Goal: Task Accomplishment & Management: Use online tool/utility

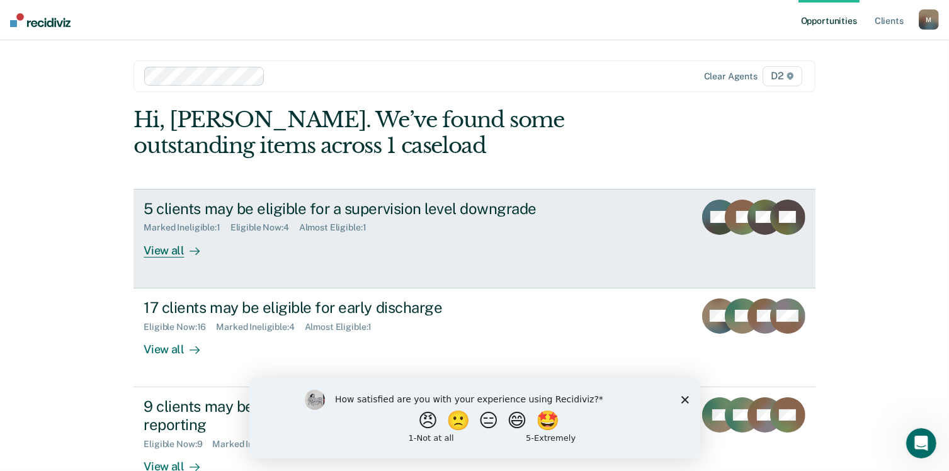
click at [167, 257] on link "5 clients may be eligible for a supervision level downgrade Marked Ineligible :…" at bounding box center [475, 239] width 682 height 100
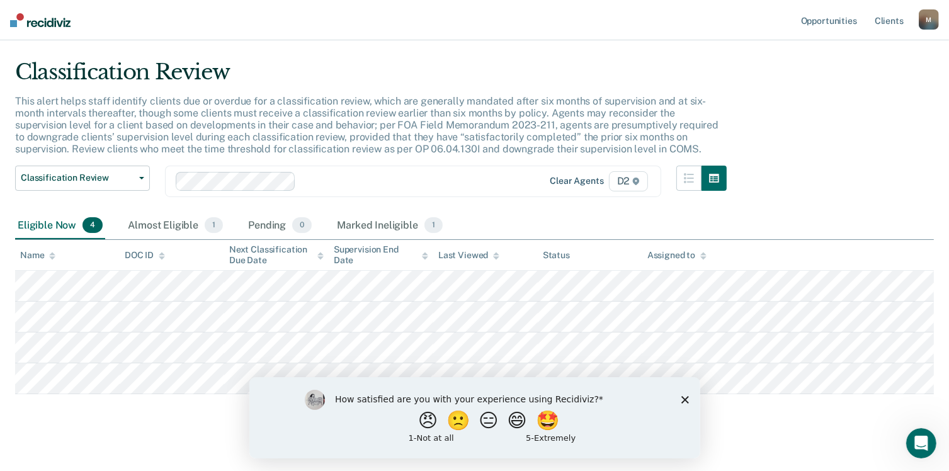
scroll to position [40, 0]
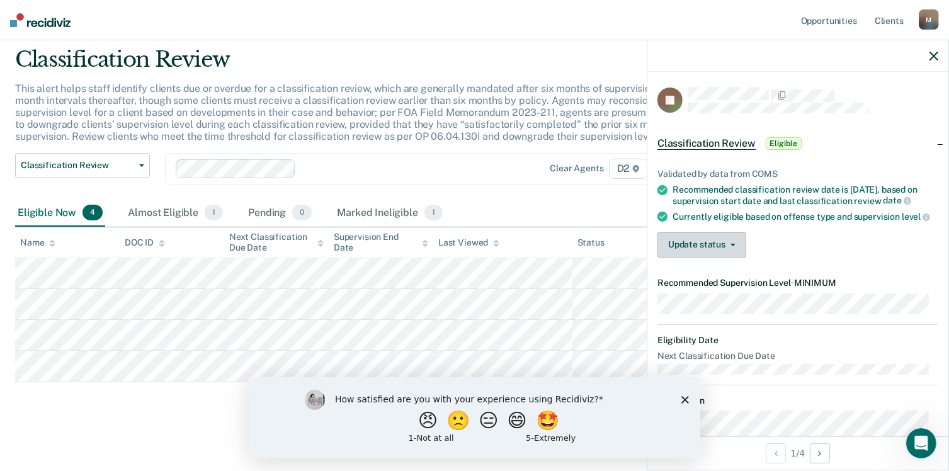
click at [730, 256] on button "Update status" at bounding box center [702, 244] width 89 height 25
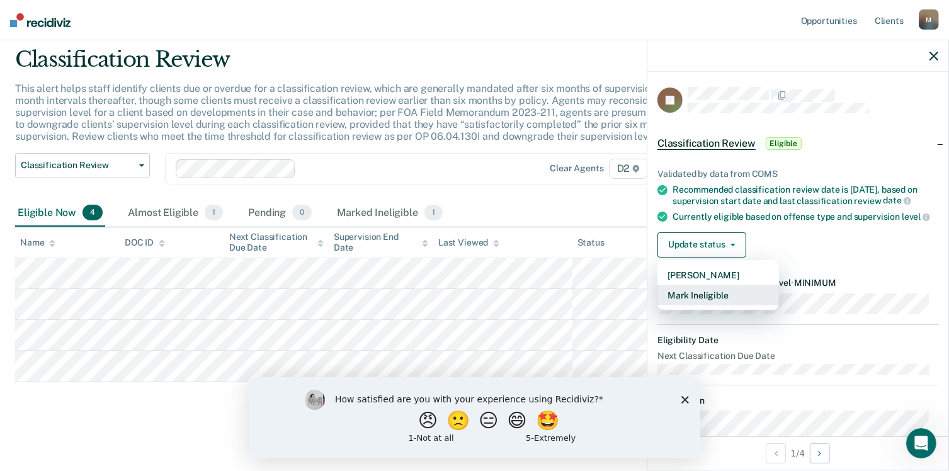
click at [722, 302] on button "Mark Ineligible" at bounding box center [719, 295] width 122 height 20
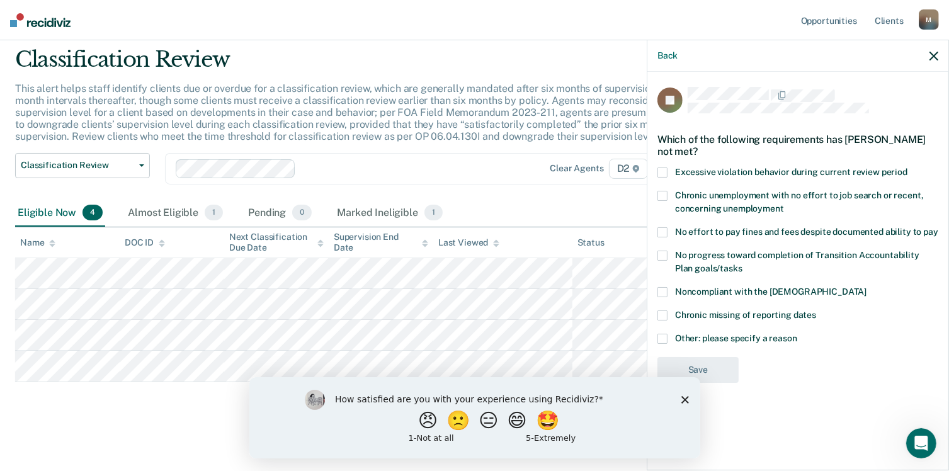
click at [665, 171] on span at bounding box center [663, 173] width 10 height 10
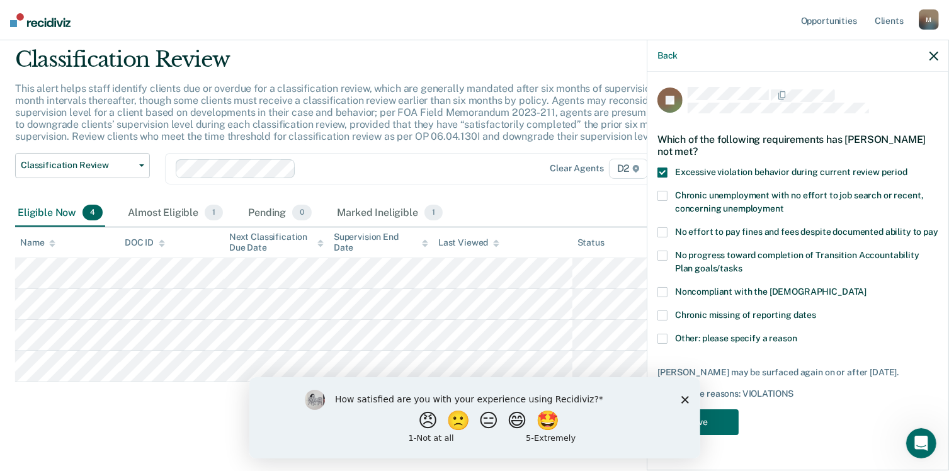
click at [680, 398] on div "How satisfied are you with your experience using Recidiviz? 😠 🙁 😑 😄 🤩 1 - Not a…" at bounding box center [474, 417] width 451 height 81
click at [686, 401] on polygon "Close survey" at bounding box center [685, 400] width 8 height 8
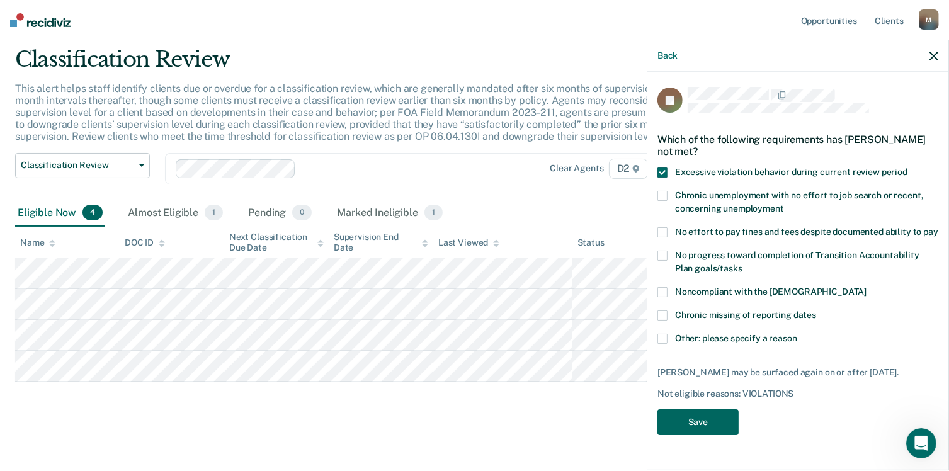
click at [690, 420] on button "Save" at bounding box center [698, 422] width 81 height 26
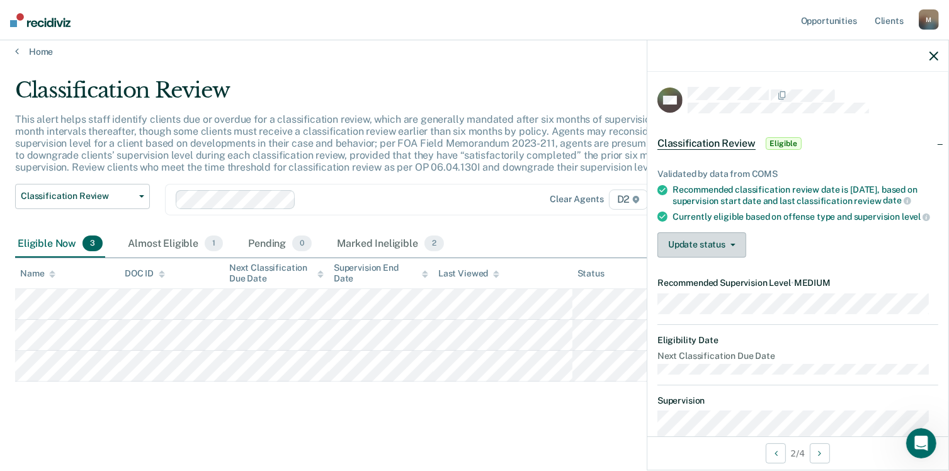
click at [726, 246] on span "button" at bounding box center [731, 245] width 10 height 3
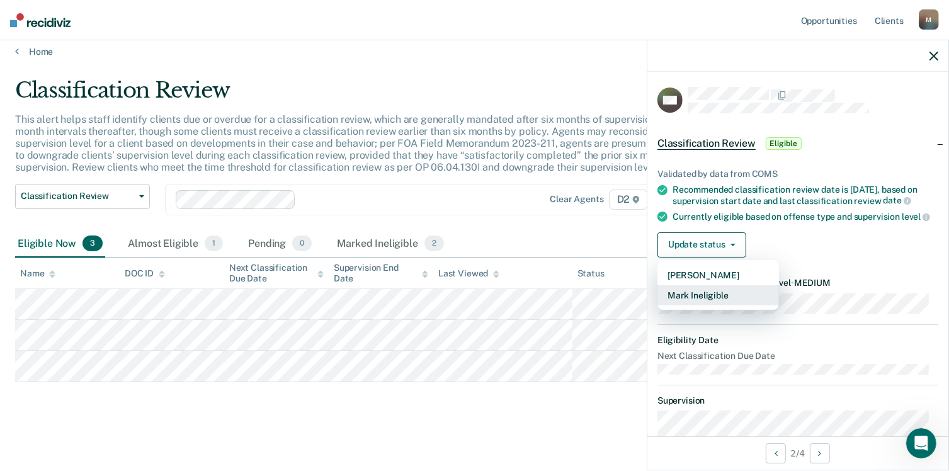
click at [717, 305] on button "Mark Ineligible" at bounding box center [719, 295] width 122 height 20
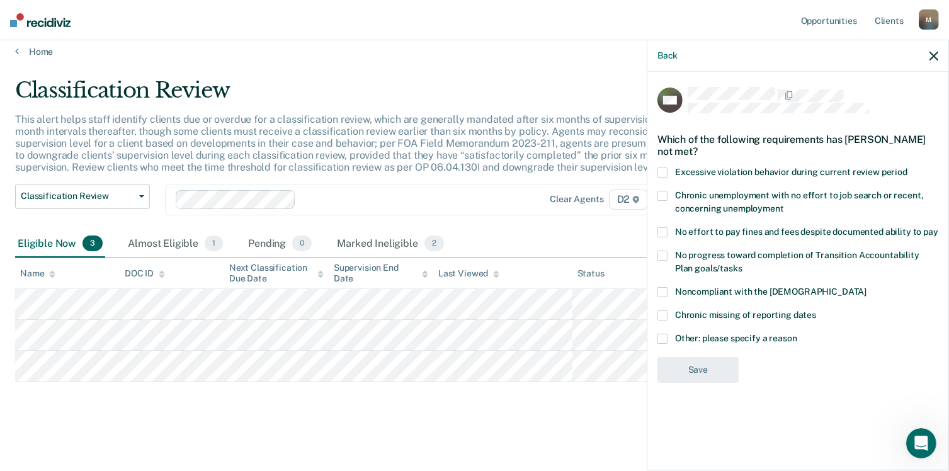
click at [661, 290] on span at bounding box center [663, 292] width 10 height 10
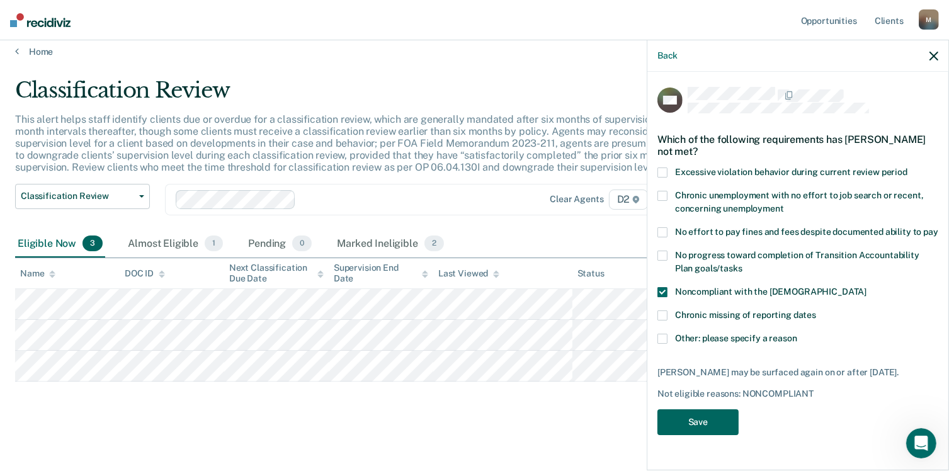
click at [700, 433] on button "Save" at bounding box center [698, 422] width 81 height 26
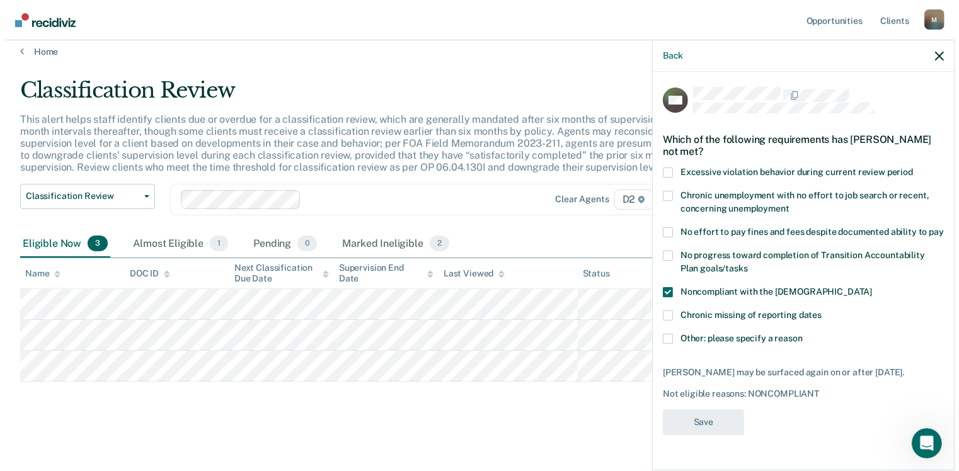
scroll to position [0, 0]
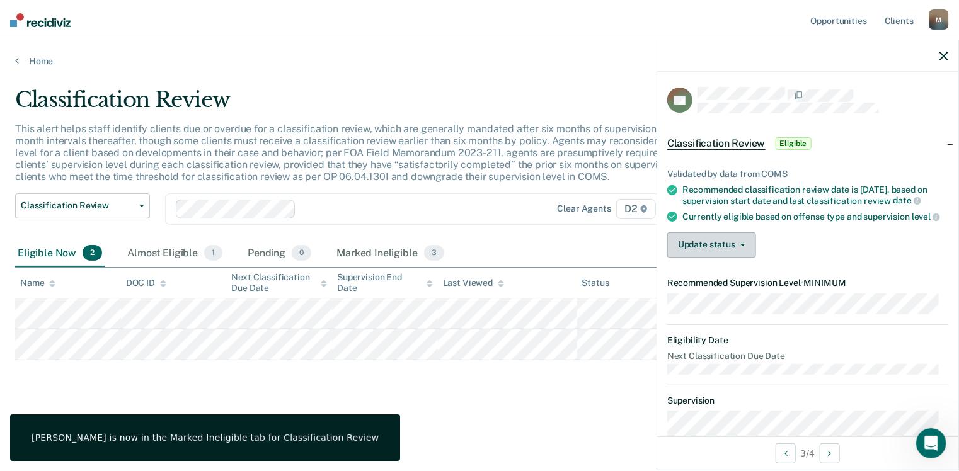
click at [713, 258] on button "Update status" at bounding box center [711, 244] width 89 height 25
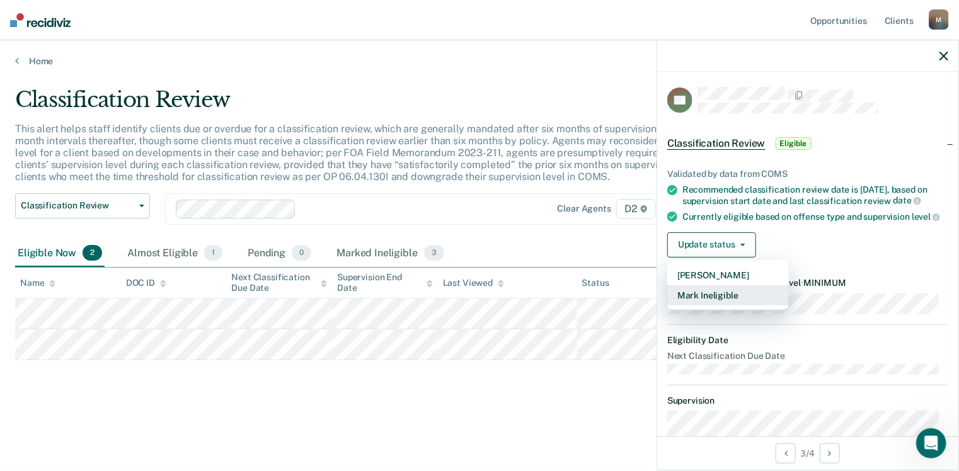
click at [713, 305] on button "Mark Ineligible" at bounding box center [728, 295] width 122 height 20
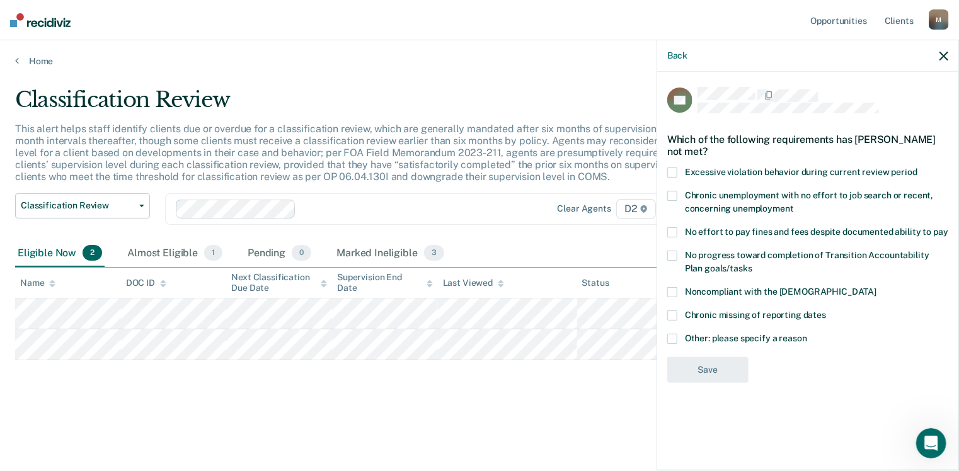
click at [672, 342] on span at bounding box center [672, 339] width 10 height 10
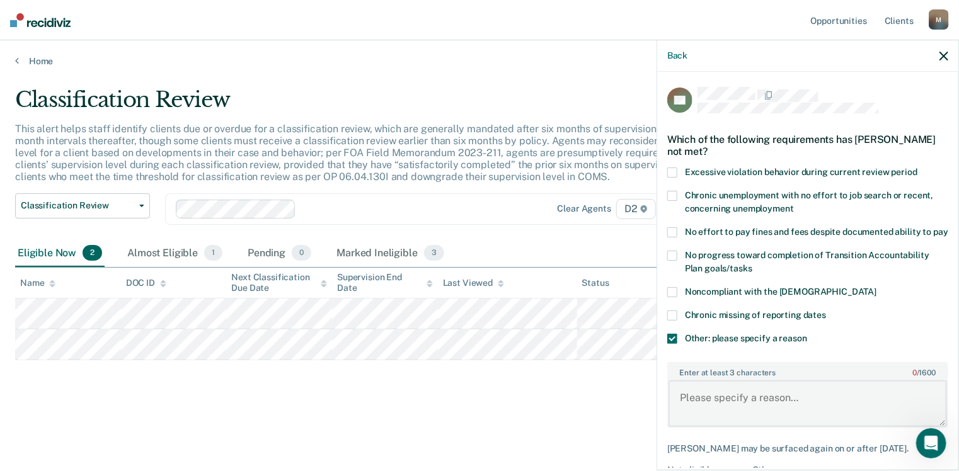
click at [735, 414] on textarea "Enter at least 3 characters 0 / 1600" at bounding box center [807, 403] width 278 height 47
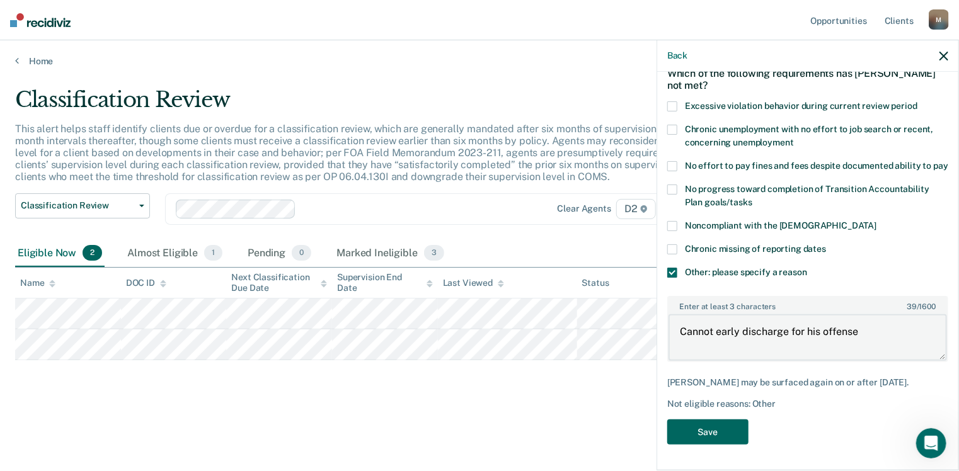
type textarea "Cannot early discharge for his offense"
click at [709, 430] on button "Save" at bounding box center [707, 432] width 81 height 26
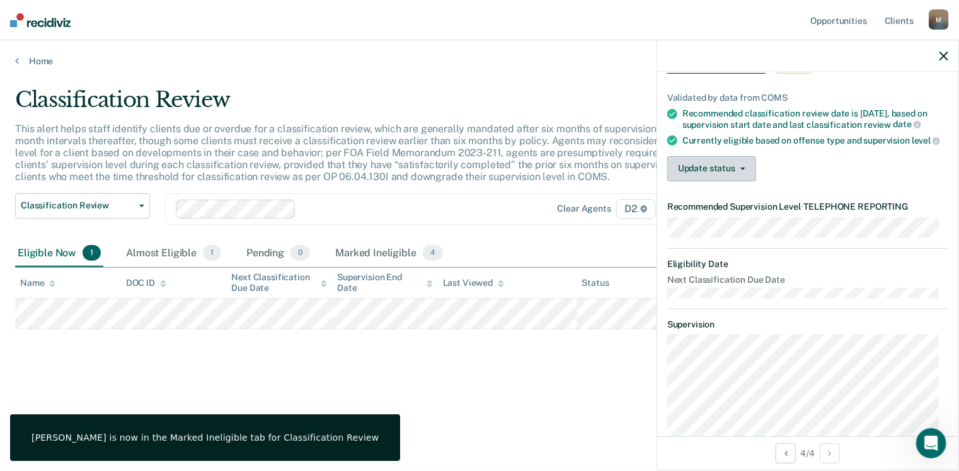
click at [721, 181] on button "Update status" at bounding box center [711, 168] width 89 height 25
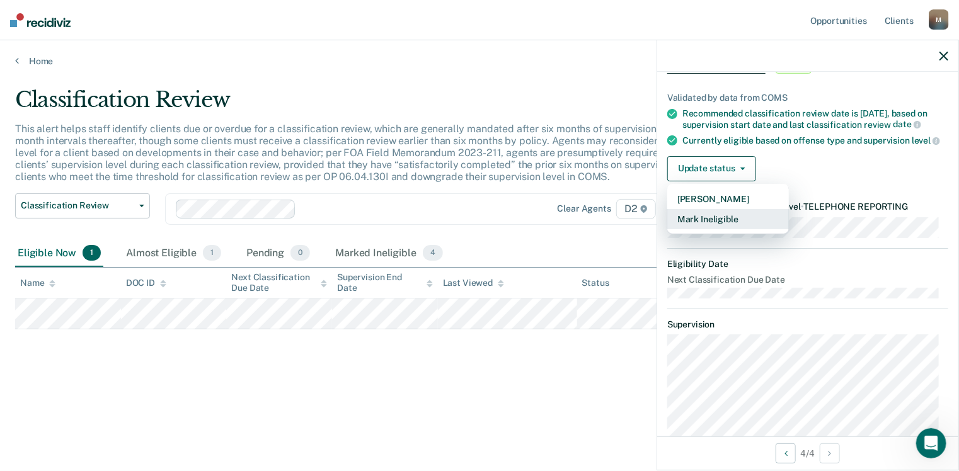
click at [715, 229] on button "Mark Ineligible" at bounding box center [728, 219] width 122 height 20
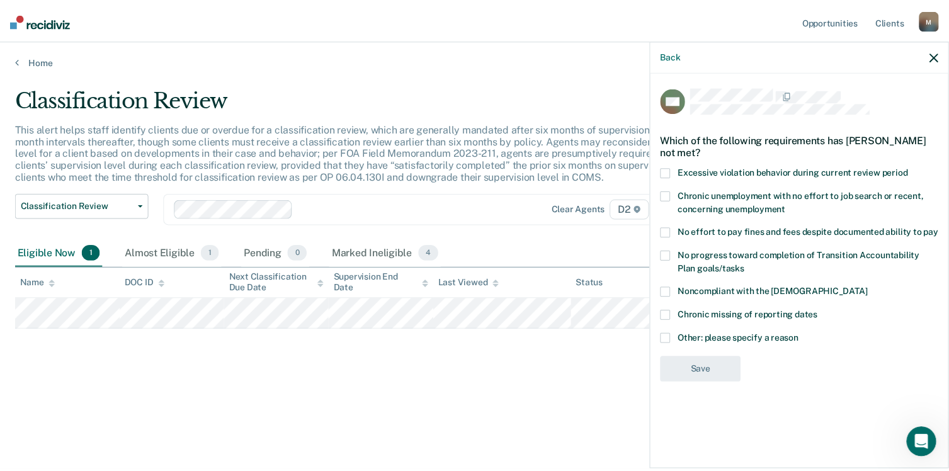
scroll to position [0, 0]
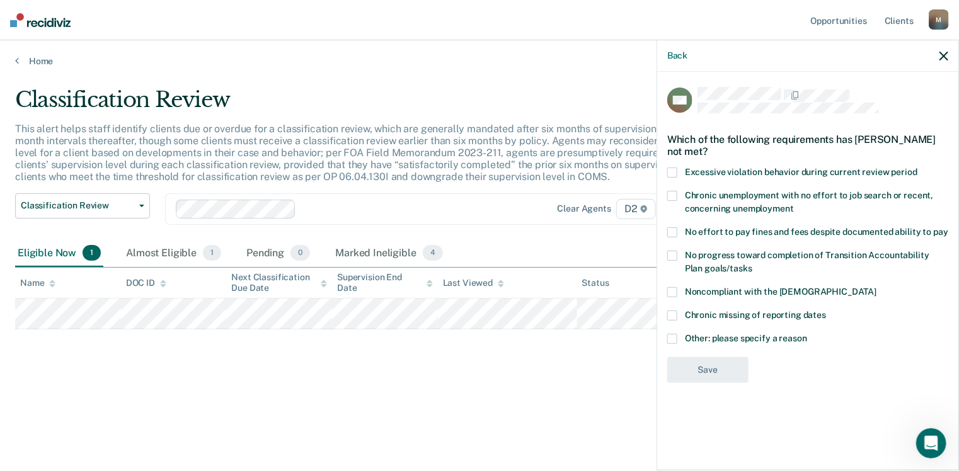
click at [671, 288] on span at bounding box center [672, 292] width 10 height 10
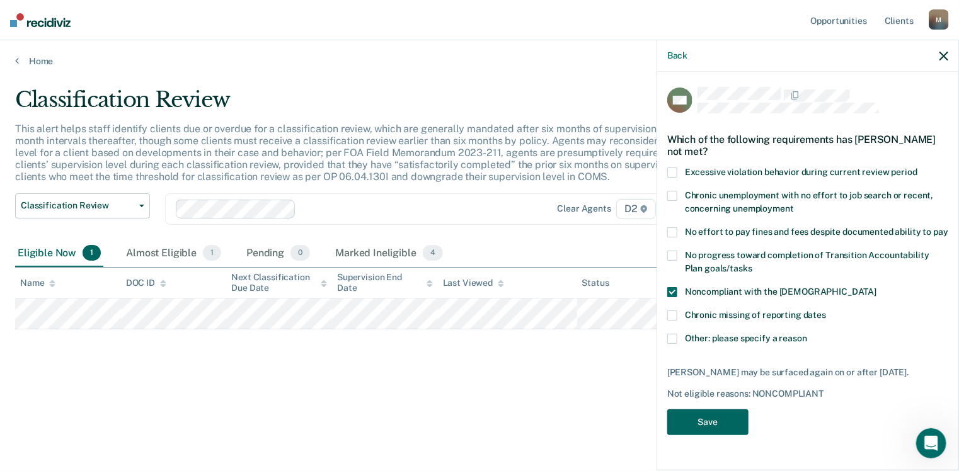
click at [702, 422] on button "Save" at bounding box center [707, 422] width 81 height 26
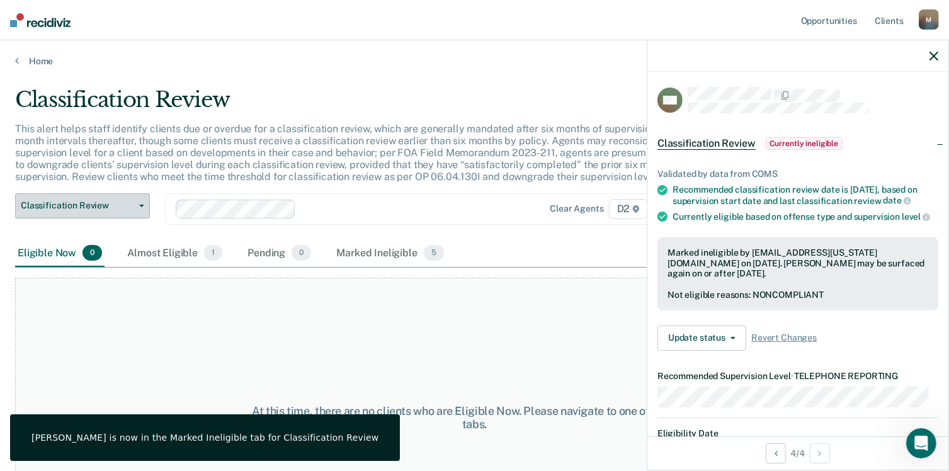
click at [147, 202] on button "Classification Review" at bounding box center [82, 205] width 135 height 25
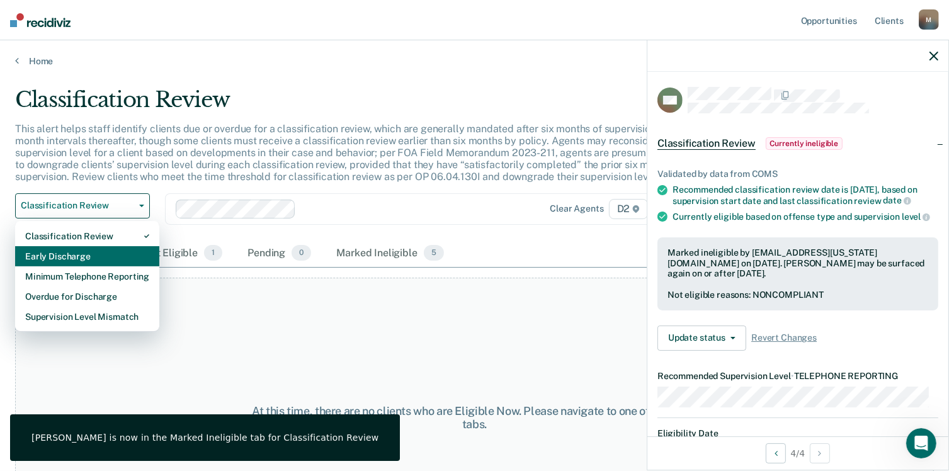
click at [134, 253] on div "Early Discharge" at bounding box center [87, 256] width 124 height 20
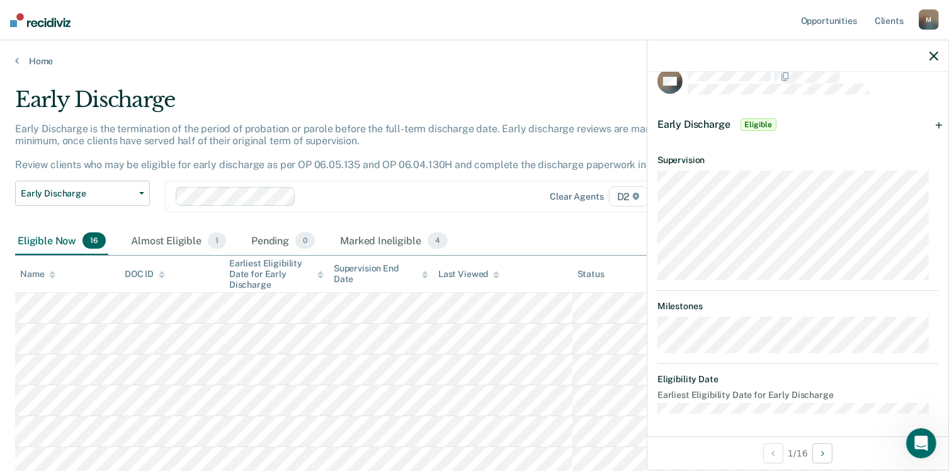
click at [766, 123] on span "Eligible" at bounding box center [759, 124] width 36 height 13
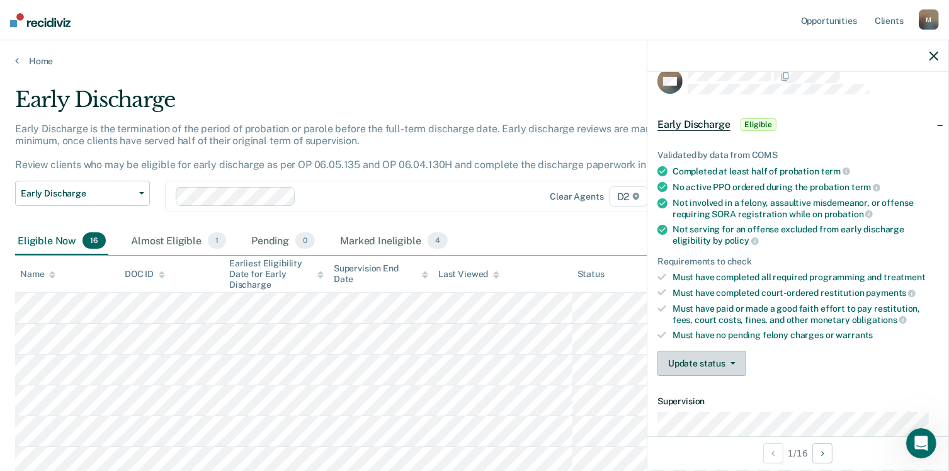
click at [721, 357] on button "Update status" at bounding box center [702, 363] width 89 height 25
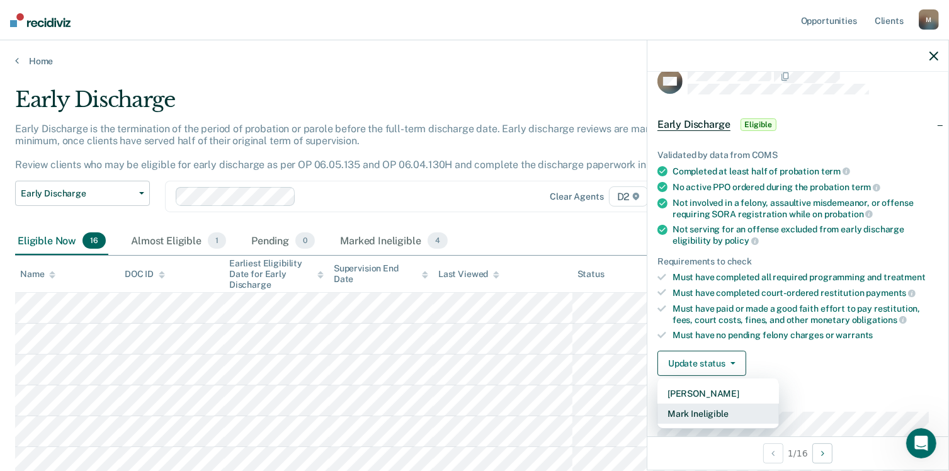
click at [717, 414] on button "Mark Ineligible" at bounding box center [719, 414] width 122 height 20
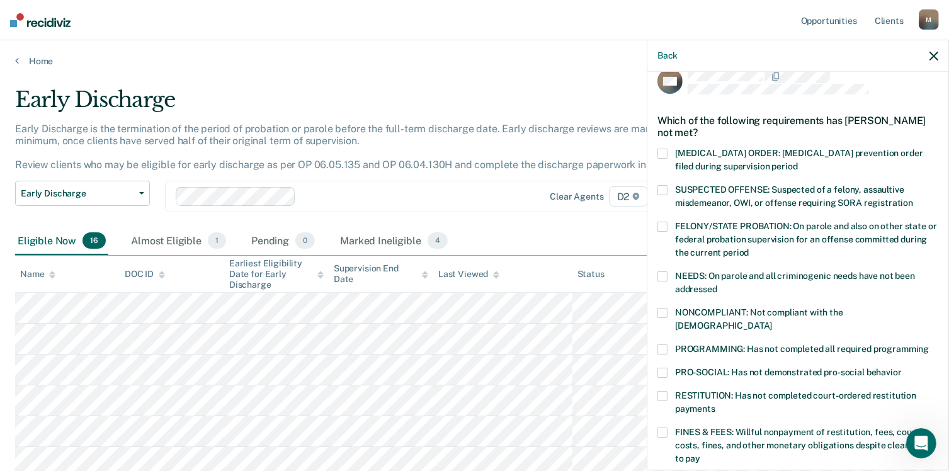
click at [667, 313] on span at bounding box center [663, 313] width 10 height 10
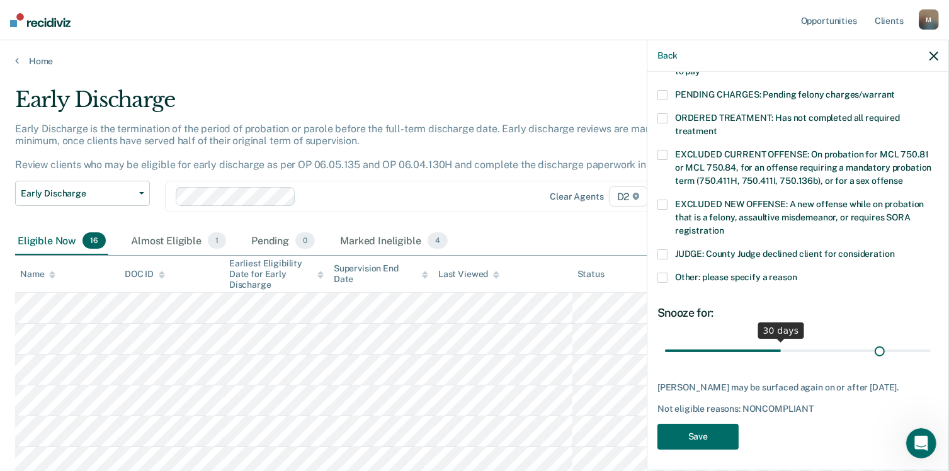
scroll to position [396, 0]
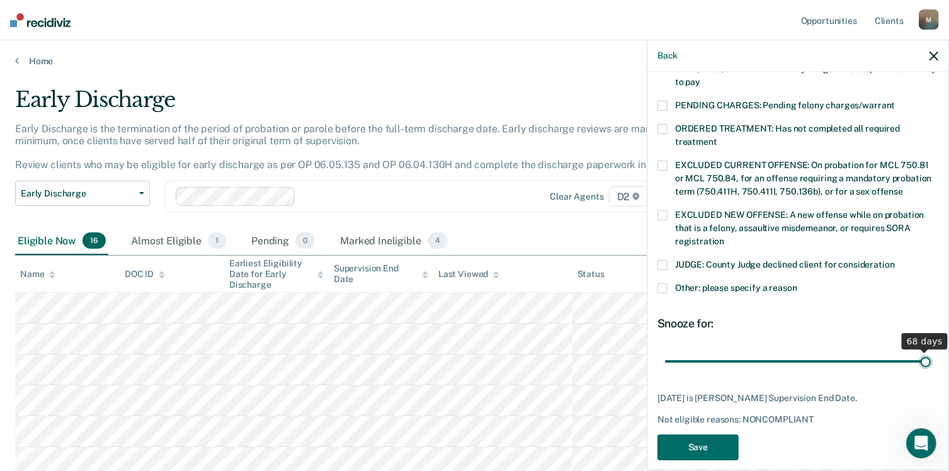
drag, startPoint x: 776, startPoint y: 333, endPoint x: 920, endPoint y: 341, distance: 144.5
type input "68"
click at [920, 351] on input "range" at bounding box center [798, 362] width 266 height 22
click at [700, 435] on button "Save" at bounding box center [698, 448] width 81 height 26
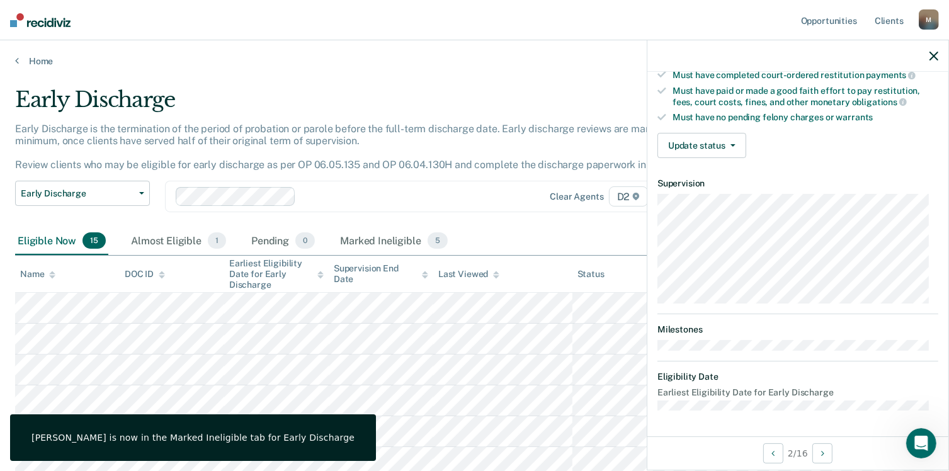
scroll to position [232, 0]
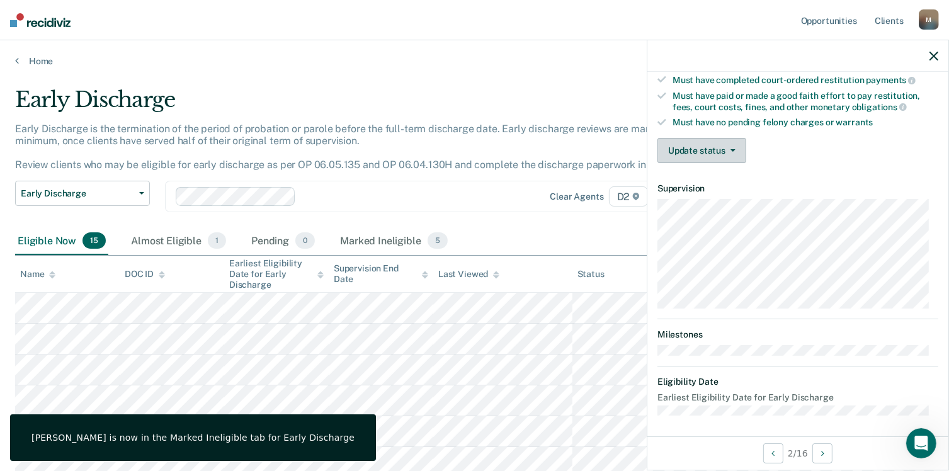
click at [721, 148] on button "Update status" at bounding box center [702, 150] width 89 height 25
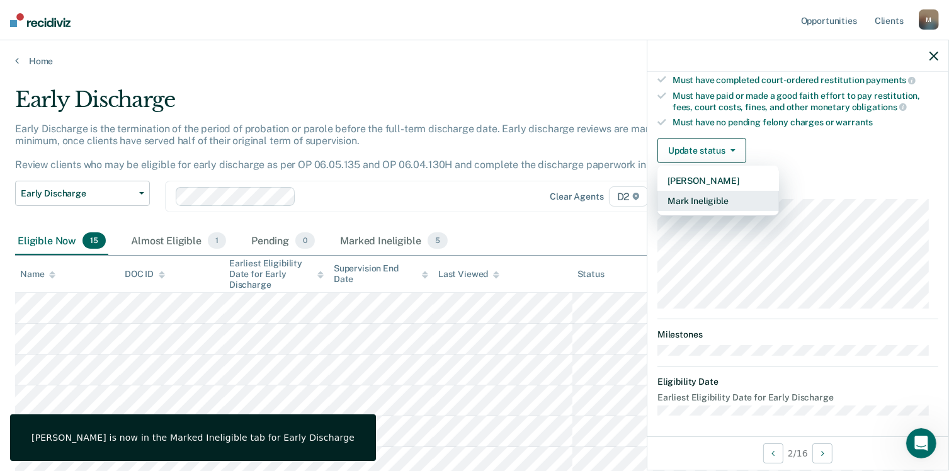
click at [715, 201] on button "Mark Ineligible" at bounding box center [719, 201] width 122 height 20
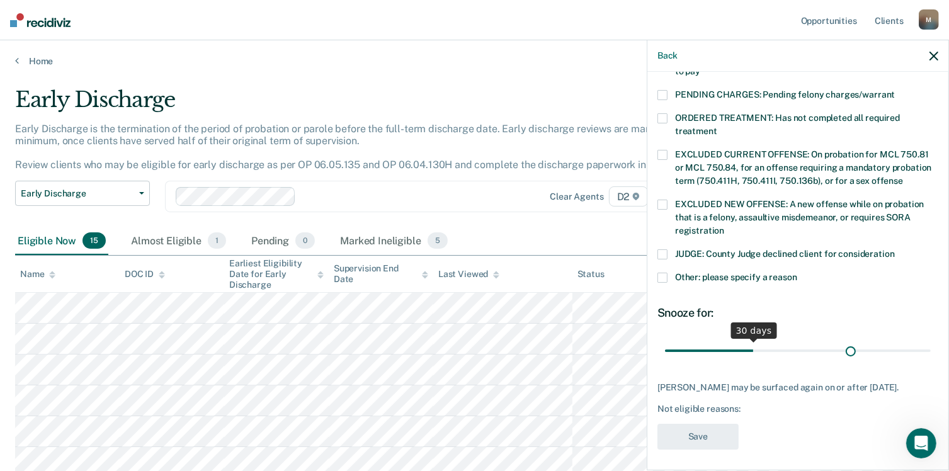
scroll to position [406, 0]
drag, startPoint x: 746, startPoint y: 335, endPoint x: 959, endPoint y: 336, distance: 213.5
type input "90"
click at [931, 340] on input "range" at bounding box center [798, 351] width 266 height 22
click at [656, 235] on div "BL Which of the following requirements has [PERSON_NAME] not met? [MEDICAL_DATA…" at bounding box center [798, 270] width 301 height 396
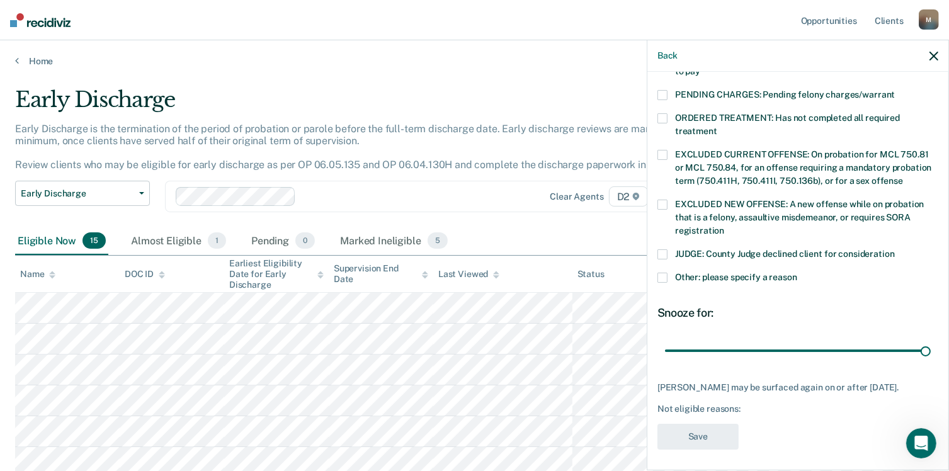
click at [658, 249] on span at bounding box center [663, 254] width 10 height 10
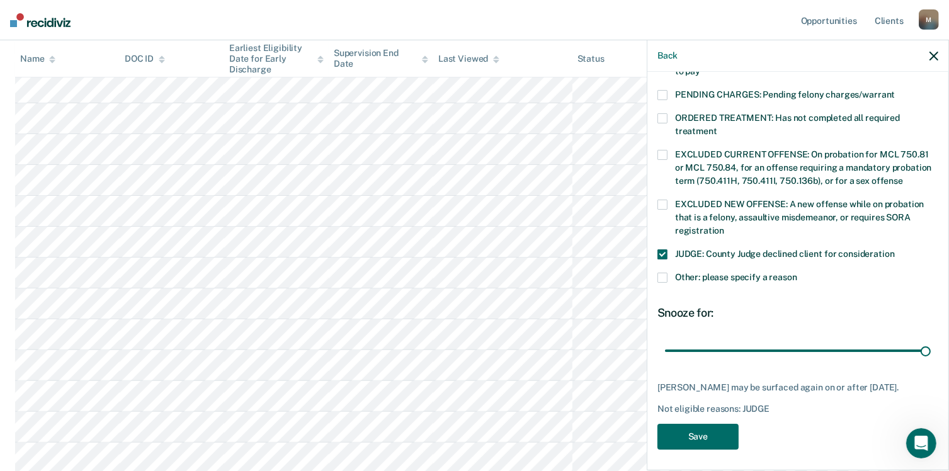
scroll to position [252, 0]
click at [699, 430] on button "Save" at bounding box center [698, 437] width 81 height 26
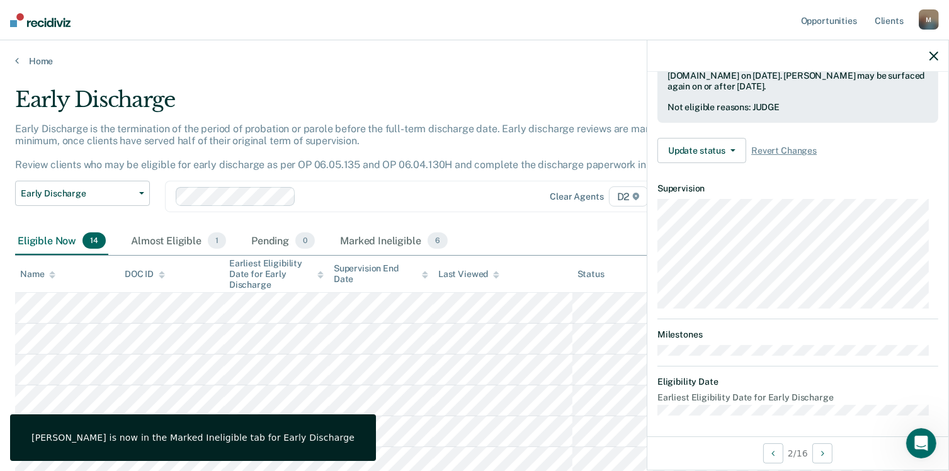
scroll to position [232, 0]
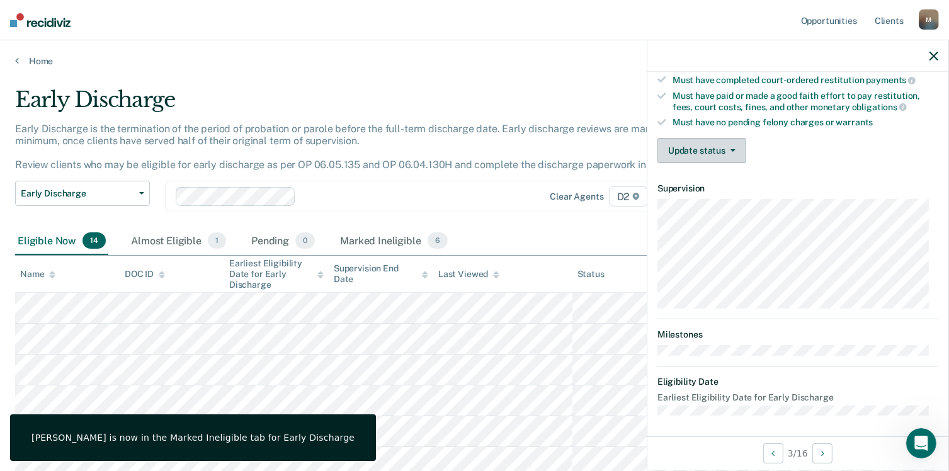
click at [723, 142] on button "Update status" at bounding box center [702, 150] width 89 height 25
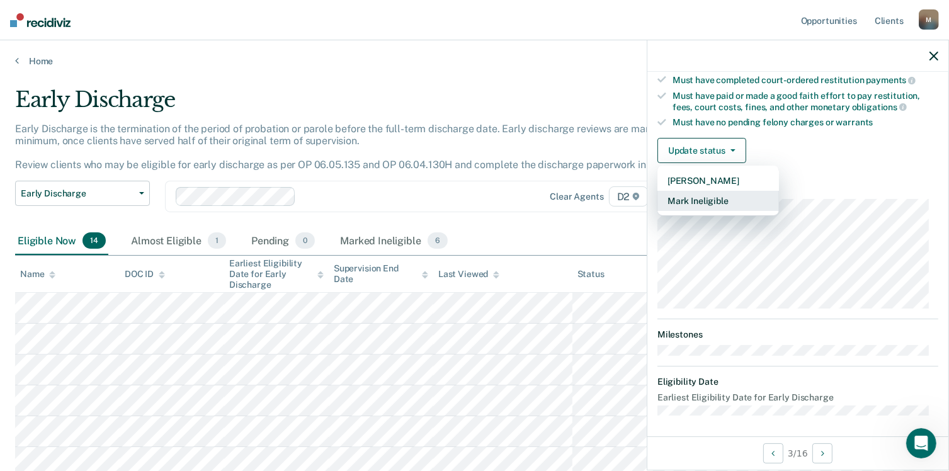
click at [706, 191] on button "Mark Ineligible" at bounding box center [719, 201] width 122 height 20
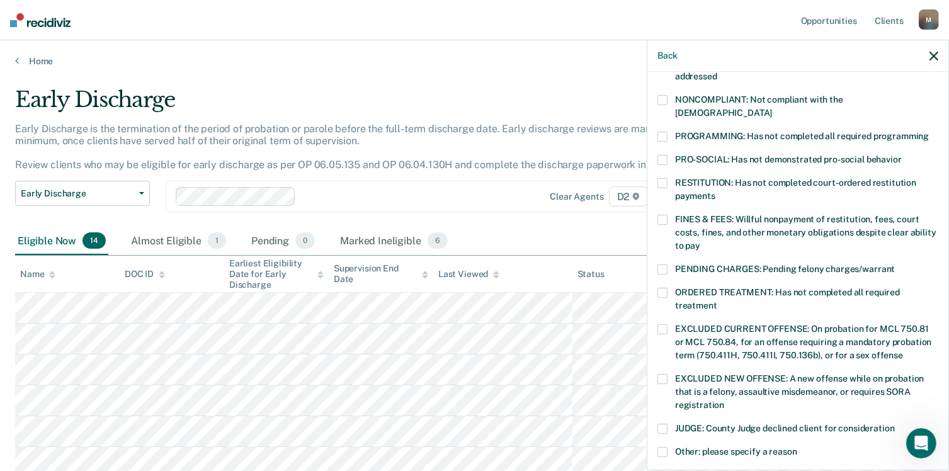
click at [664, 215] on span at bounding box center [663, 220] width 10 height 10
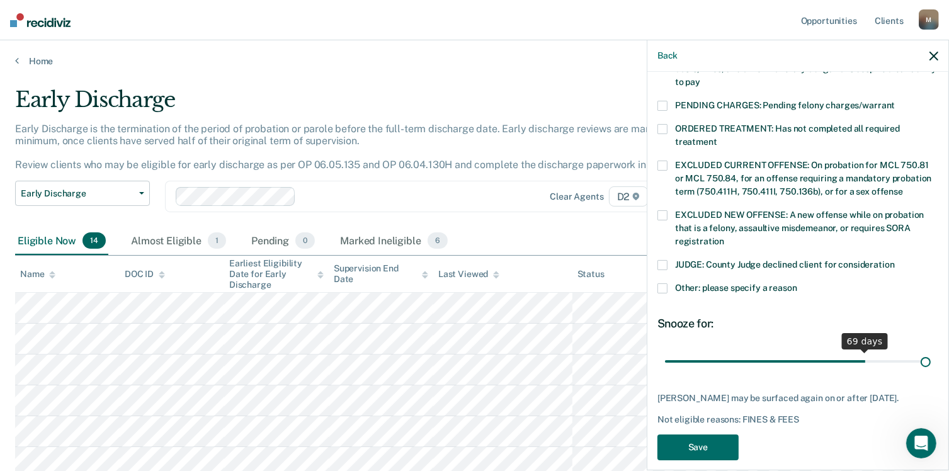
scroll to position [406, 0]
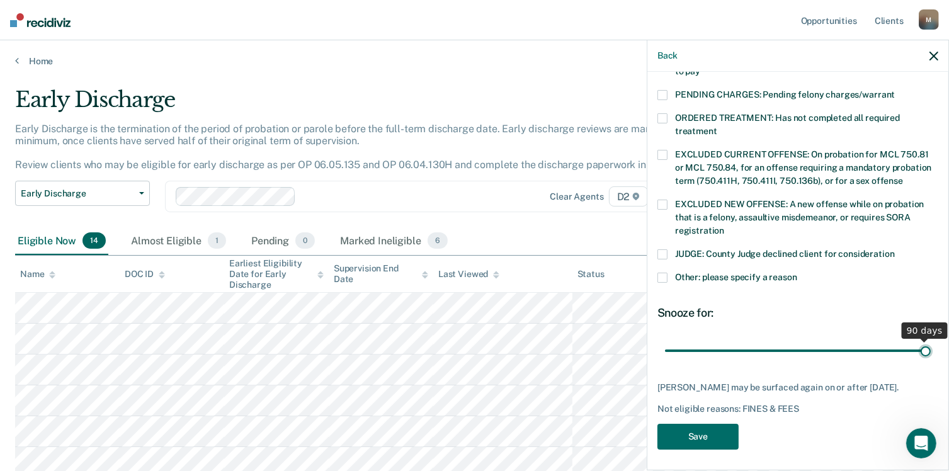
drag, startPoint x: 750, startPoint y: 332, endPoint x: 945, endPoint y: 341, distance: 195.5
type input "90"
click at [931, 341] on input "range" at bounding box center [798, 351] width 266 height 22
click at [705, 431] on button "Save" at bounding box center [698, 437] width 81 height 26
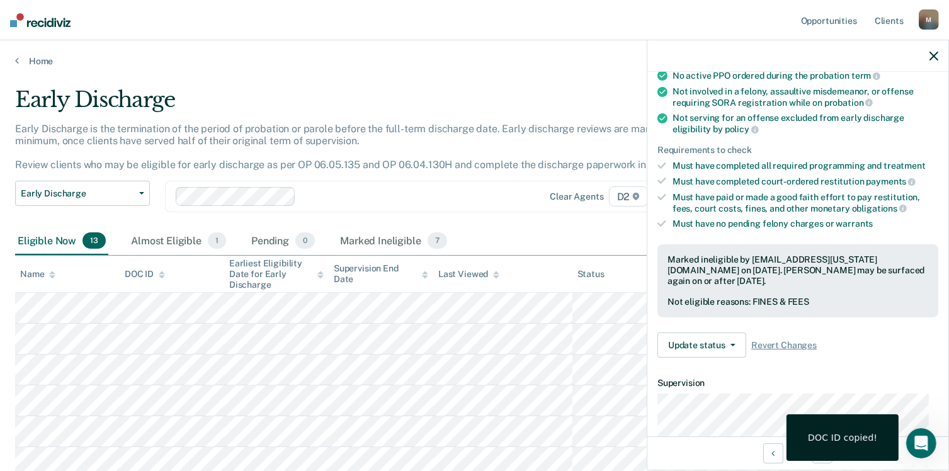
scroll to position [0, 0]
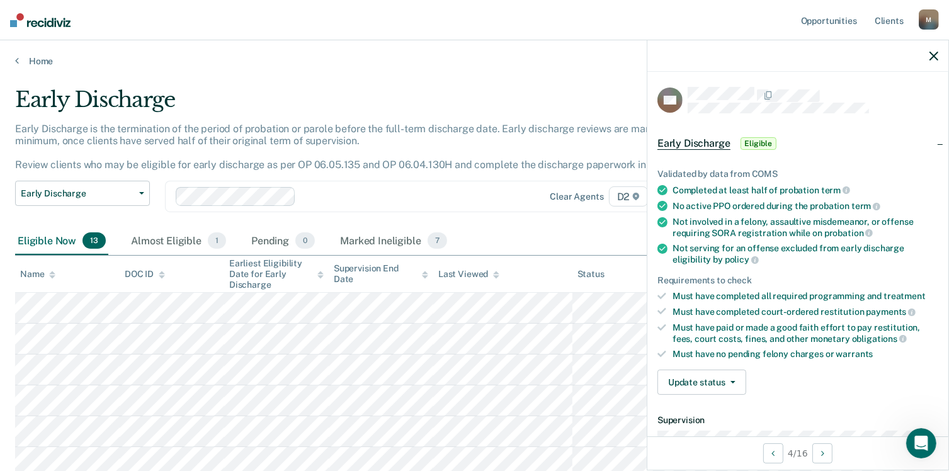
click at [750, 142] on span "Eligible" at bounding box center [759, 143] width 36 height 13
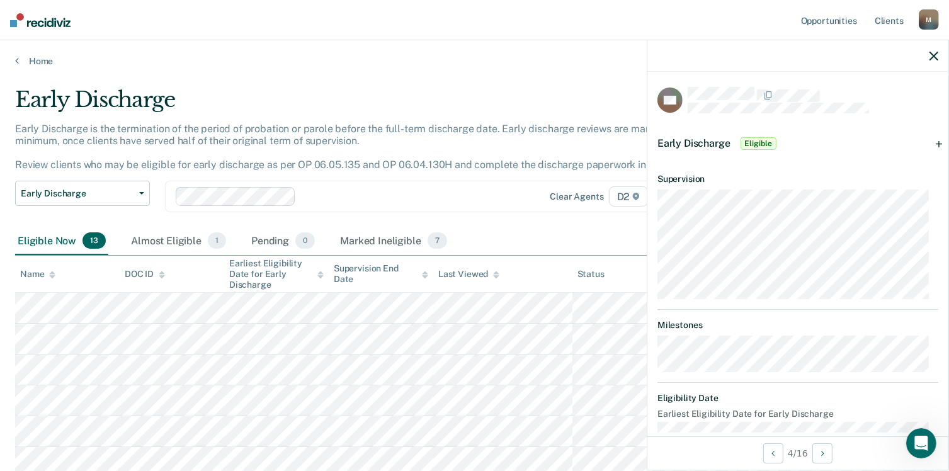
click at [753, 142] on span "Eligible" at bounding box center [759, 143] width 36 height 13
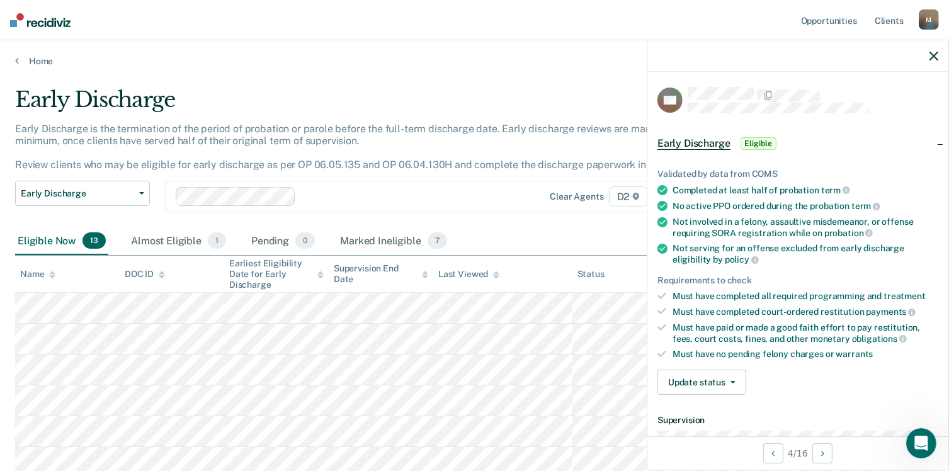
click at [753, 142] on span "Eligible" at bounding box center [759, 143] width 36 height 13
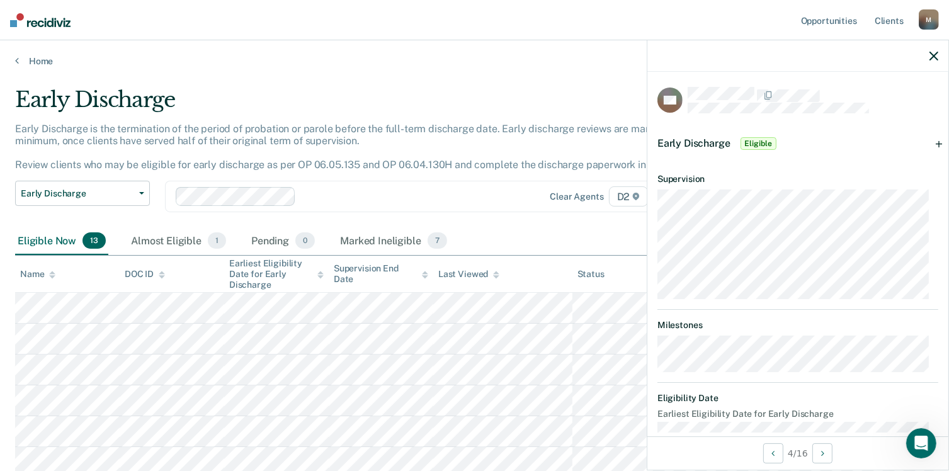
click at [753, 142] on span "Eligible" at bounding box center [759, 143] width 36 height 13
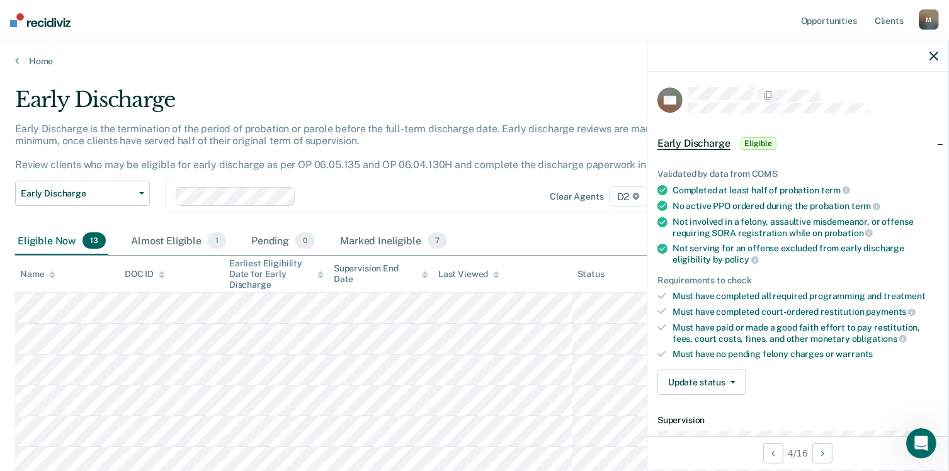
click at [753, 142] on span "Eligible" at bounding box center [759, 143] width 36 height 13
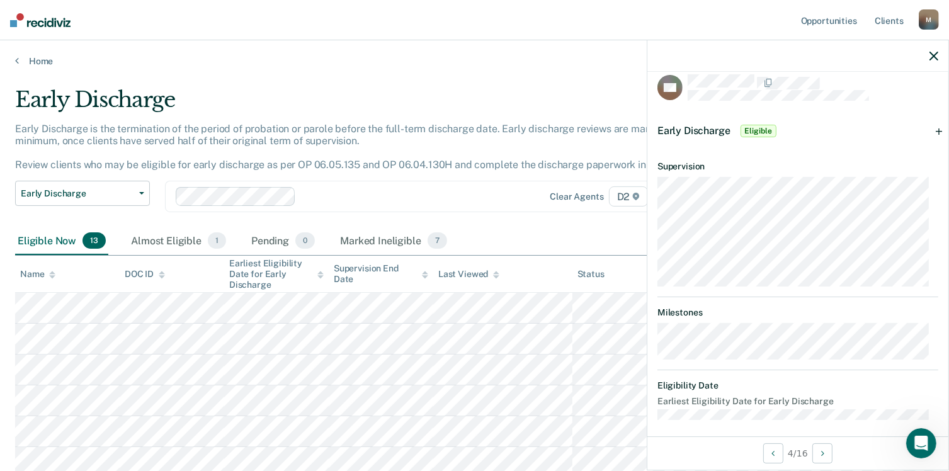
scroll to position [19, 0]
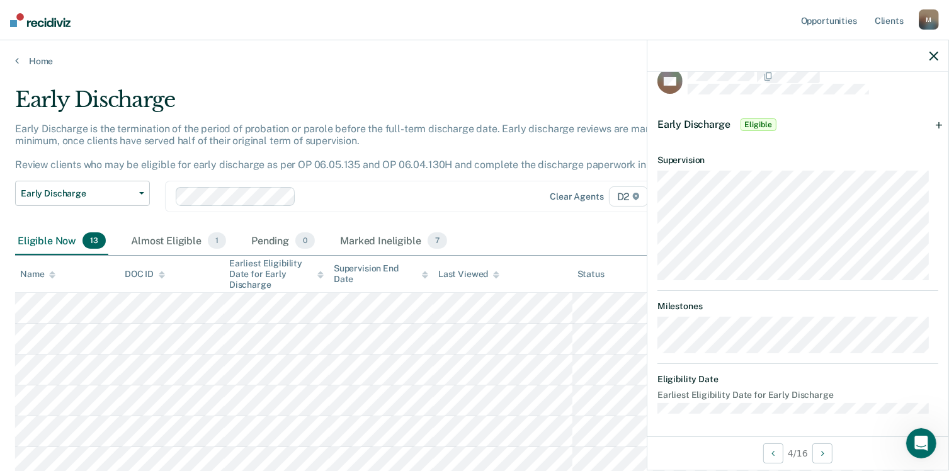
click at [752, 120] on span "Eligible" at bounding box center [759, 124] width 36 height 13
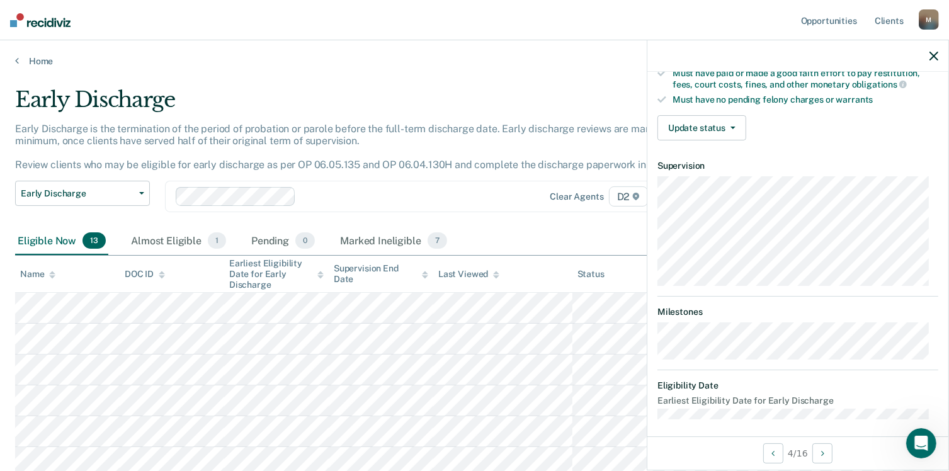
scroll to position [258, 0]
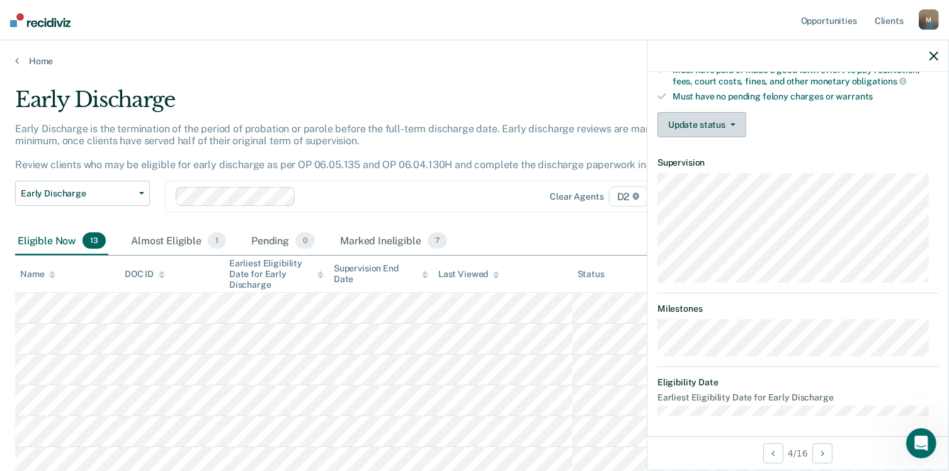
click at [725, 123] on button "Update status" at bounding box center [702, 124] width 89 height 25
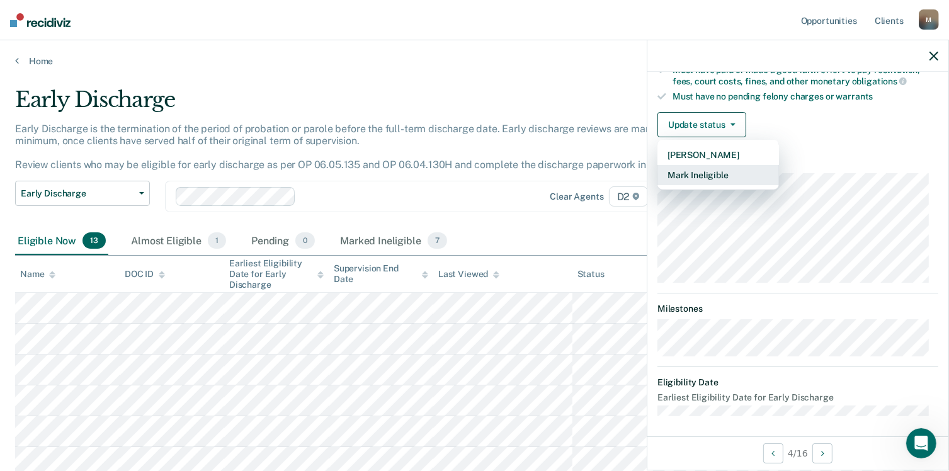
click at [723, 172] on button "Mark Ineligible" at bounding box center [719, 175] width 122 height 20
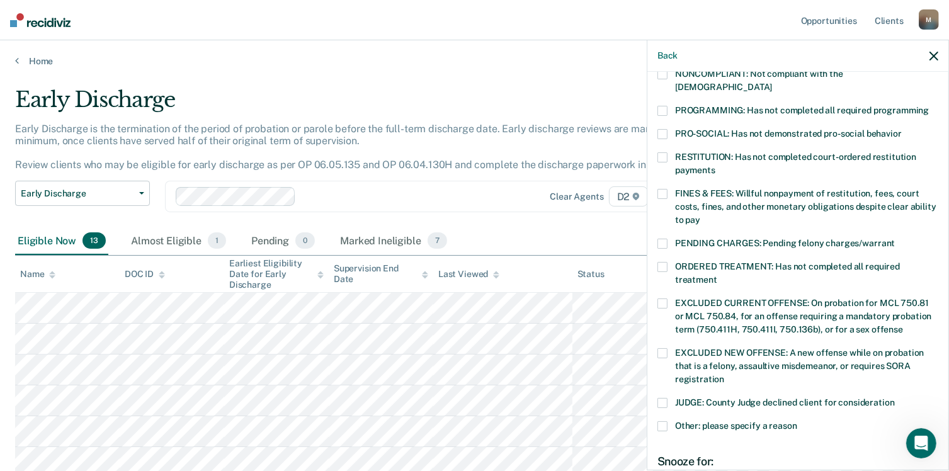
scroll to position [0, 0]
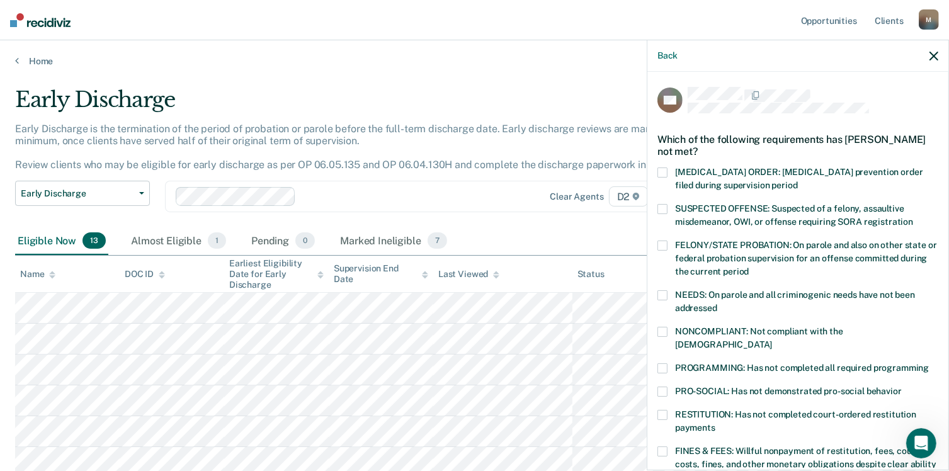
click at [663, 336] on label "NONCOMPLIANT: Not compliant with the [DEMOGRAPHIC_DATA]" at bounding box center [798, 340] width 281 height 26
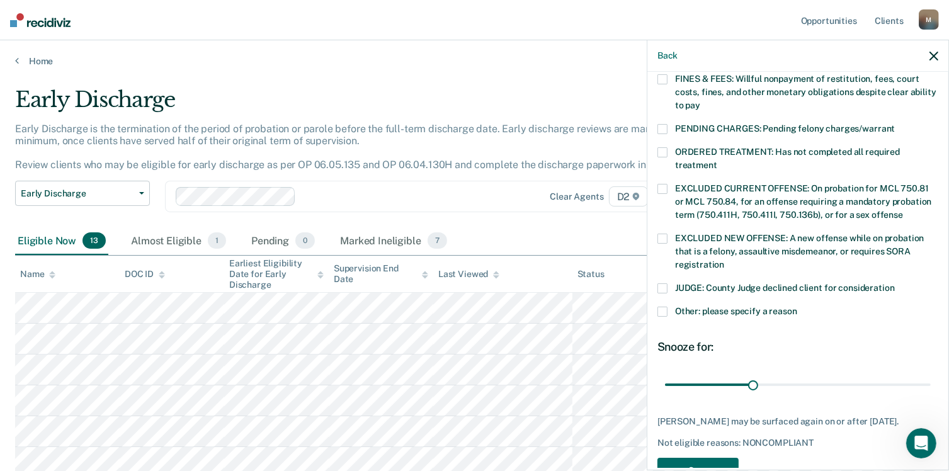
scroll to position [396, 0]
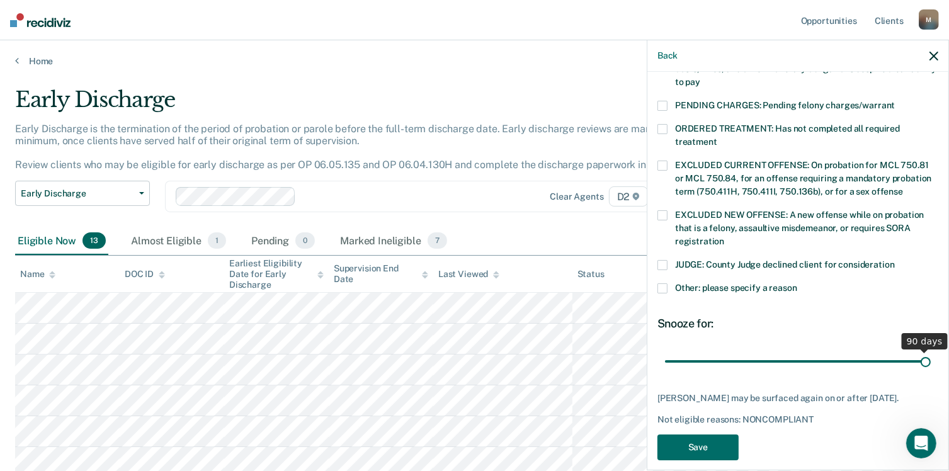
drag, startPoint x: 751, startPoint y: 351, endPoint x: 922, endPoint y: 365, distance: 171.3
type input "90"
click at [922, 365] on input "range" at bounding box center [798, 362] width 266 height 22
click at [700, 435] on button "Save" at bounding box center [698, 448] width 81 height 26
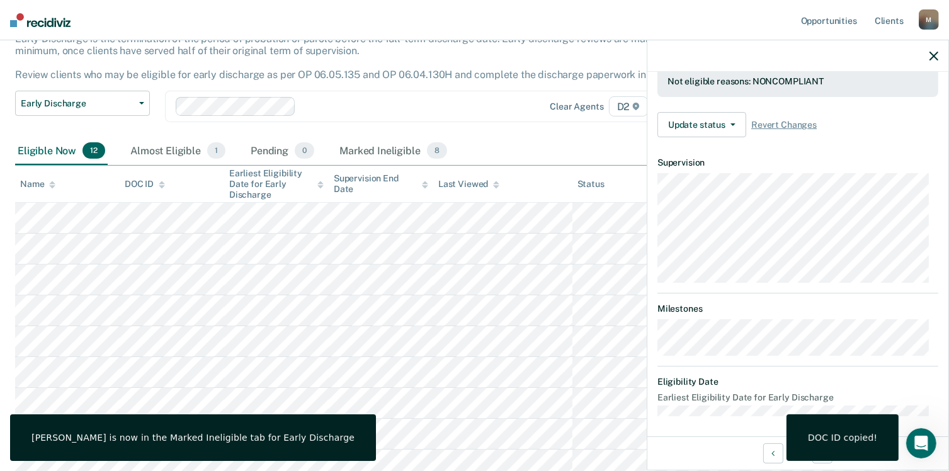
scroll to position [126, 0]
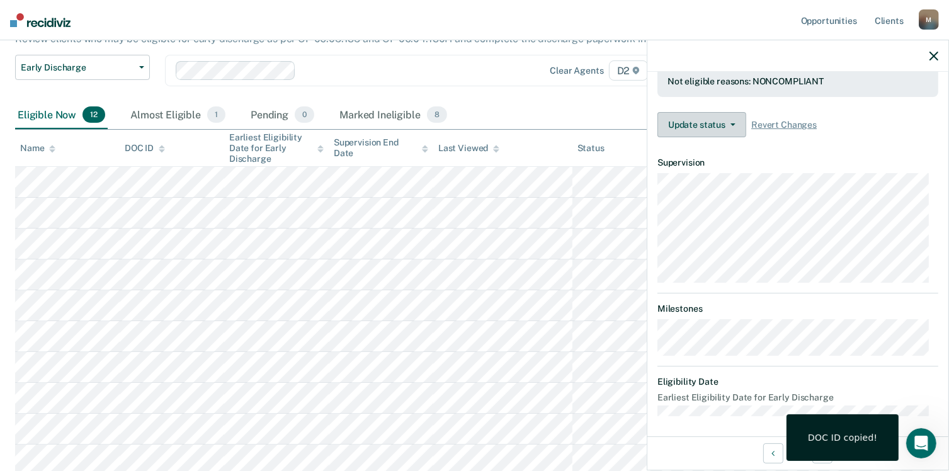
click at [721, 119] on button "Update status" at bounding box center [702, 124] width 89 height 25
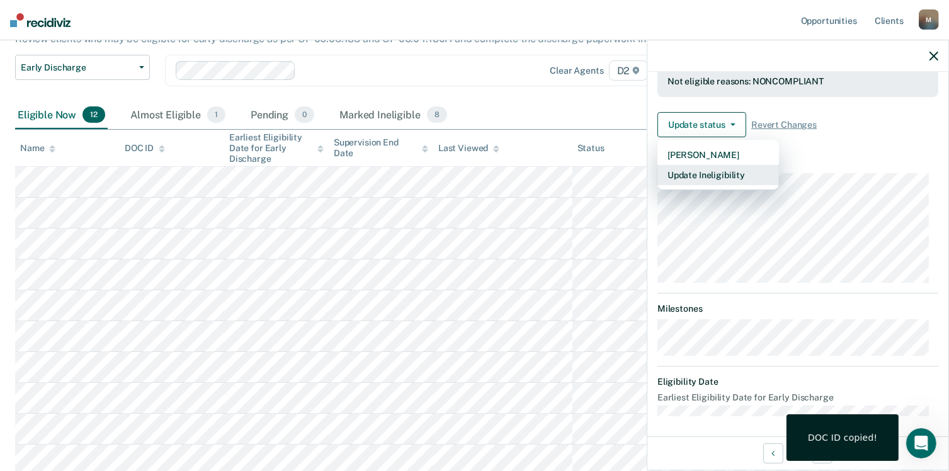
click at [716, 171] on button "Update Ineligibility" at bounding box center [719, 175] width 122 height 20
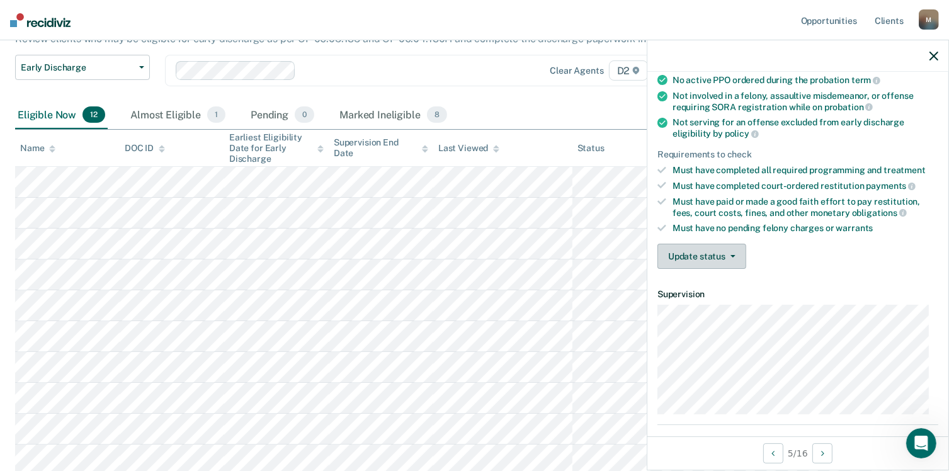
click at [726, 255] on span "button" at bounding box center [731, 256] width 10 height 3
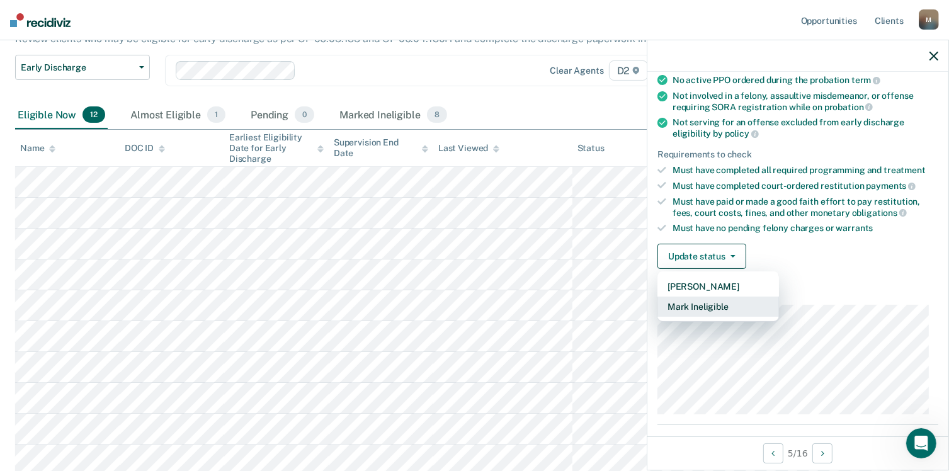
click at [716, 305] on button "Mark Ineligible" at bounding box center [719, 307] width 122 height 20
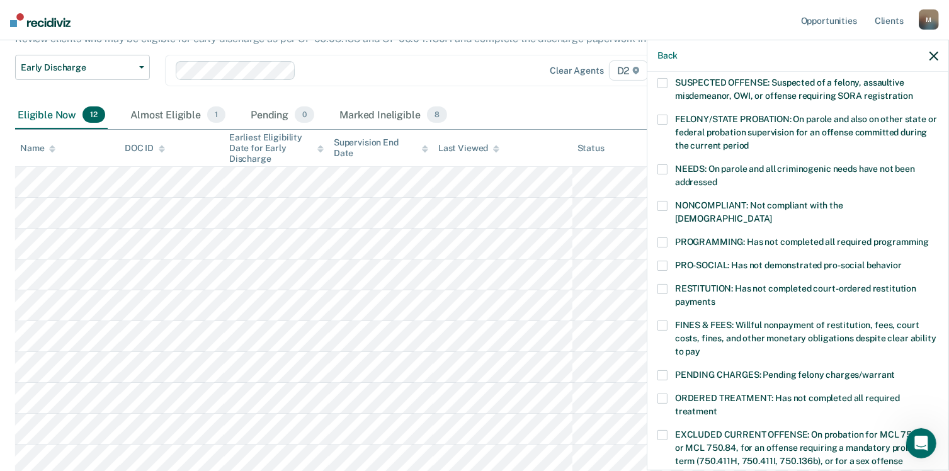
click at [661, 284] on span at bounding box center [663, 289] width 10 height 10
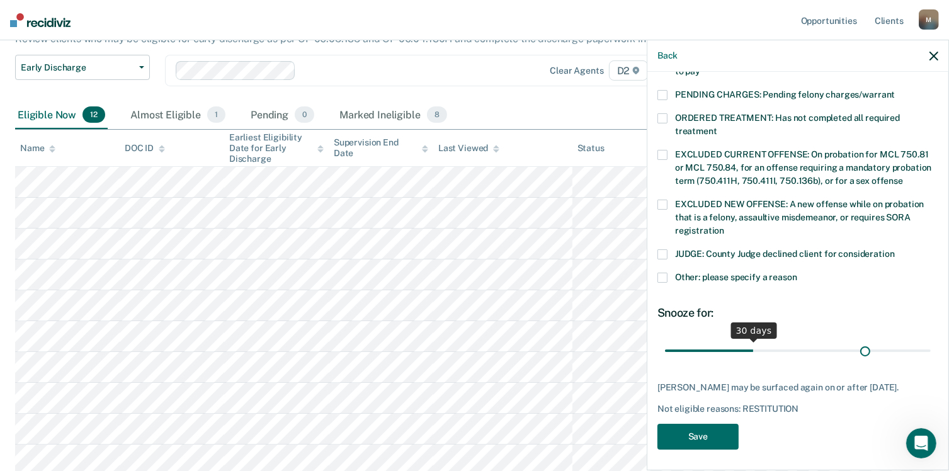
scroll to position [406, 0]
drag, startPoint x: 750, startPoint y: 336, endPoint x: 937, endPoint y: 342, distance: 187.8
type input "90"
click at [931, 342] on input "range" at bounding box center [798, 351] width 266 height 22
click at [700, 430] on button "Save" at bounding box center [698, 437] width 81 height 26
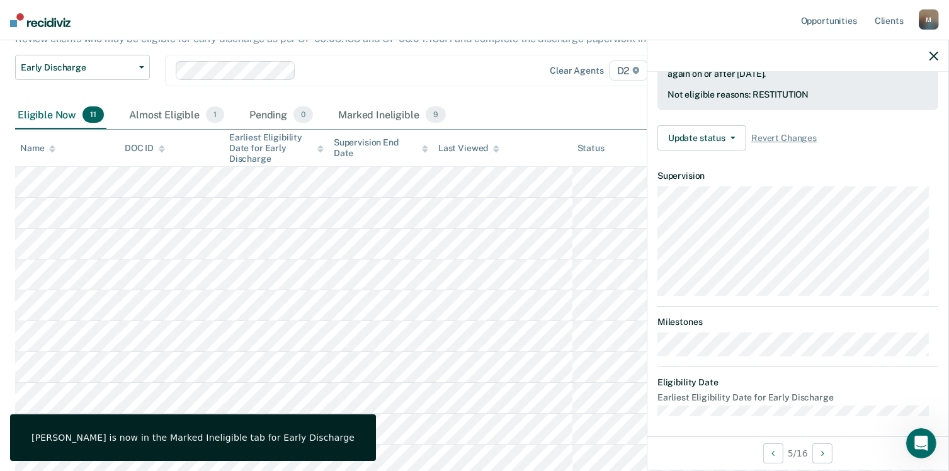
scroll to position [232, 0]
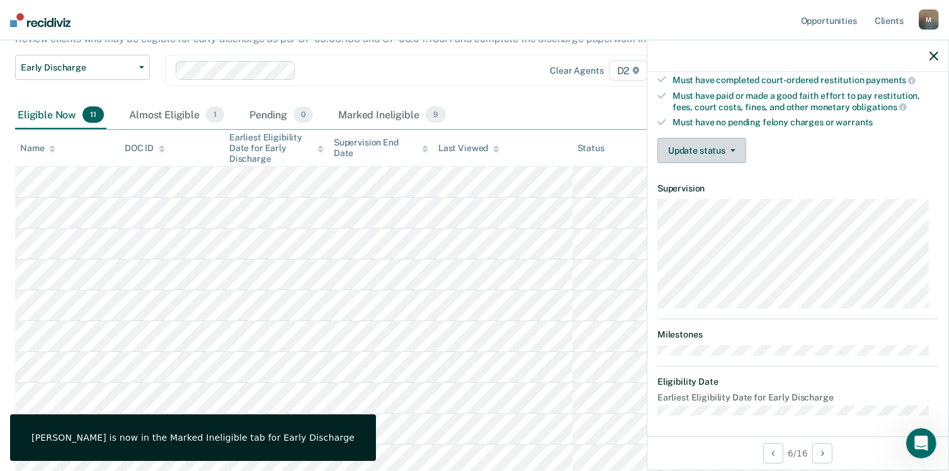
click at [725, 149] on button "Update status" at bounding box center [702, 150] width 89 height 25
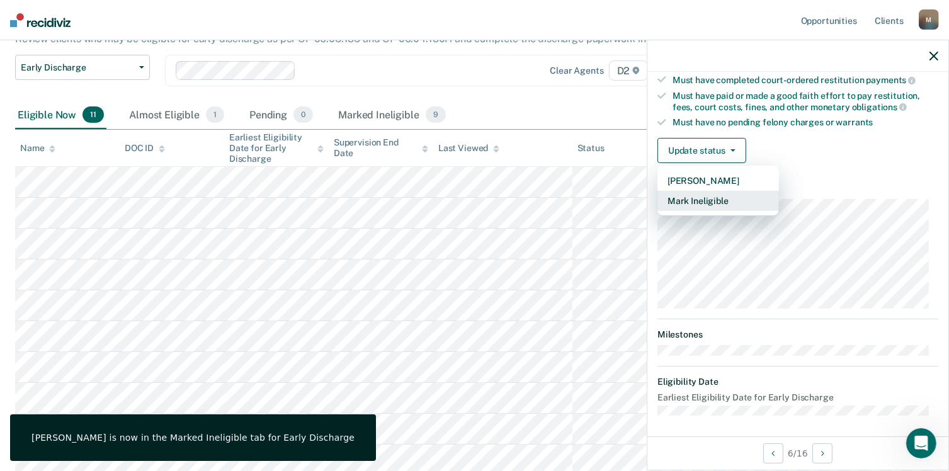
click at [730, 197] on button "Mark Ineligible" at bounding box center [719, 201] width 122 height 20
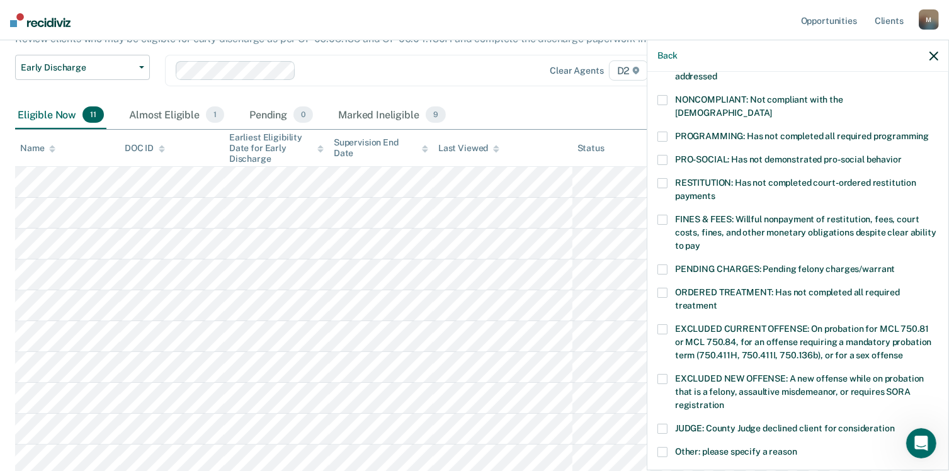
click at [663, 178] on span at bounding box center [663, 183] width 10 height 10
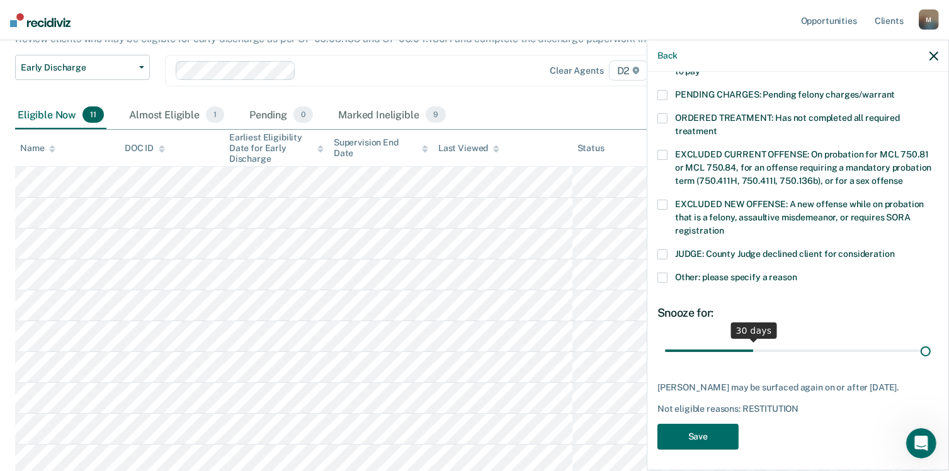
scroll to position [406, 0]
drag, startPoint x: 748, startPoint y: 336, endPoint x: 962, endPoint y: 365, distance: 216.1
type input "90"
click at [931, 362] on input "range" at bounding box center [798, 351] width 266 height 22
click at [685, 438] on button "Save" at bounding box center [698, 437] width 81 height 26
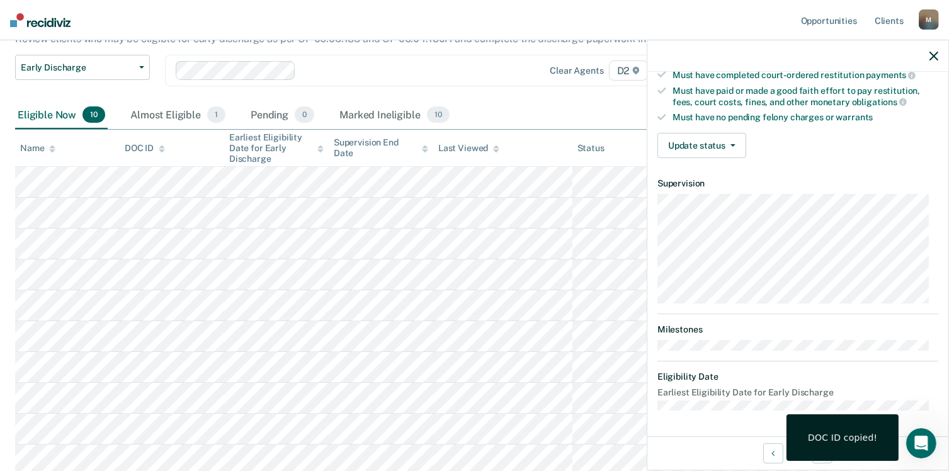
scroll to position [232, 0]
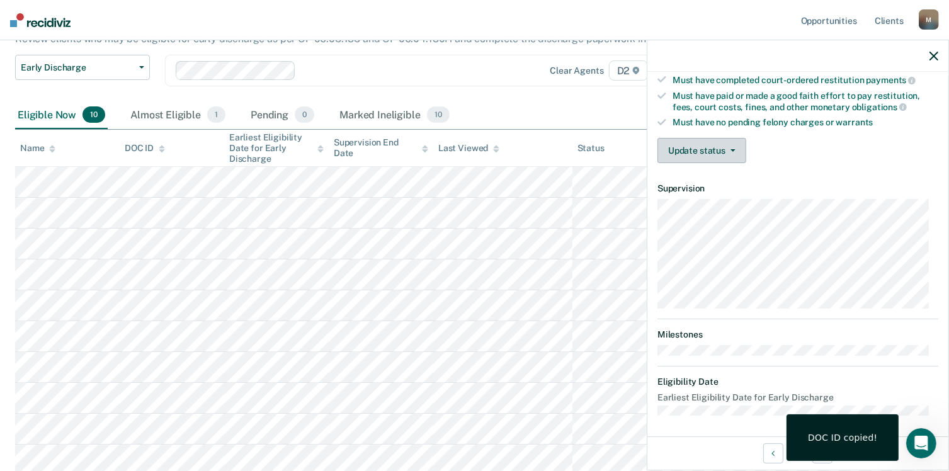
click at [726, 148] on button "Update status" at bounding box center [702, 150] width 89 height 25
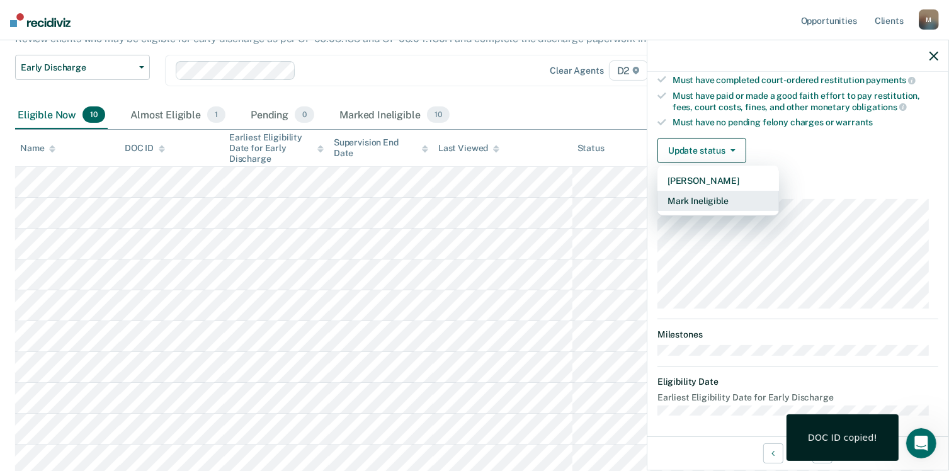
click at [717, 200] on button "Mark Ineligible" at bounding box center [719, 201] width 122 height 20
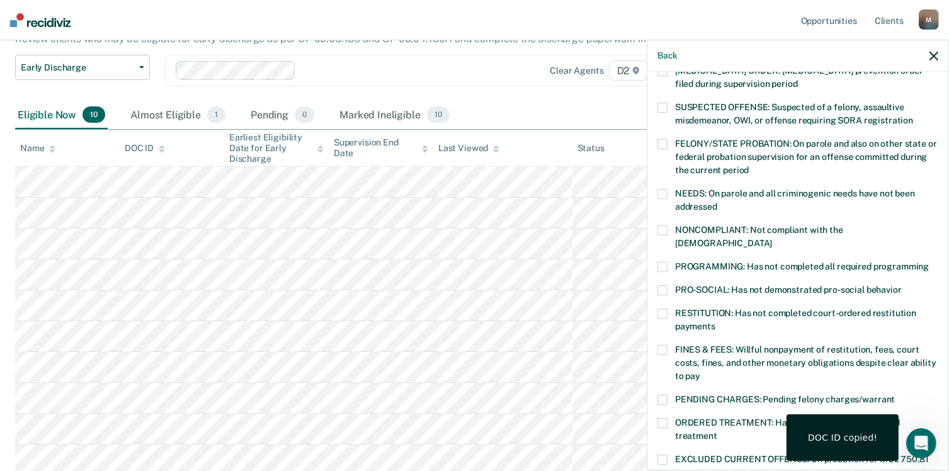
scroll to position [0, 0]
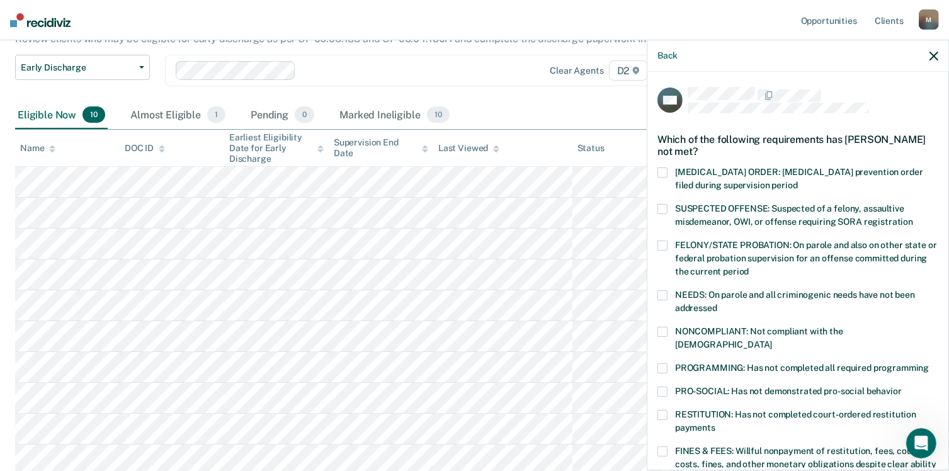
click at [665, 327] on span at bounding box center [663, 332] width 10 height 10
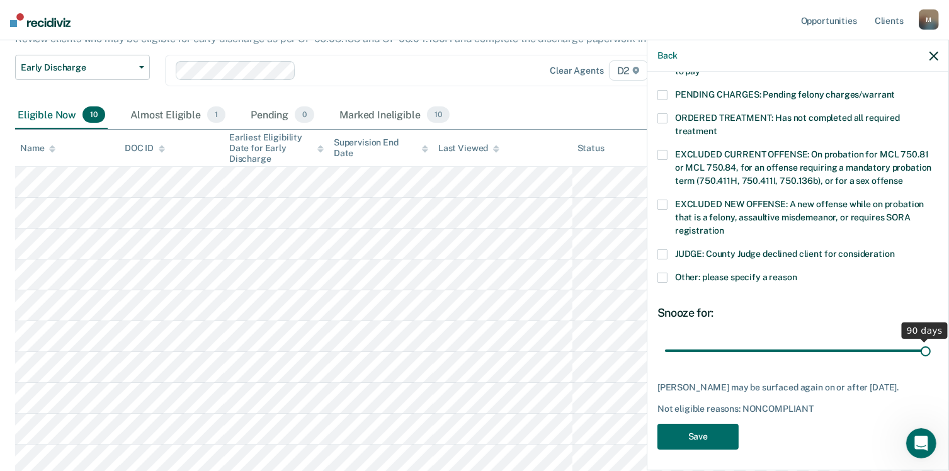
scroll to position [406, 0]
drag, startPoint x: 752, startPoint y: 336, endPoint x: 940, endPoint y: 341, distance: 187.8
type input "90"
click at [931, 341] on input "range" at bounding box center [798, 351] width 266 height 22
click at [712, 434] on button "Save" at bounding box center [698, 437] width 81 height 26
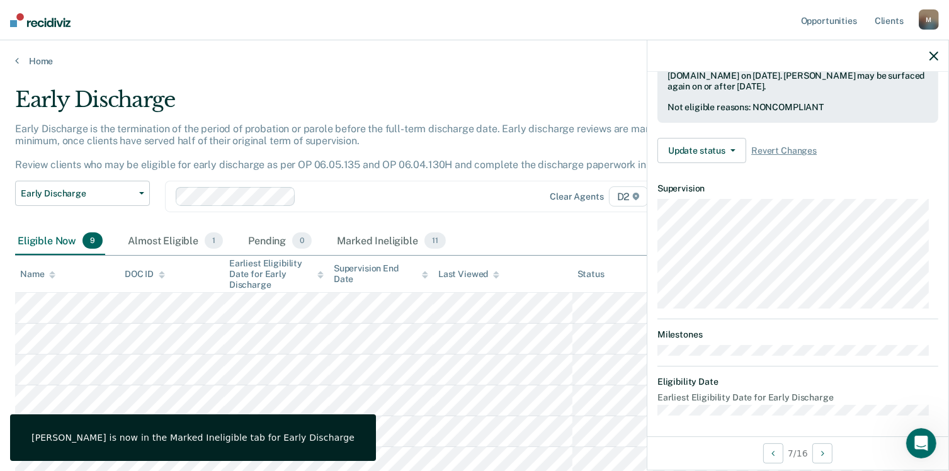
scroll to position [232, 0]
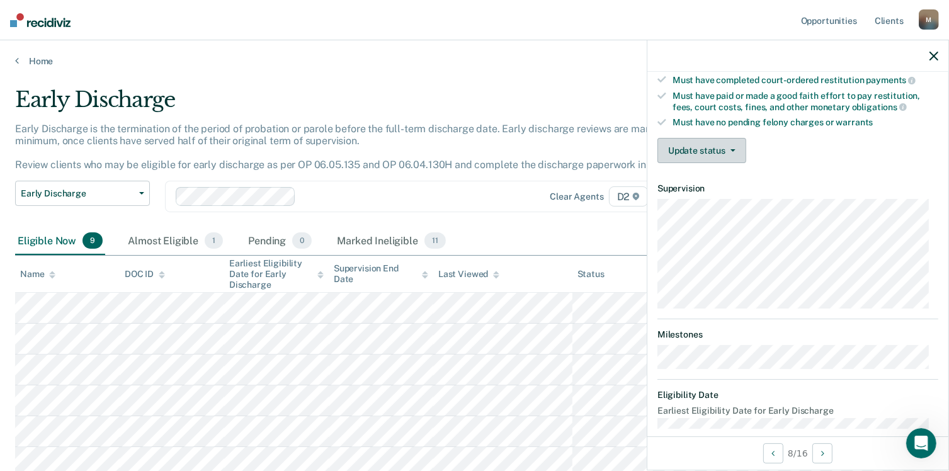
click at [727, 140] on button "Update status" at bounding box center [702, 150] width 89 height 25
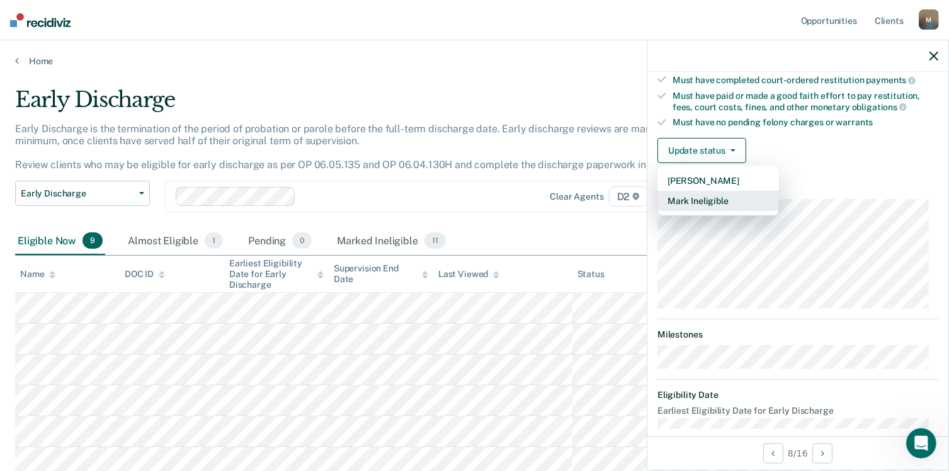
click at [717, 200] on button "Mark Ineligible" at bounding box center [719, 201] width 122 height 20
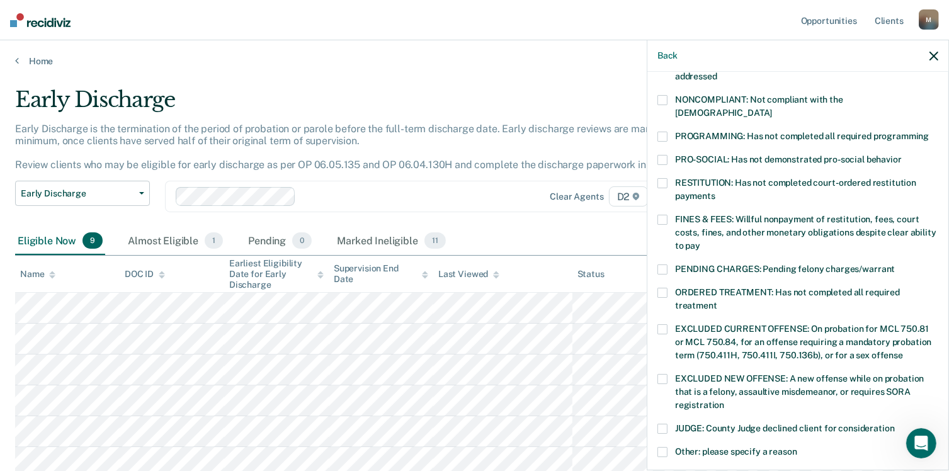
drag, startPoint x: 662, startPoint y: 418, endPoint x: 663, endPoint y: 401, distance: 17.0
click at [663, 424] on span at bounding box center [663, 429] width 10 height 10
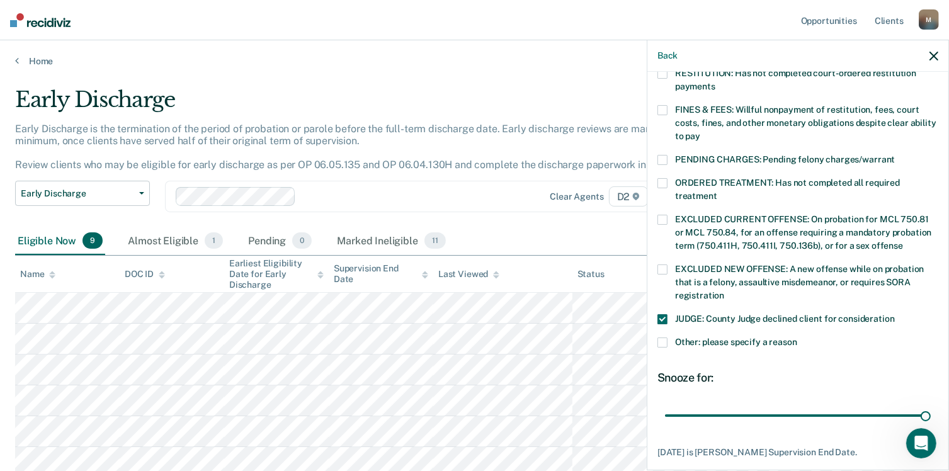
scroll to position [396, 0]
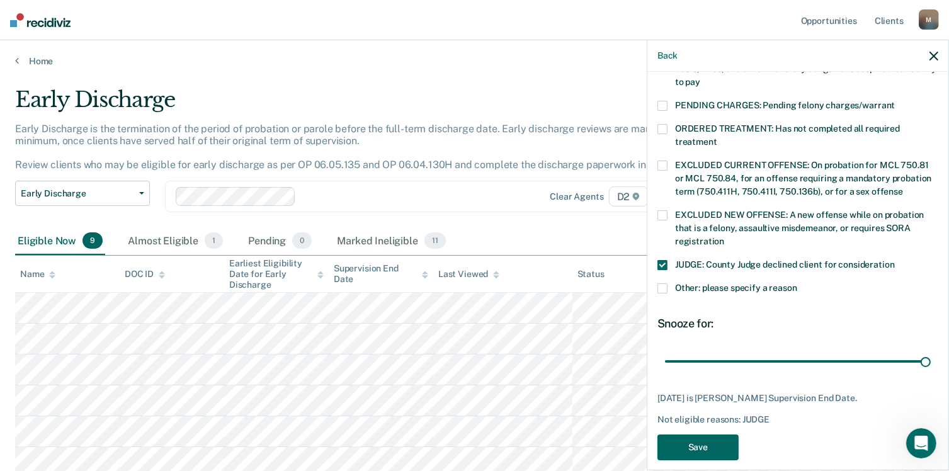
click at [714, 435] on button "Save" at bounding box center [698, 448] width 81 height 26
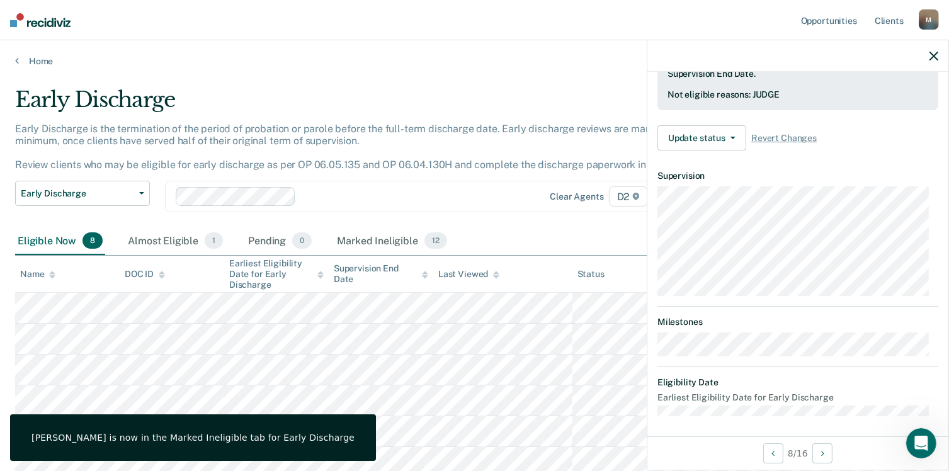
scroll to position [232, 0]
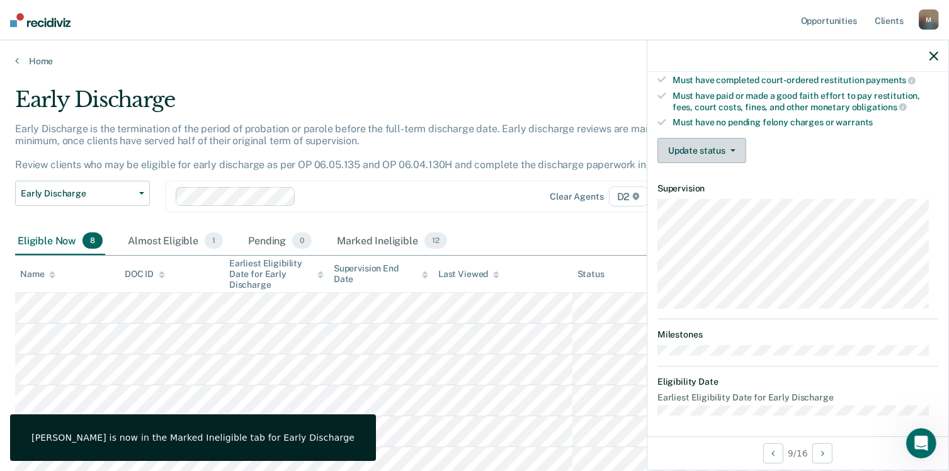
click at [726, 142] on button "Update status" at bounding box center [702, 150] width 89 height 25
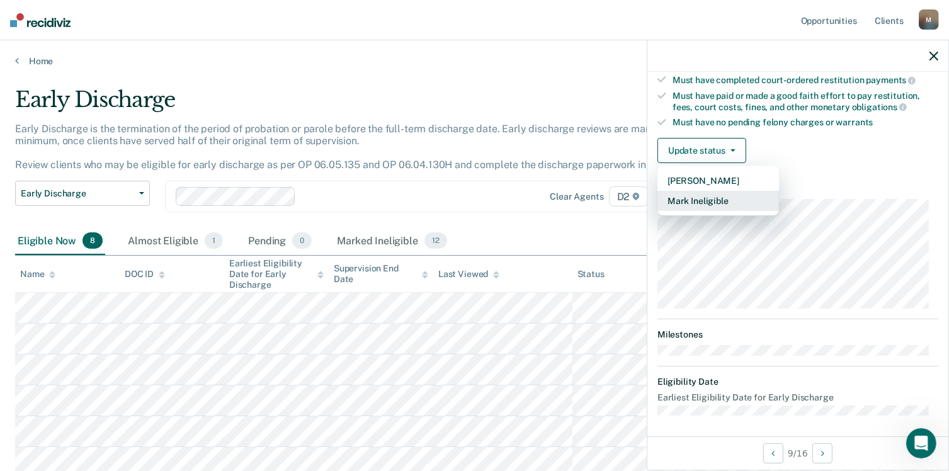
click at [723, 200] on button "Mark Ineligible" at bounding box center [719, 201] width 122 height 20
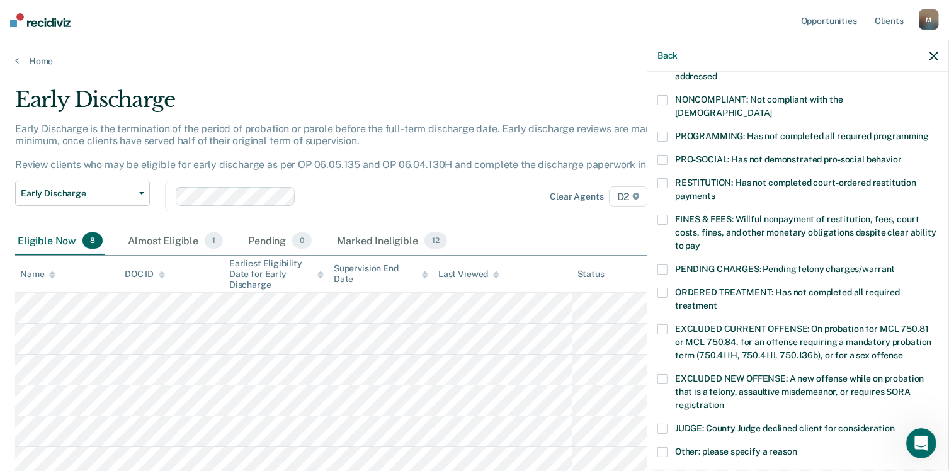
drag, startPoint x: 662, startPoint y: 164, endPoint x: 688, endPoint y: 169, distance: 26.3
click at [664, 178] on span at bounding box center [663, 183] width 10 height 10
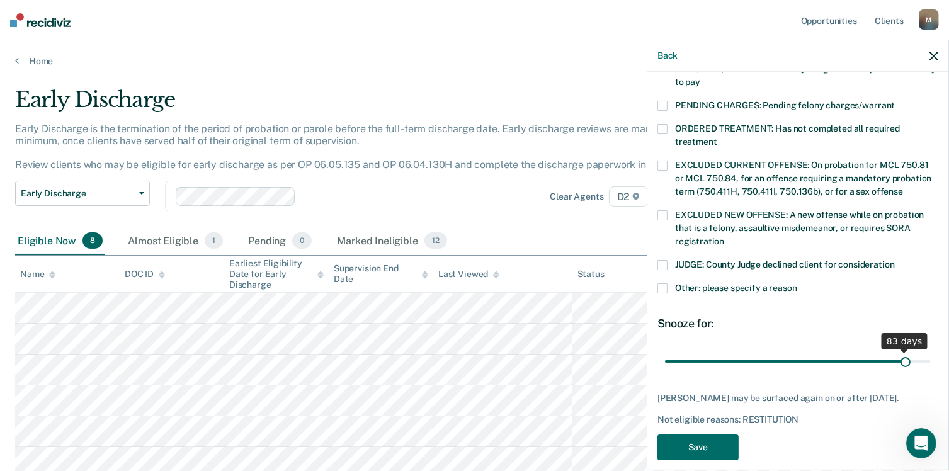
scroll to position [406, 0]
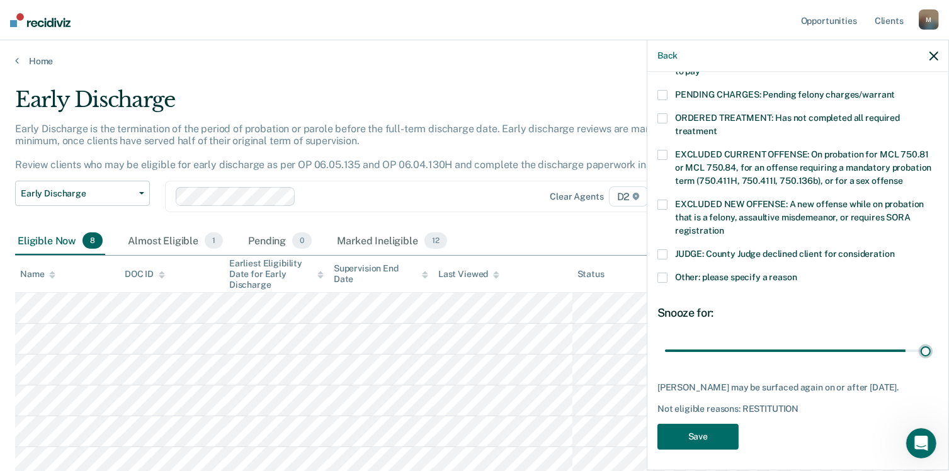
drag, startPoint x: 748, startPoint y: 338, endPoint x: 932, endPoint y: 347, distance: 184.1
type input "90"
click at [931, 347] on input "range" at bounding box center [798, 351] width 266 height 22
click at [708, 436] on button "Save" at bounding box center [698, 437] width 81 height 26
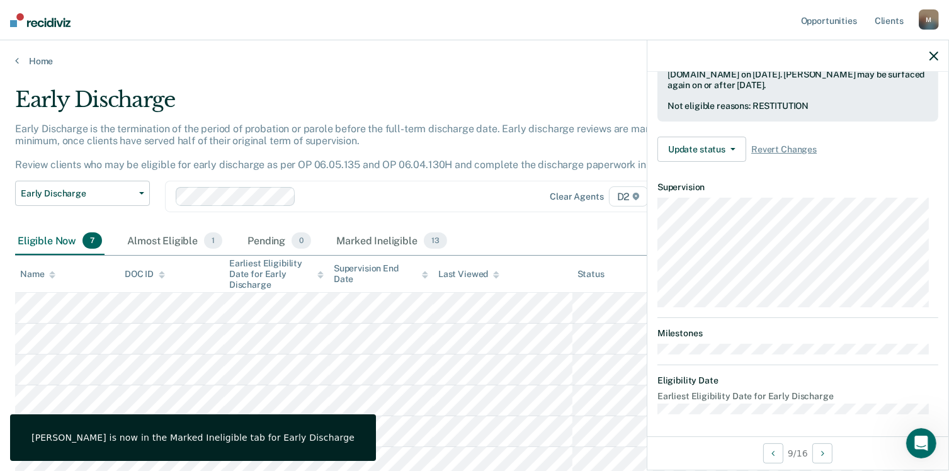
scroll to position [326, 0]
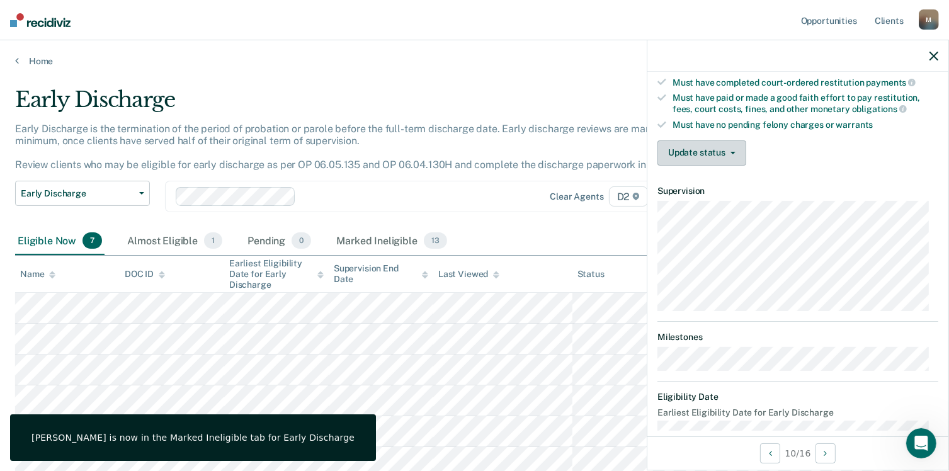
click at [705, 141] on button "Update status" at bounding box center [702, 152] width 89 height 25
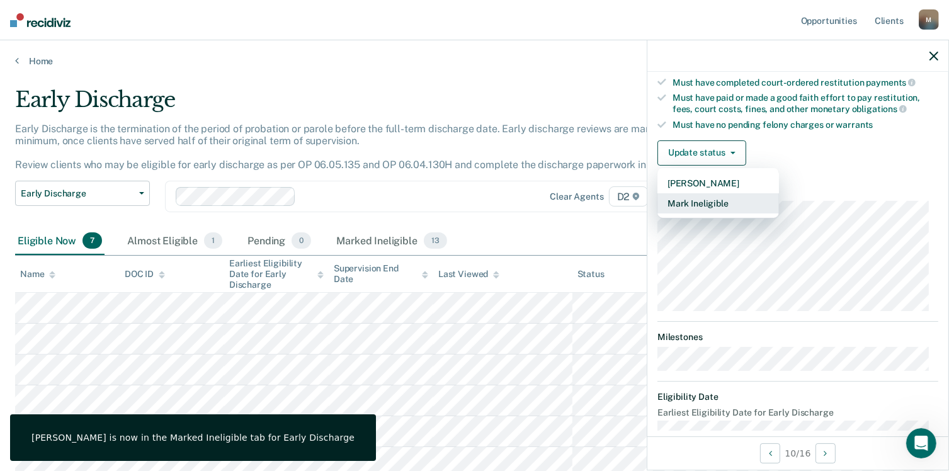
click at [714, 200] on button "Mark Ineligible" at bounding box center [719, 203] width 122 height 20
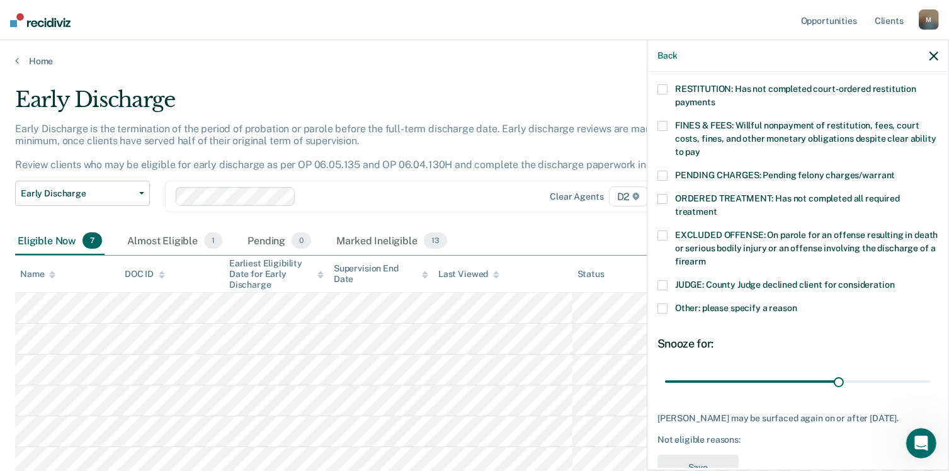
drag, startPoint x: 665, startPoint y: 273, endPoint x: 686, endPoint y: 285, distance: 24.3
click at [665, 280] on span at bounding box center [663, 285] width 10 height 10
drag, startPoint x: 832, startPoint y: 365, endPoint x: 932, endPoint y: 364, distance: 100.2
type input "45"
click at [931, 371] on input "range" at bounding box center [798, 382] width 266 height 22
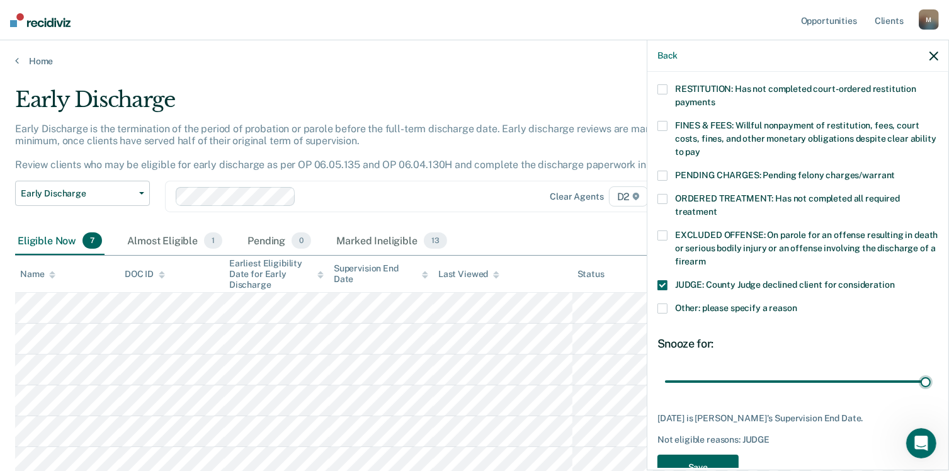
click at [714, 455] on button "Save" at bounding box center [698, 468] width 81 height 26
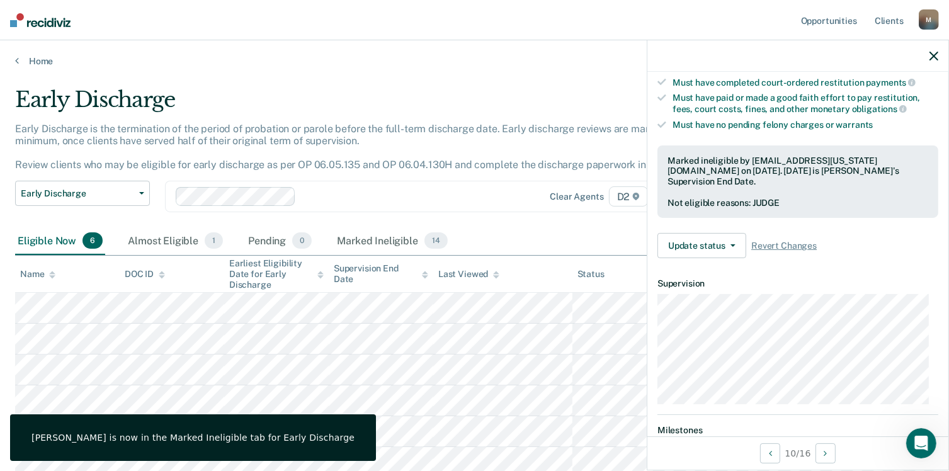
scroll to position [232, 0]
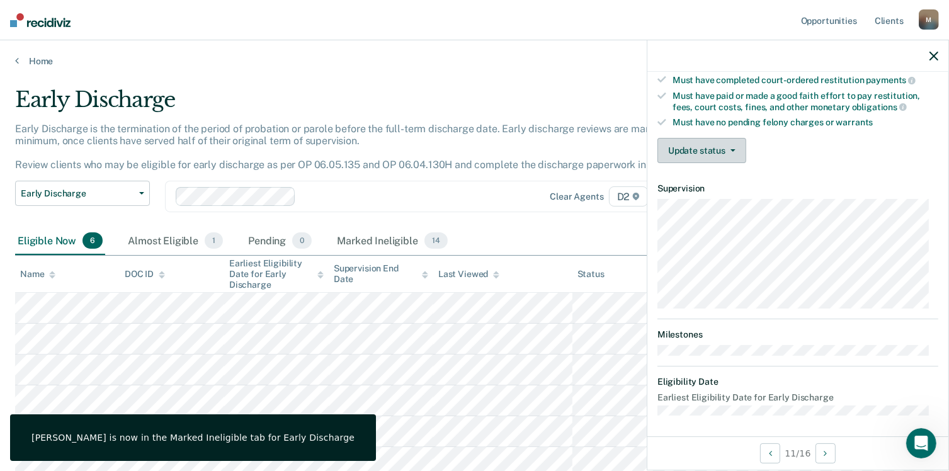
click at [708, 147] on button "Update status" at bounding box center [702, 150] width 89 height 25
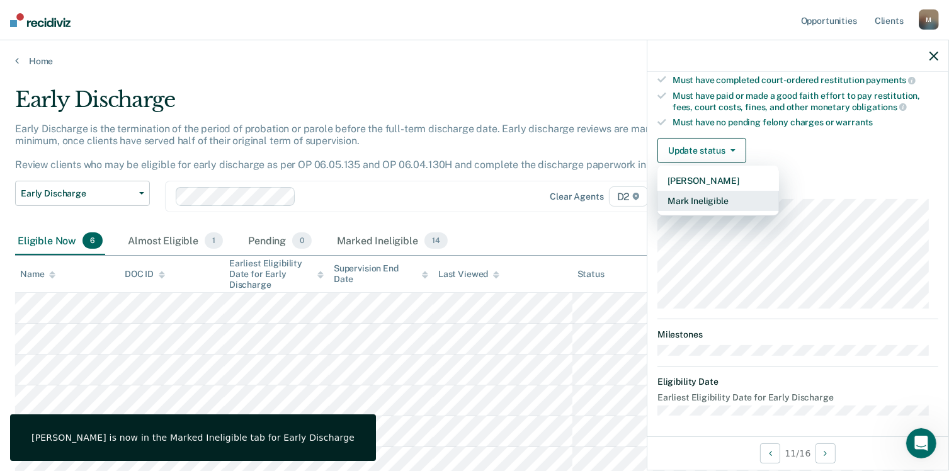
click at [702, 201] on button "Mark Ineligible" at bounding box center [719, 201] width 122 height 20
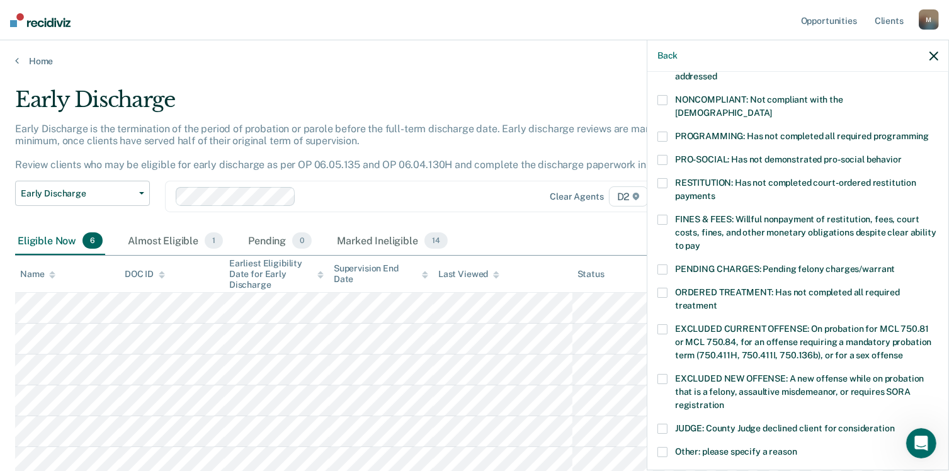
click at [661, 103] on span at bounding box center [663, 100] width 10 height 10
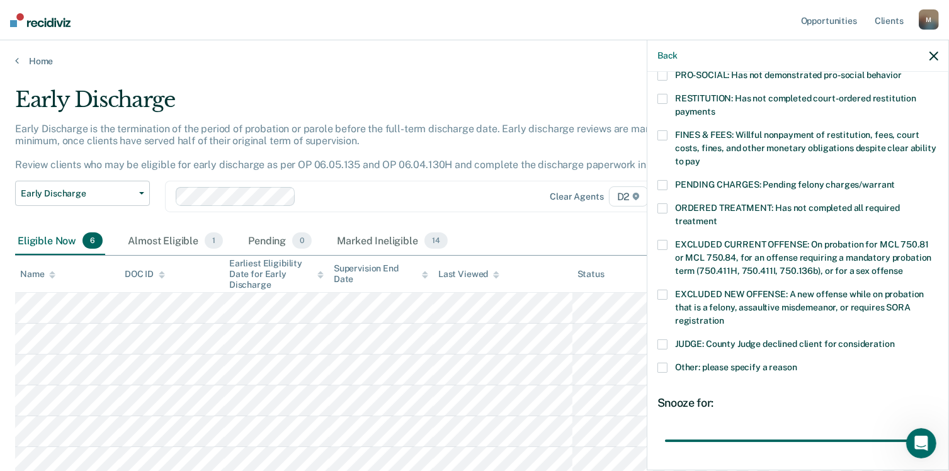
scroll to position [396, 0]
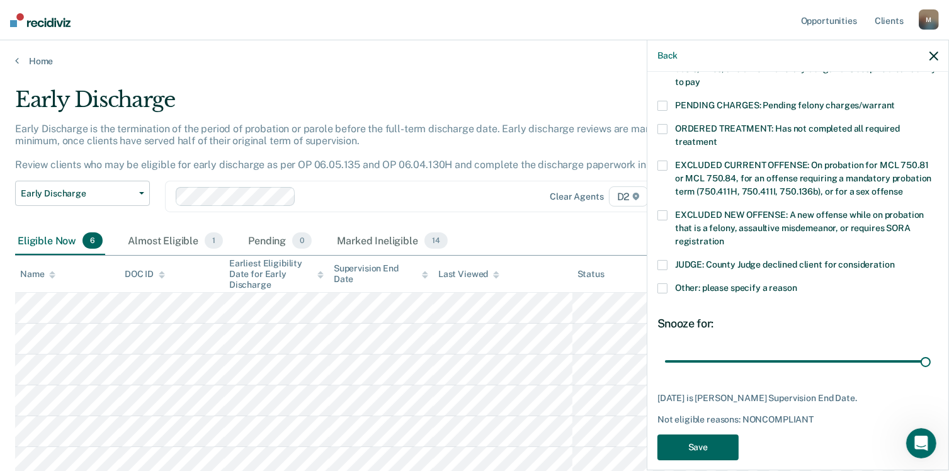
click at [721, 440] on button "Save" at bounding box center [698, 448] width 81 height 26
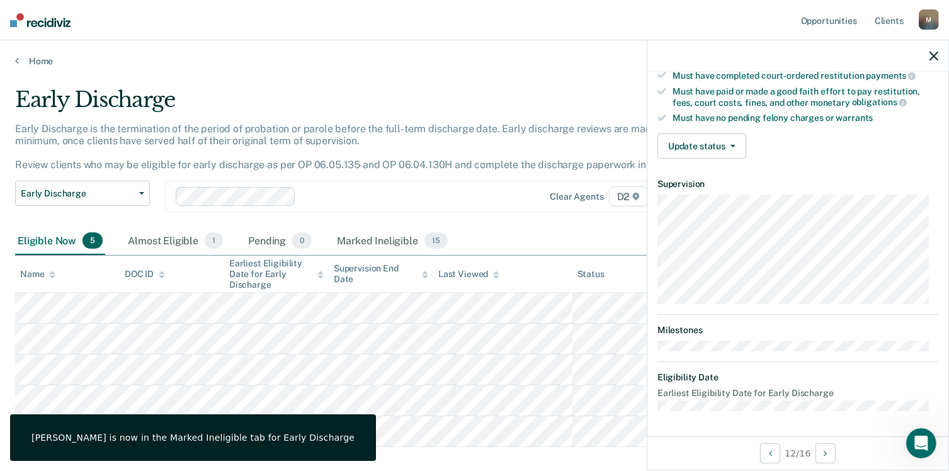
scroll to position [232, 0]
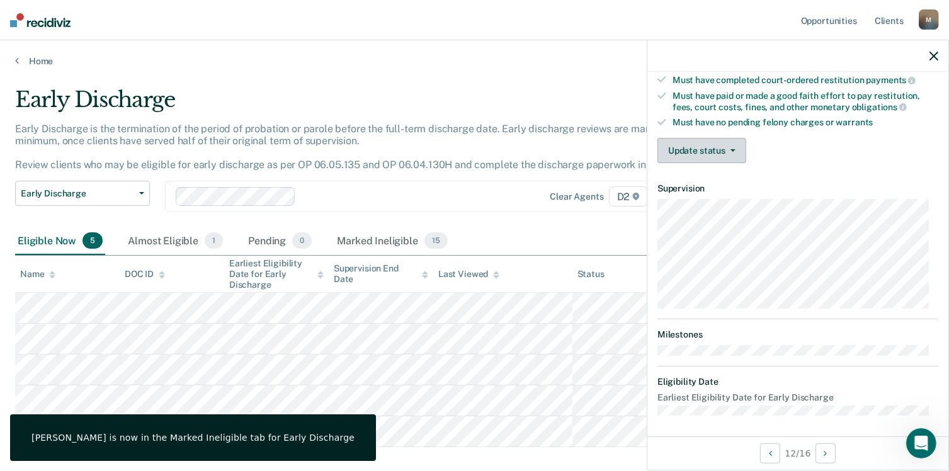
click at [711, 144] on button "Update status" at bounding box center [702, 150] width 89 height 25
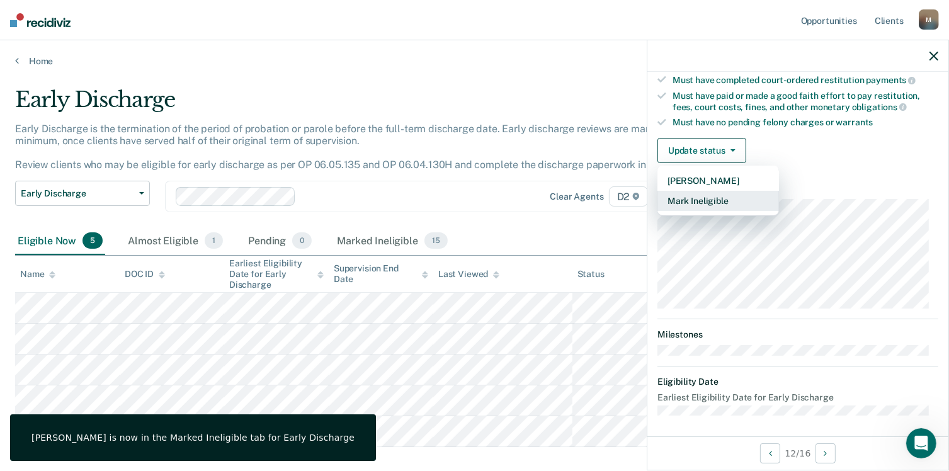
click at [707, 198] on button "Mark Ineligible" at bounding box center [719, 201] width 122 height 20
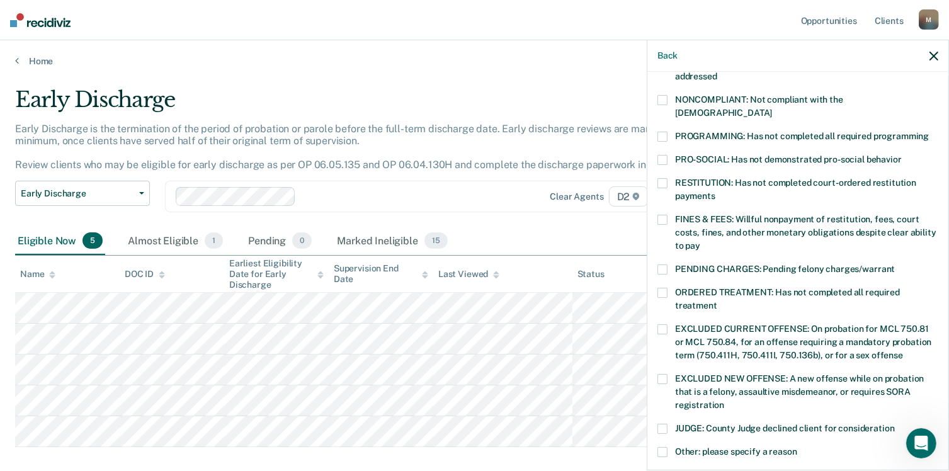
click at [660, 424] on span at bounding box center [663, 429] width 10 height 10
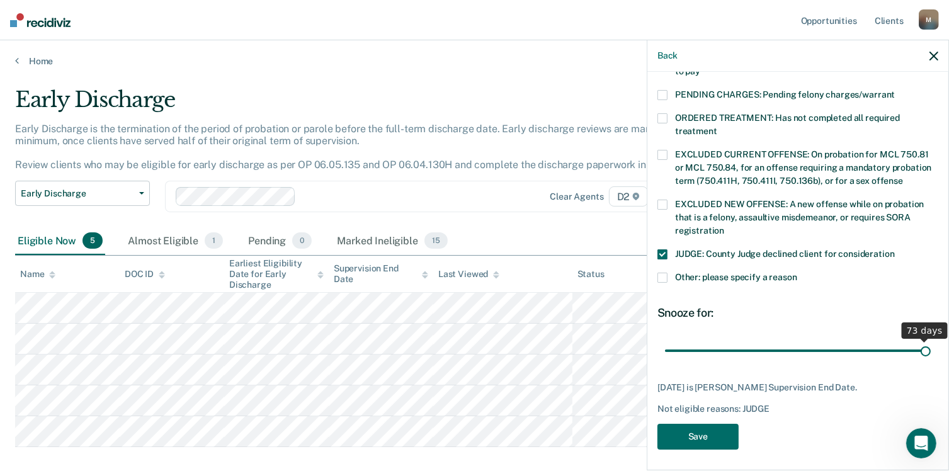
scroll to position [396, 0]
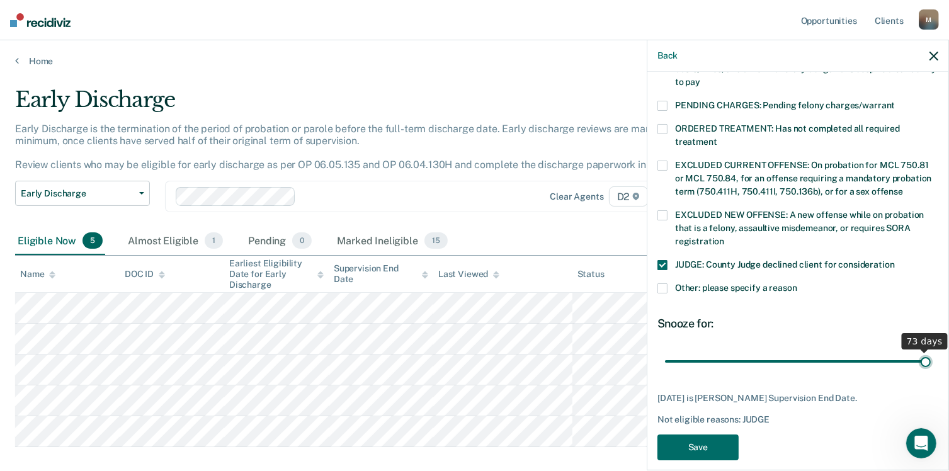
drag, startPoint x: 772, startPoint y: 336, endPoint x: 962, endPoint y: 337, distance: 190.2
type input "73"
click at [931, 351] on input "range" at bounding box center [798, 362] width 266 height 22
click at [711, 436] on button "Save" at bounding box center [698, 448] width 81 height 26
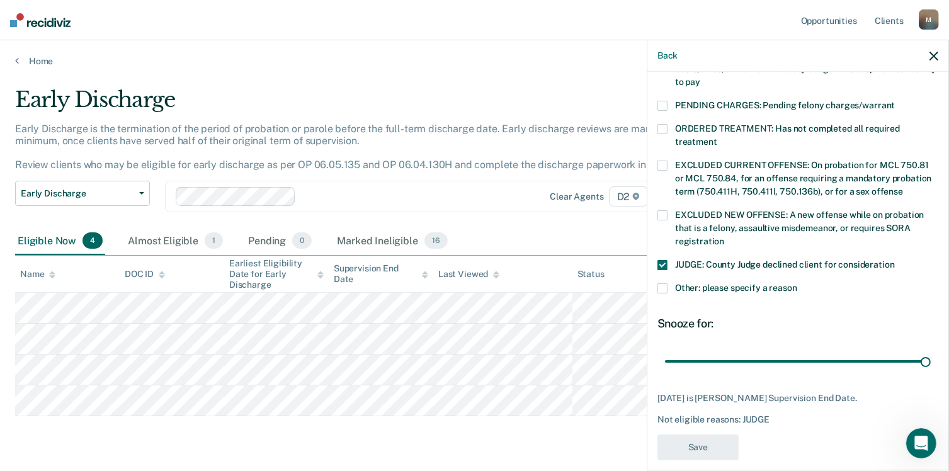
scroll to position [326, 0]
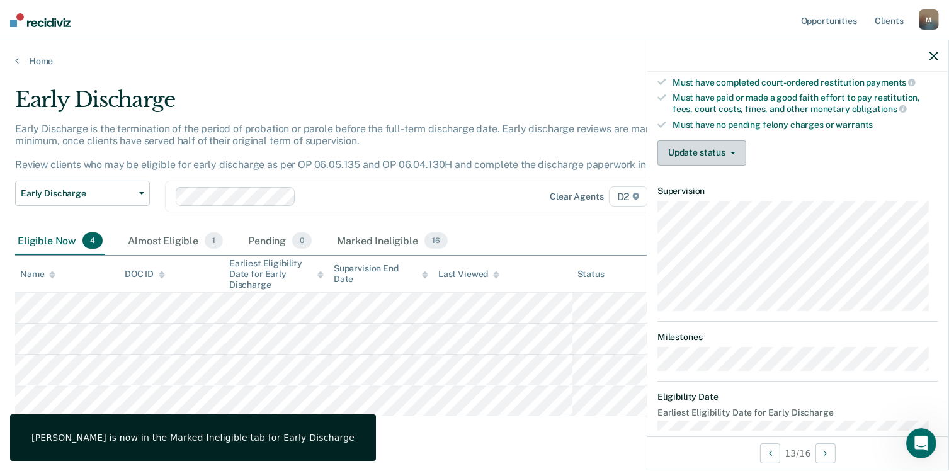
click at [738, 149] on button "Update status" at bounding box center [702, 152] width 89 height 25
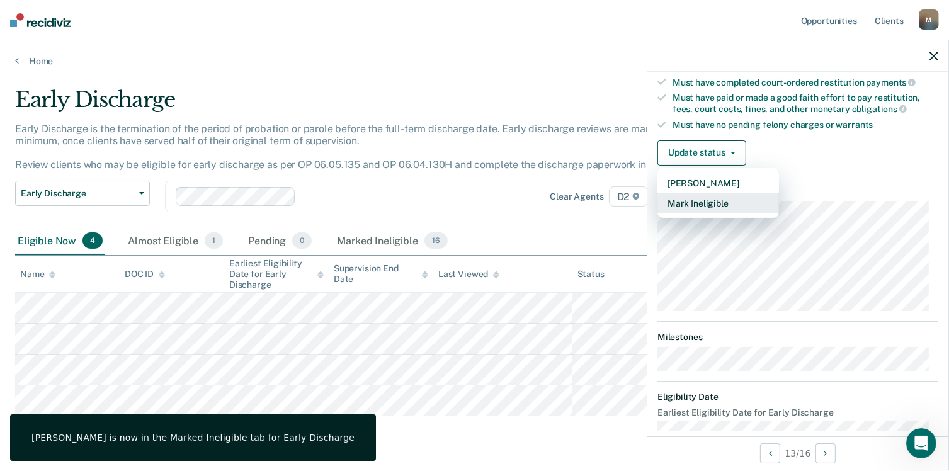
click at [724, 200] on button "Mark Ineligible" at bounding box center [719, 203] width 122 height 20
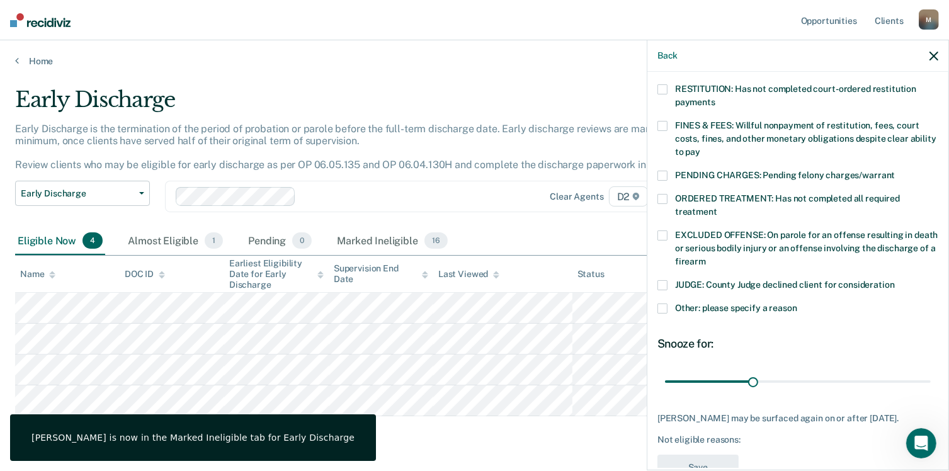
click at [659, 280] on span at bounding box center [663, 285] width 10 height 10
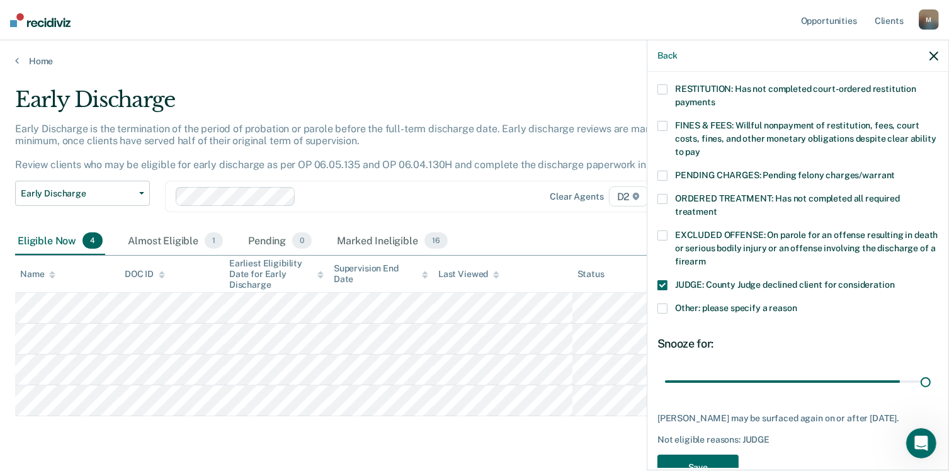
drag, startPoint x: 746, startPoint y: 364, endPoint x: 952, endPoint y: 367, distance: 206.0
type input "90"
click at [931, 371] on input "range" at bounding box center [798, 382] width 266 height 22
click at [699, 455] on button "Save" at bounding box center [698, 468] width 81 height 26
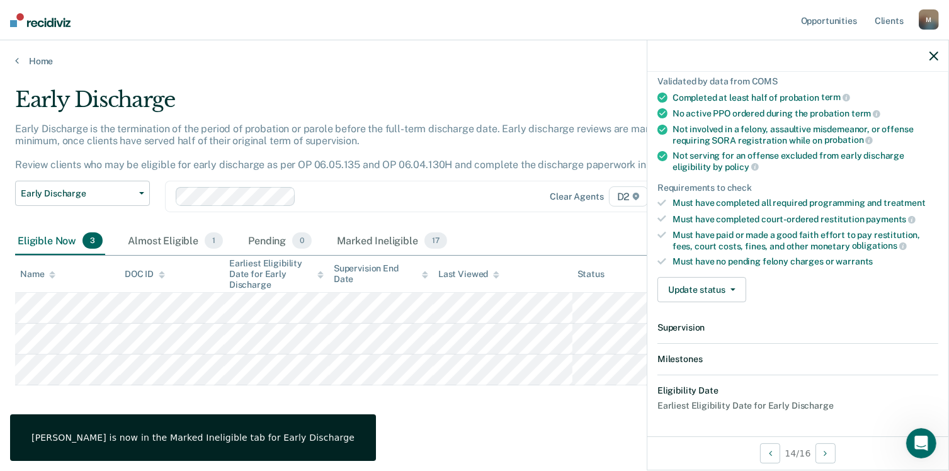
scroll to position [232, 0]
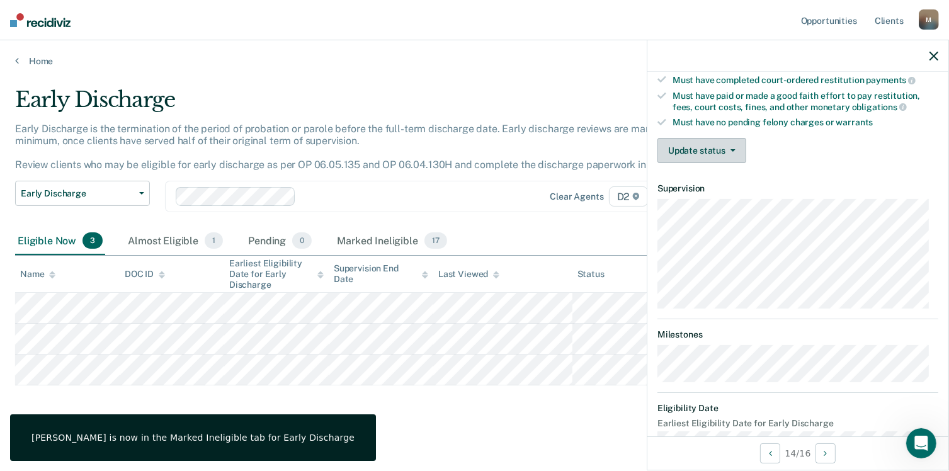
click at [734, 149] on icon "button" at bounding box center [733, 150] width 5 height 3
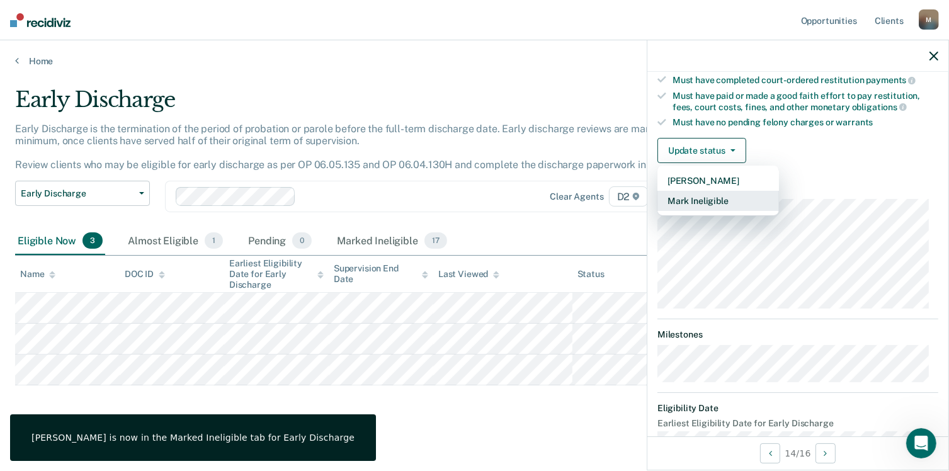
click at [709, 197] on button "Mark Ineligible" at bounding box center [719, 201] width 122 height 20
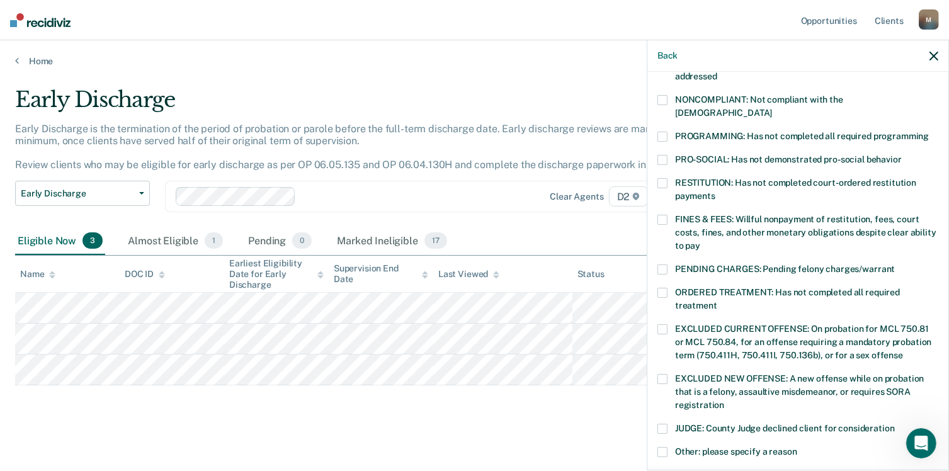
drag, startPoint x: 662, startPoint y: 416, endPoint x: 668, endPoint y: 405, distance: 12.7
click at [662, 424] on span at bounding box center [663, 429] width 10 height 10
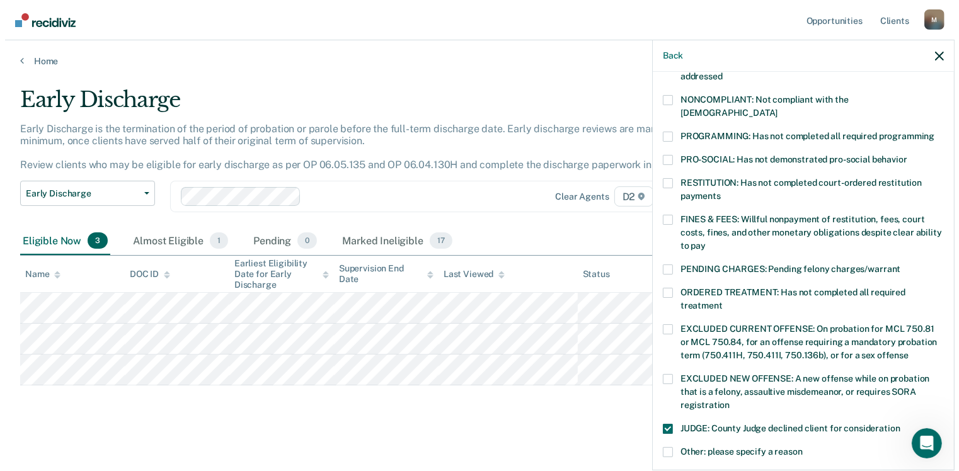
scroll to position [406, 0]
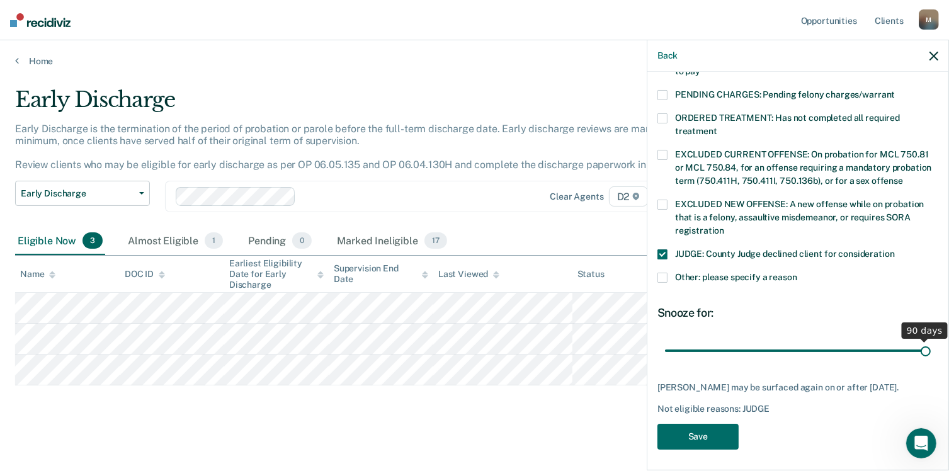
drag, startPoint x: 751, startPoint y: 336, endPoint x: 923, endPoint y: 339, distance: 172.6
type input "90"
click at [923, 340] on input "range" at bounding box center [798, 351] width 266 height 22
click at [692, 437] on button "Save" at bounding box center [698, 437] width 81 height 26
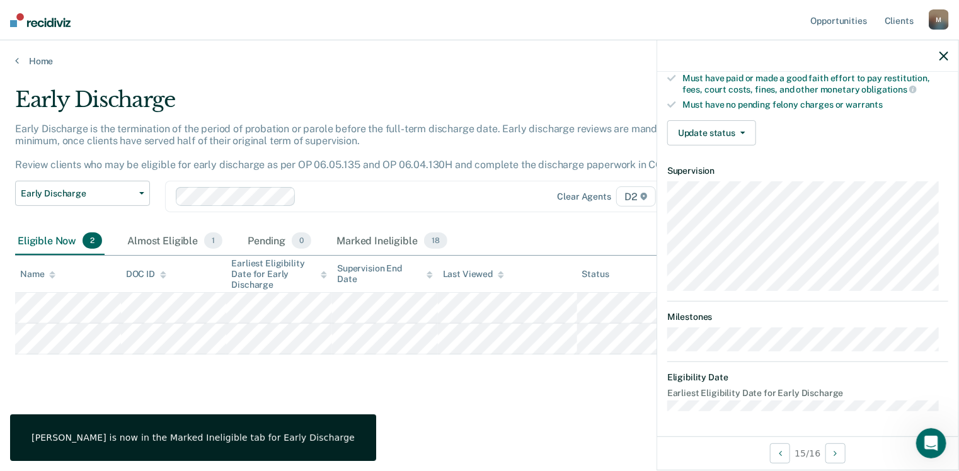
scroll to position [244, 0]
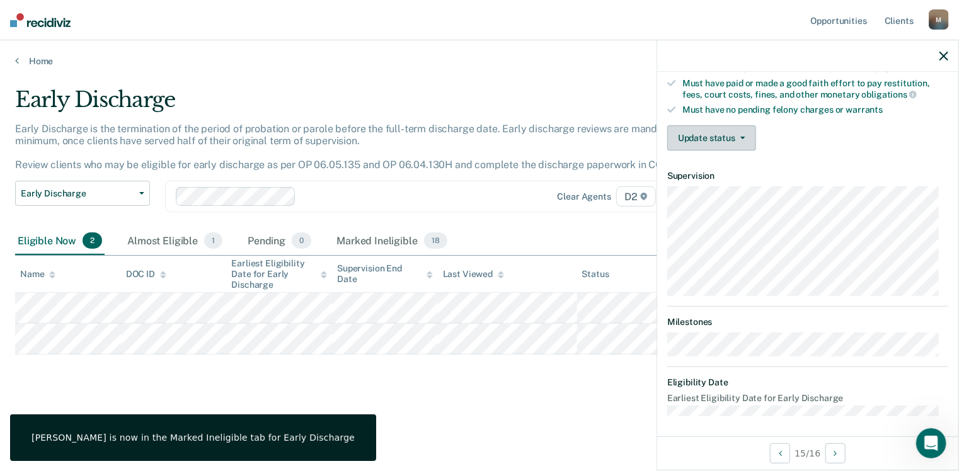
click at [728, 135] on button "Update status" at bounding box center [711, 137] width 89 height 25
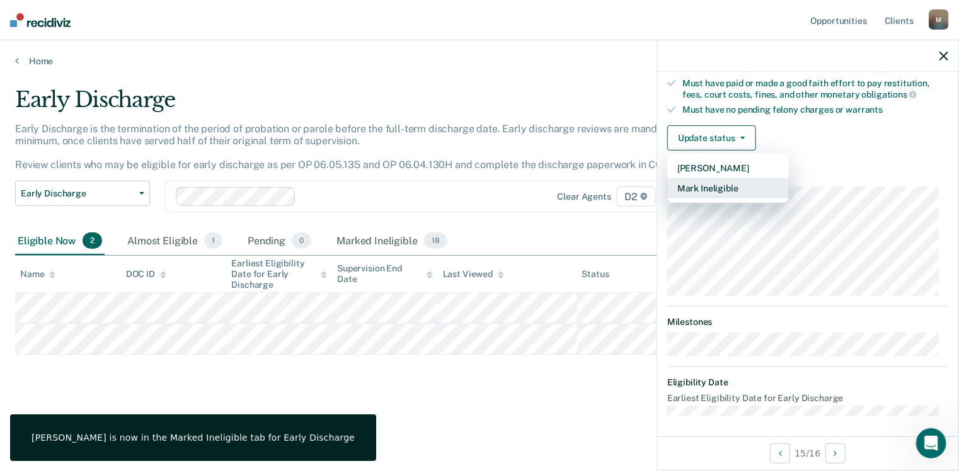
click at [725, 187] on button "Mark Ineligible" at bounding box center [728, 188] width 122 height 20
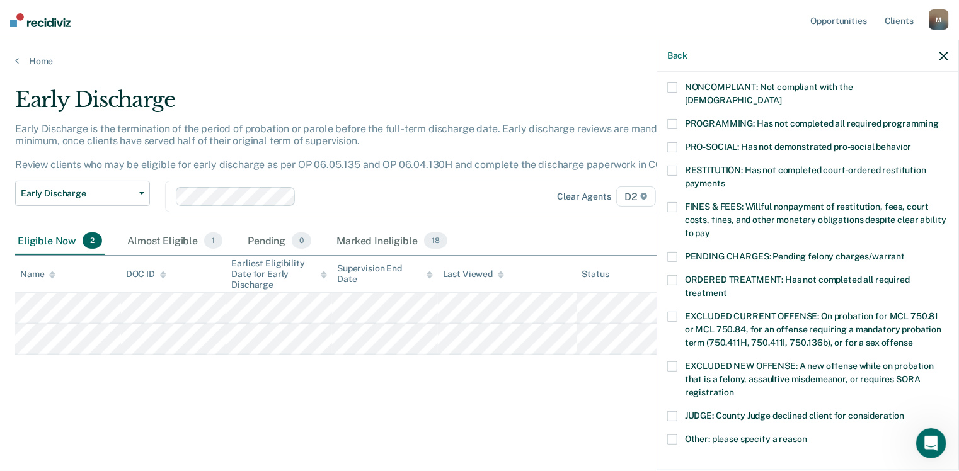
drag, startPoint x: 670, startPoint y: 399, endPoint x: 676, endPoint y: 380, distance: 19.3
click at [673, 411] on span at bounding box center [672, 416] width 10 height 10
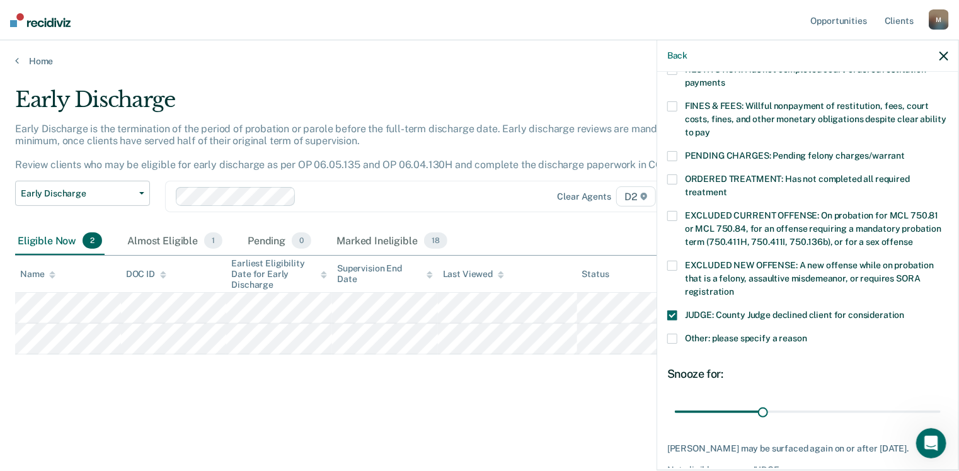
scroll to position [406, 0]
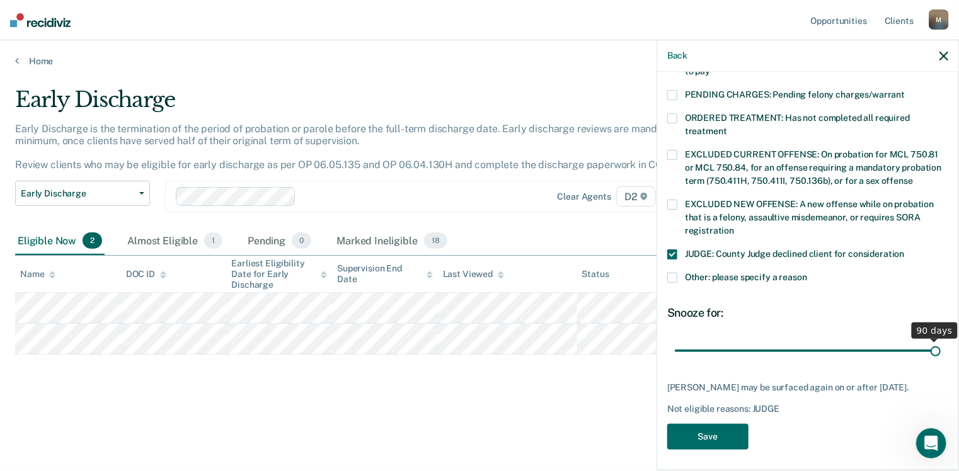
drag, startPoint x: 763, startPoint y: 336, endPoint x: 962, endPoint y: 340, distance: 199.1
type input "90"
click at [940, 340] on input "range" at bounding box center [808, 351] width 266 height 22
click at [701, 431] on button "Save" at bounding box center [707, 437] width 81 height 26
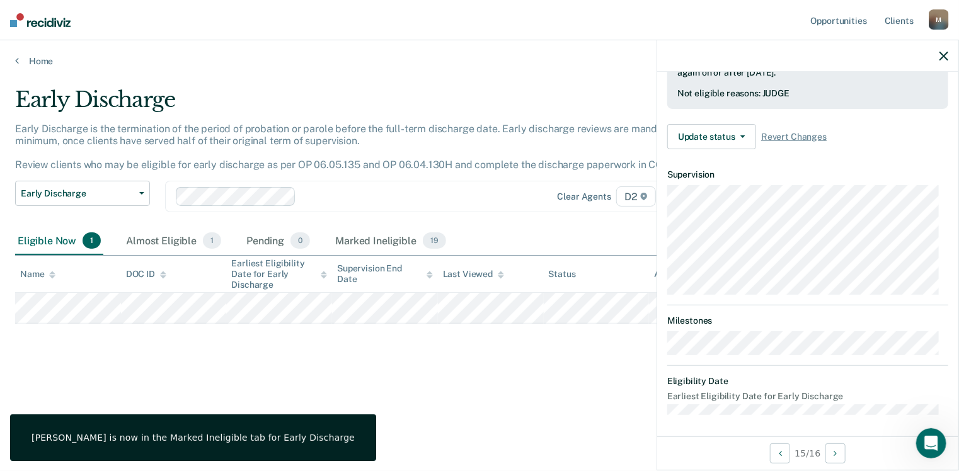
scroll to position [232, 0]
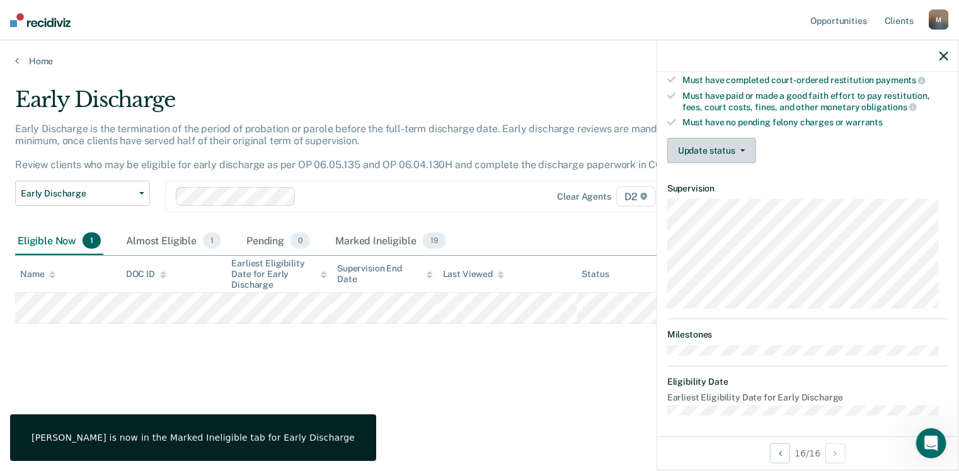
click at [713, 141] on button "Update status" at bounding box center [711, 150] width 89 height 25
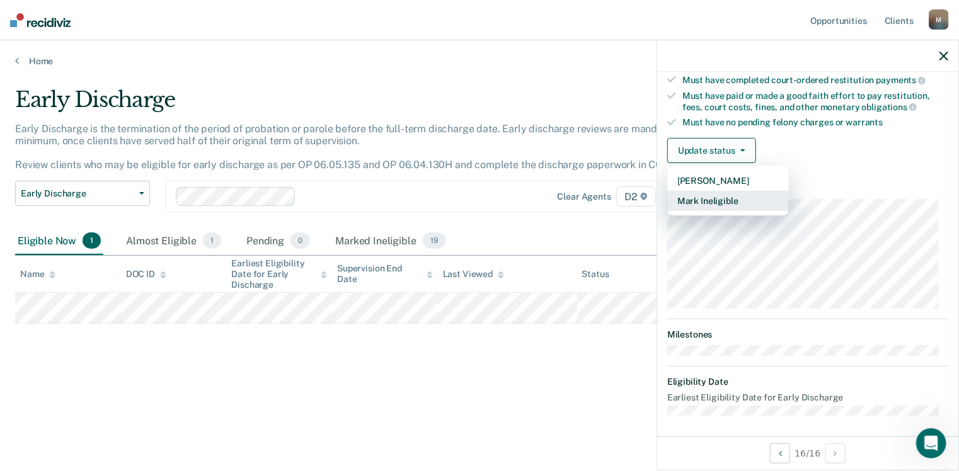
click at [738, 195] on button "Mark Ineligible" at bounding box center [728, 201] width 122 height 20
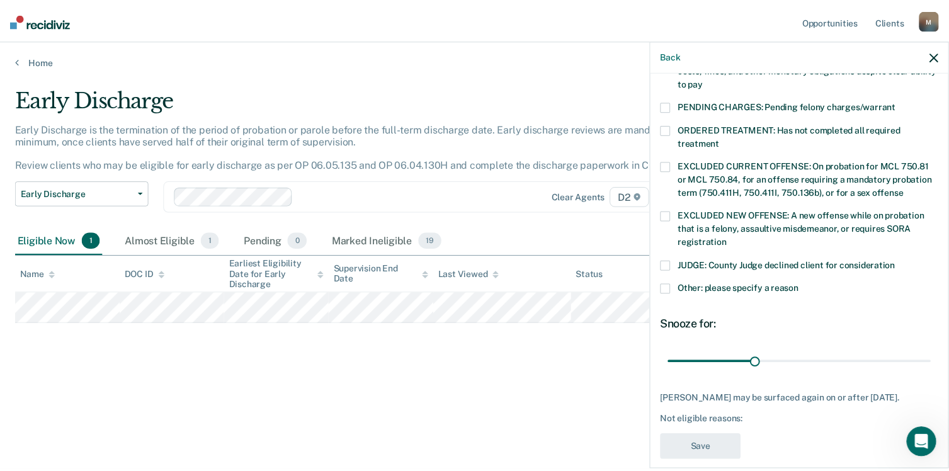
scroll to position [396, 0]
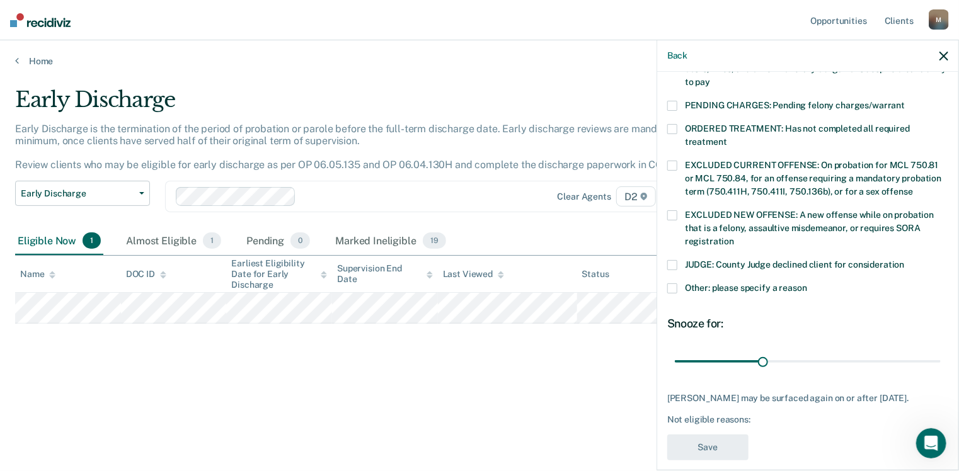
click at [665, 249] on div "TK Which of the following requirements has [PERSON_NAME] not met? [MEDICAL_DATA…" at bounding box center [807, 270] width 301 height 396
click at [668, 260] on span at bounding box center [672, 265] width 10 height 10
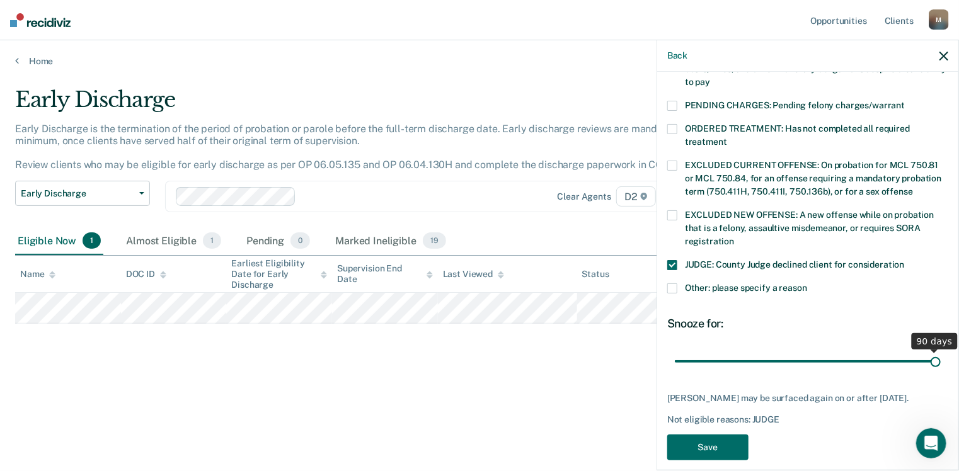
drag, startPoint x: 763, startPoint y: 348, endPoint x: 945, endPoint y: 337, distance: 181.8
type input "90"
click at [940, 351] on input "range" at bounding box center [808, 362] width 266 height 22
click at [728, 435] on button "Save" at bounding box center [707, 448] width 81 height 26
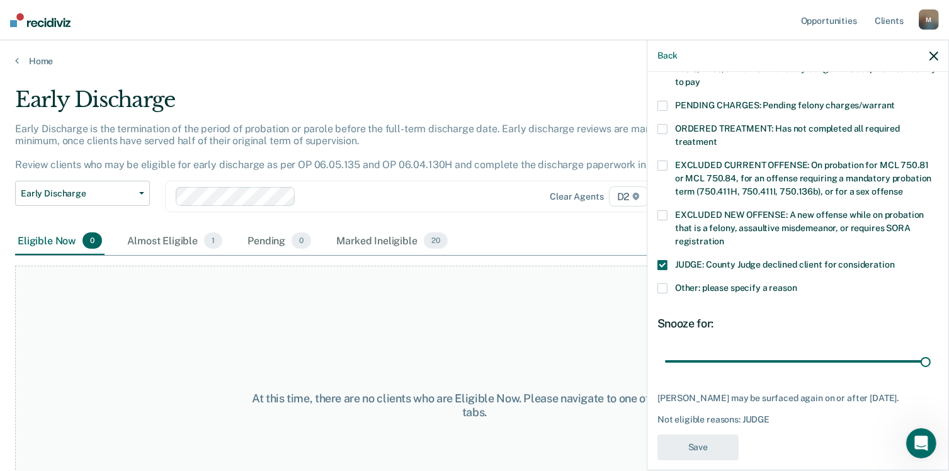
scroll to position [325, 0]
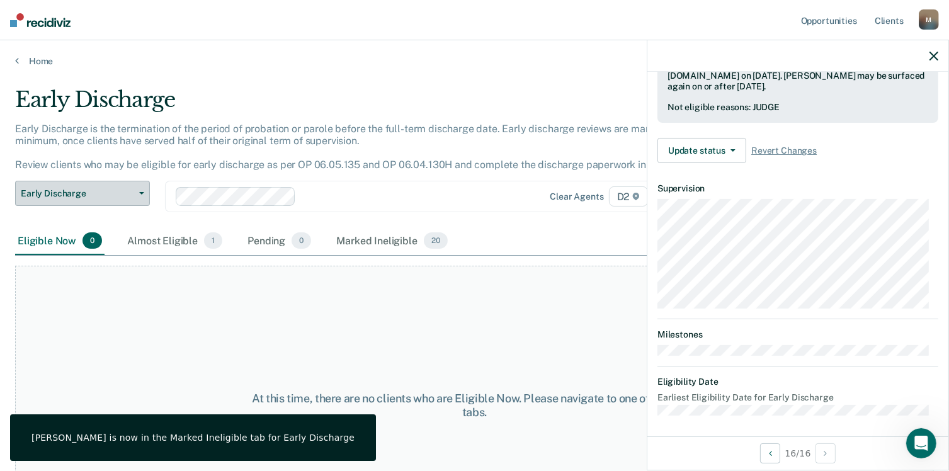
click at [146, 192] on button "Early Discharge" at bounding box center [82, 193] width 135 height 25
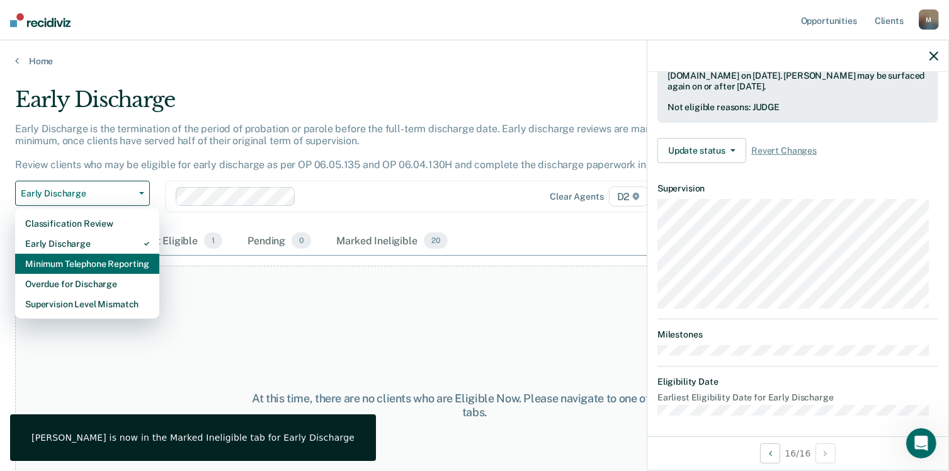
click at [131, 258] on div "Minimum Telephone Reporting" at bounding box center [87, 264] width 124 height 20
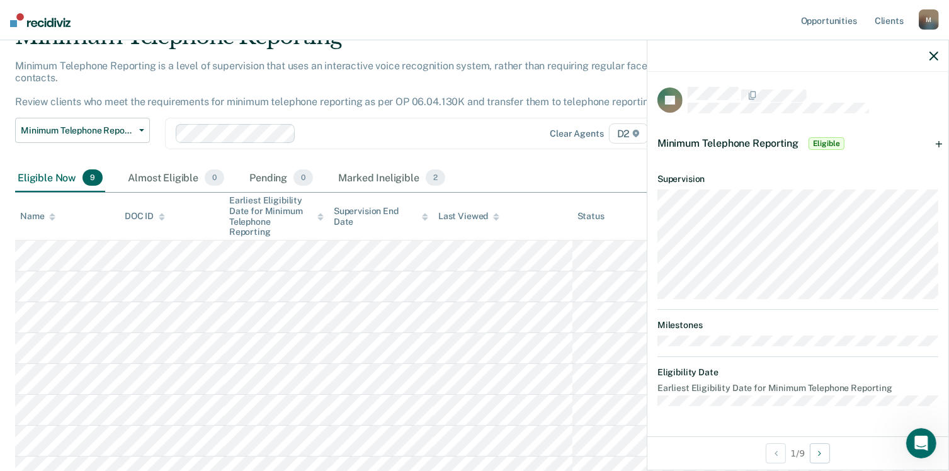
scroll to position [187, 0]
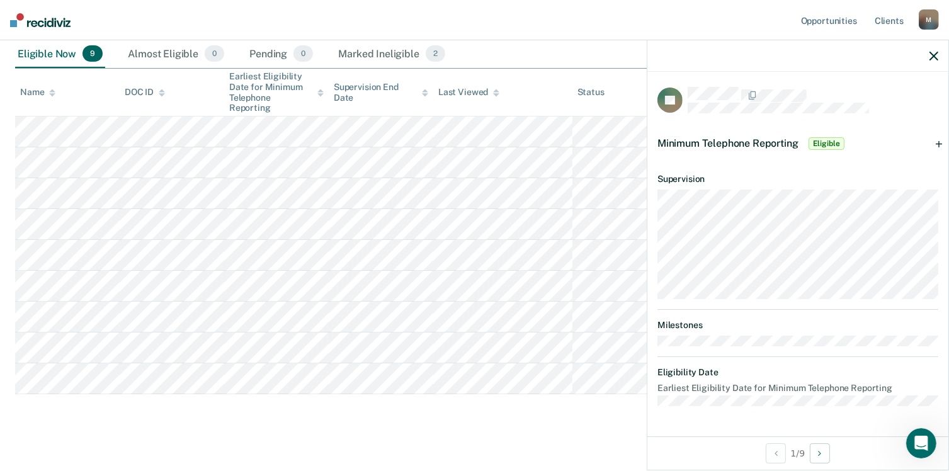
click at [841, 147] on span "Eligible" at bounding box center [827, 143] width 36 height 13
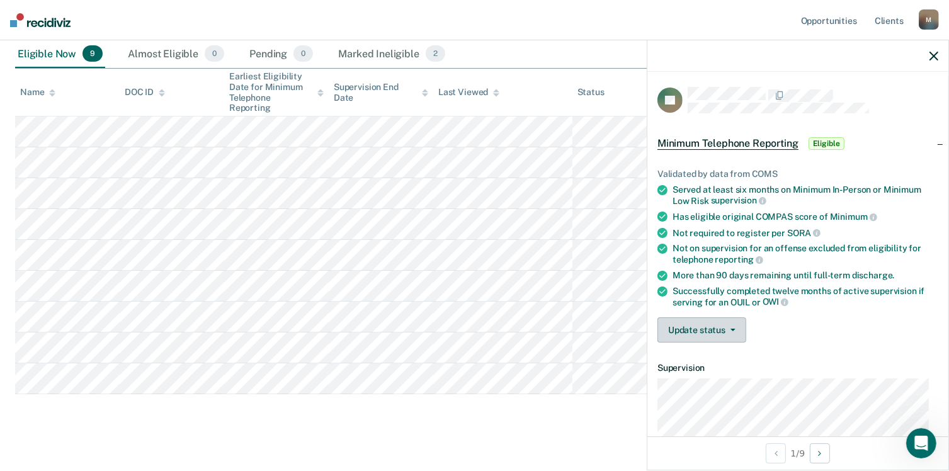
click at [722, 326] on button "Update status" at bounding box center [702, 329] width 89 height 25
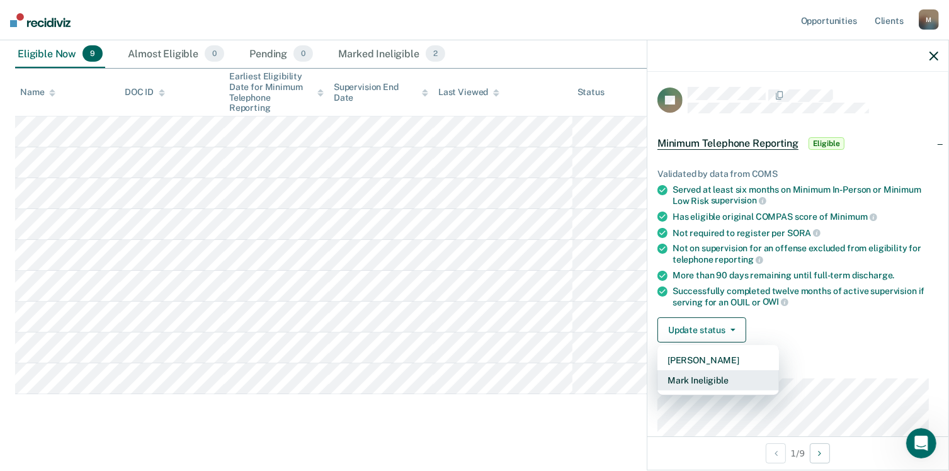
click at [721, 379] on button "Mark Ineligible" at bounding box center [719, 380] width 122 height 20
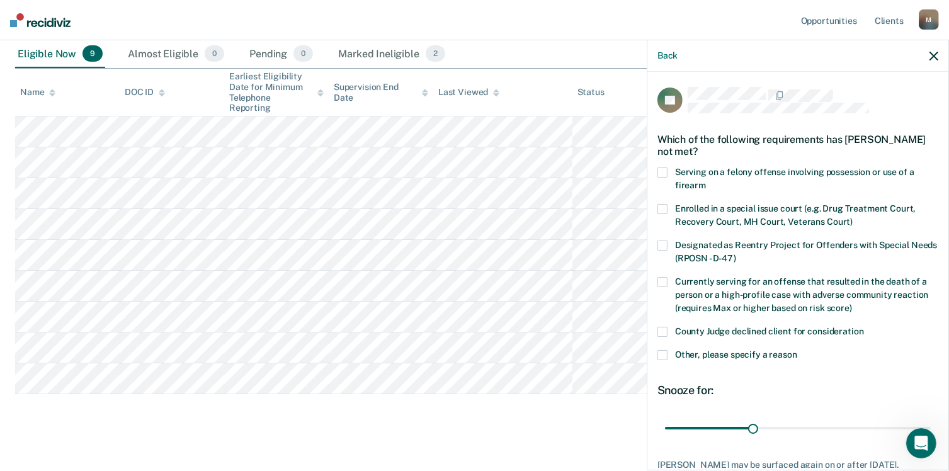
click at [668, 331] on label "County Judge declined client for consideration" at bounding box center [798, 333] width 281 height 13
drag, startPoint x: 748, startPoint y: 426, endPoint x: 920, endPoint y: 418, distance: 171.5
type input "90"
click at [920, 418] on input "range" at bounding box center [798, 429] width 266 height 22
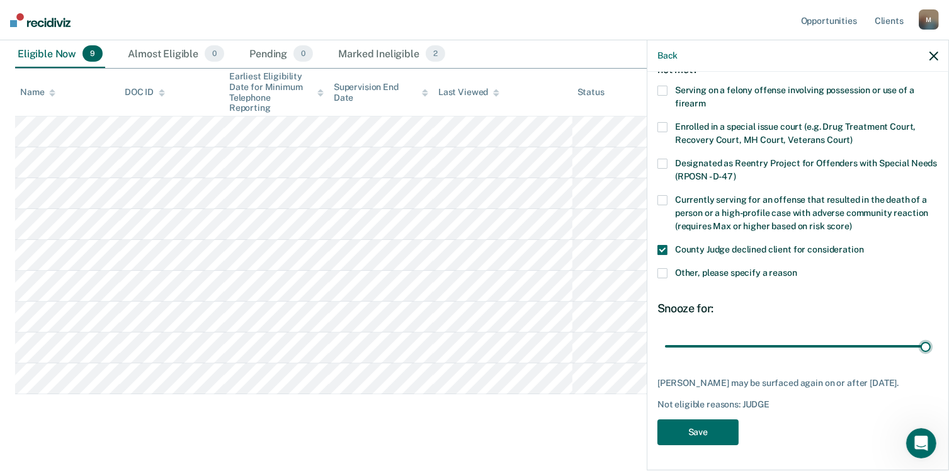
scroll to position [91, 0]
click at [700, 430] on button "Save" at bounding box center [698, 432] width 81 height 26
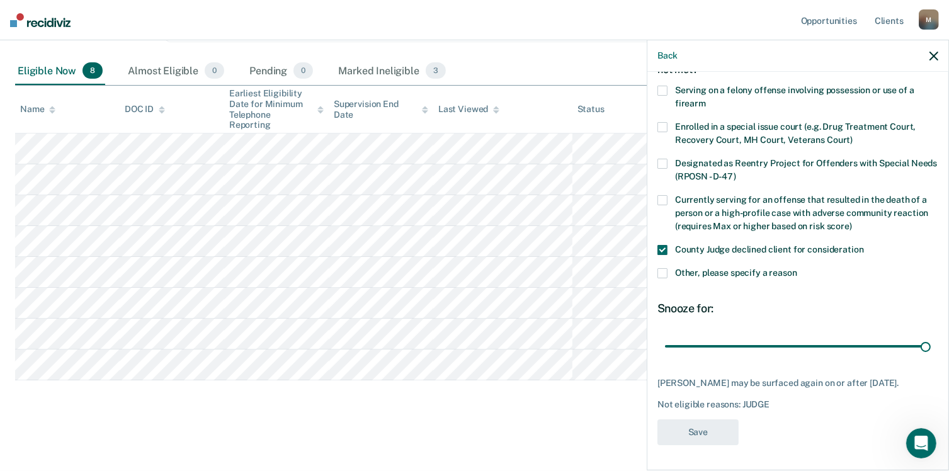
scroll to position [156, 0]
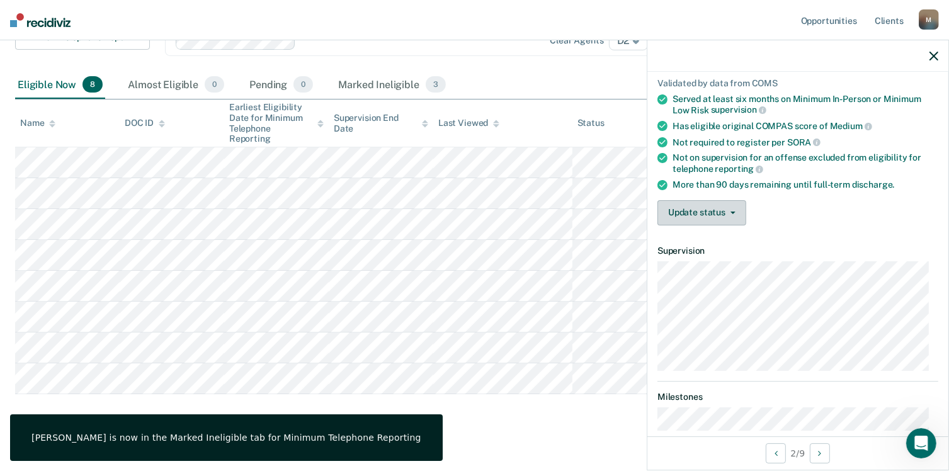
click at [728, 210] on button "Update status" at bounding box center [702, 212] width 89 height 25
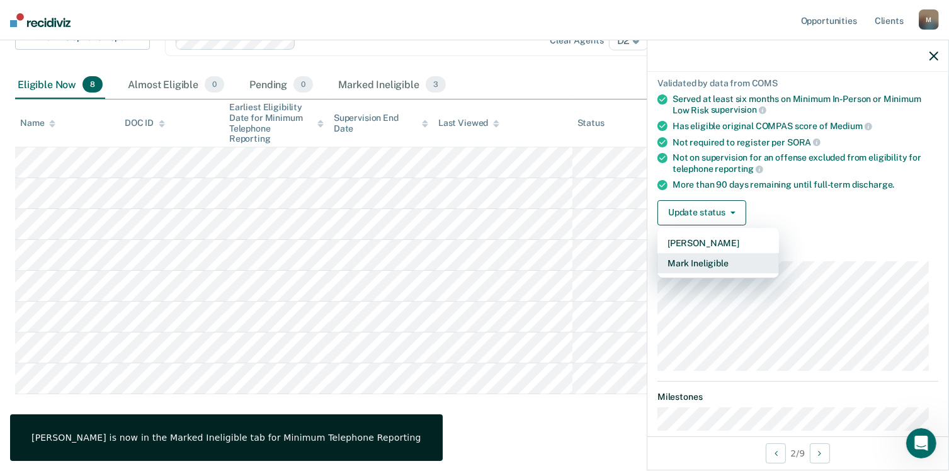
click at [727, 258] on button "Mark Ineligible" at bounding box center [719, 263] width 122 height 20
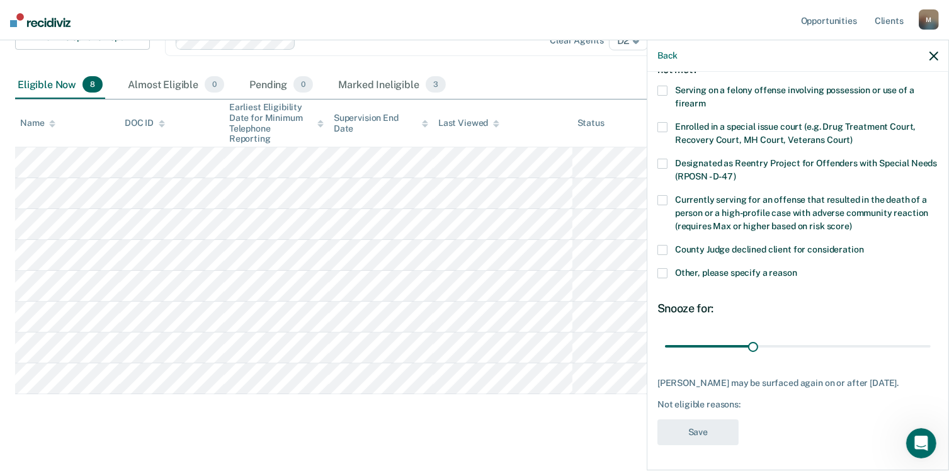
click at [668, 245] on label "County Judge declined client for consideration" at bounding box center [798, 251] width 281 height 13
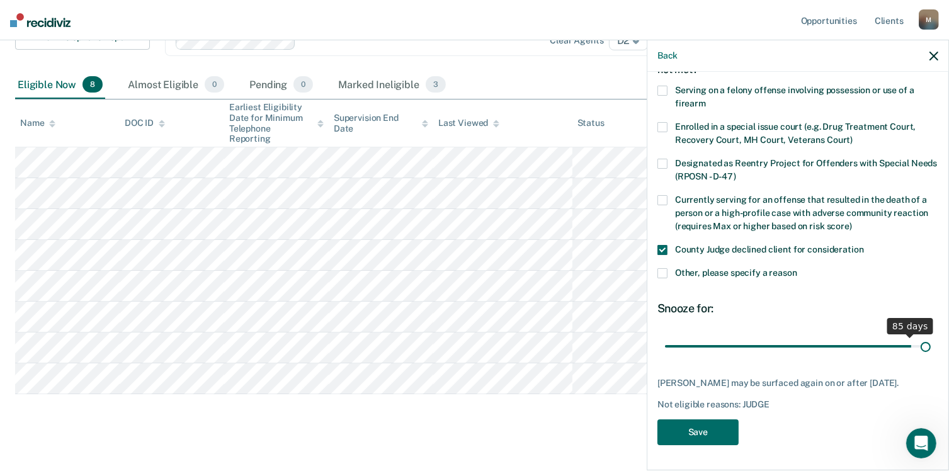
scroll to position [91, 0]
drag, startPoint x: 750, startPoint y: 332, endPoint x: 935, endPoint y: 328, distance: 185.2
type input "90"
click at [931, 336] on input "range" at bounding box center [798, 347] width 266 height 22
click at [700, 434] on button "Save" at bounding box center [698, 432] width 81 height 26
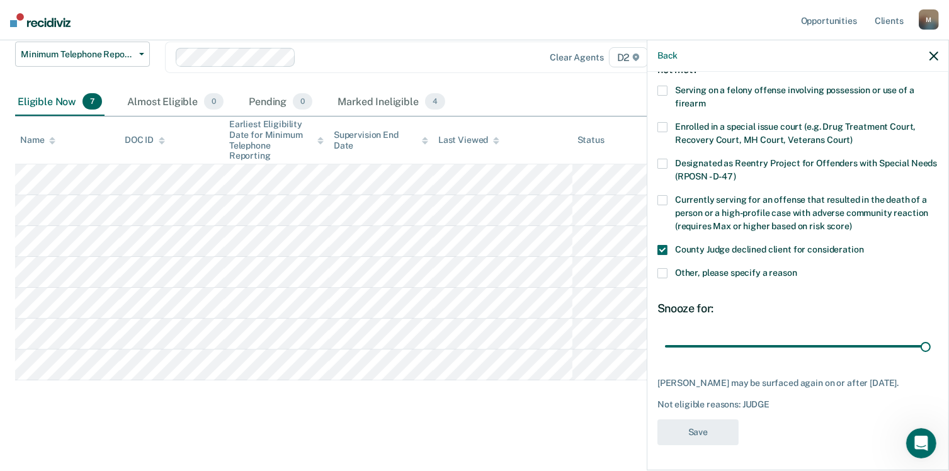
scroll to position [126, 0]
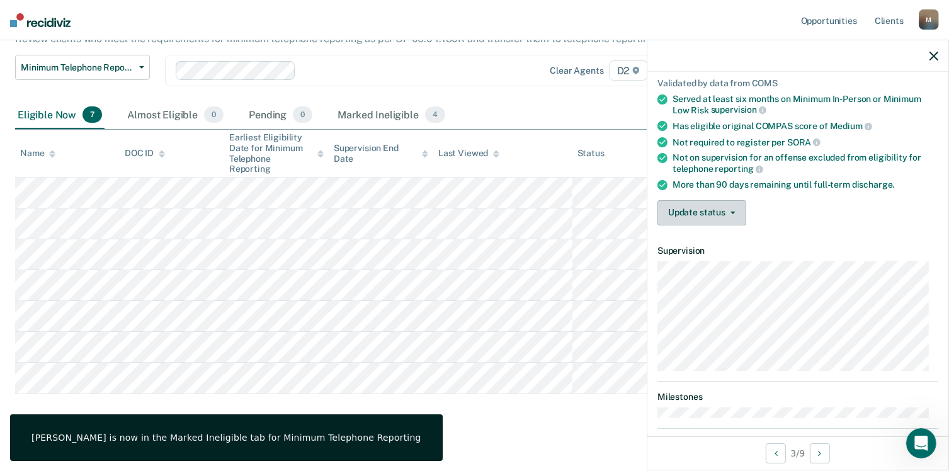
click at [724, 205] on button "Update status" at bounding box center [702, 212] width 89 height 25
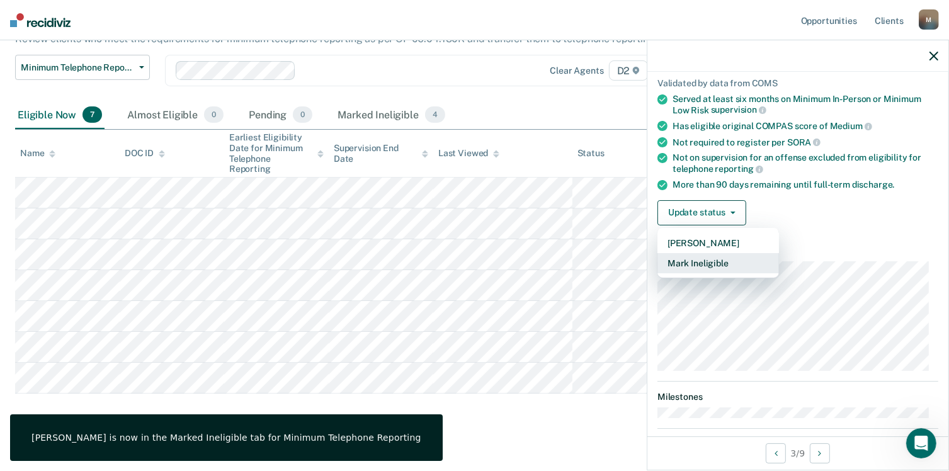
click at [721, 258] on button "Mark Ineligible" at bounding box center [719, 263] width 122 height 20
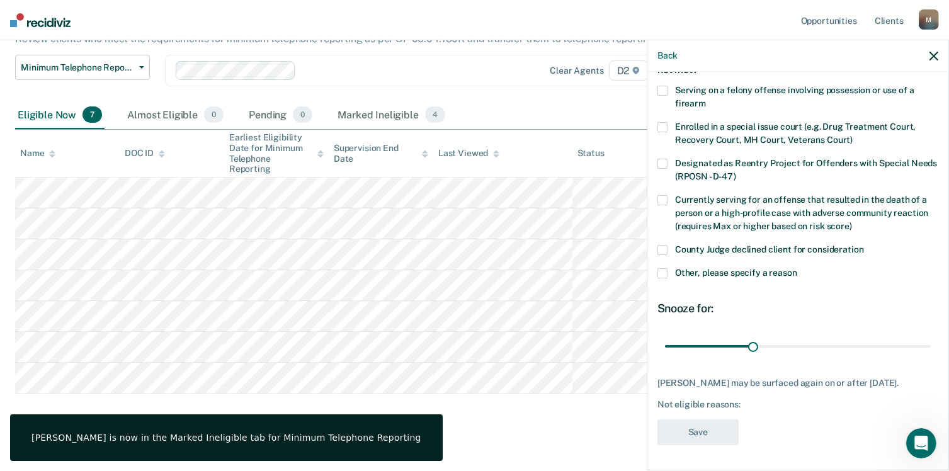
click at [653, 237] on div "XP Which of the following requirements has [PERSON_NAME] not met? Serving on a …" at bounding box center [798, 270] width 301 height 396
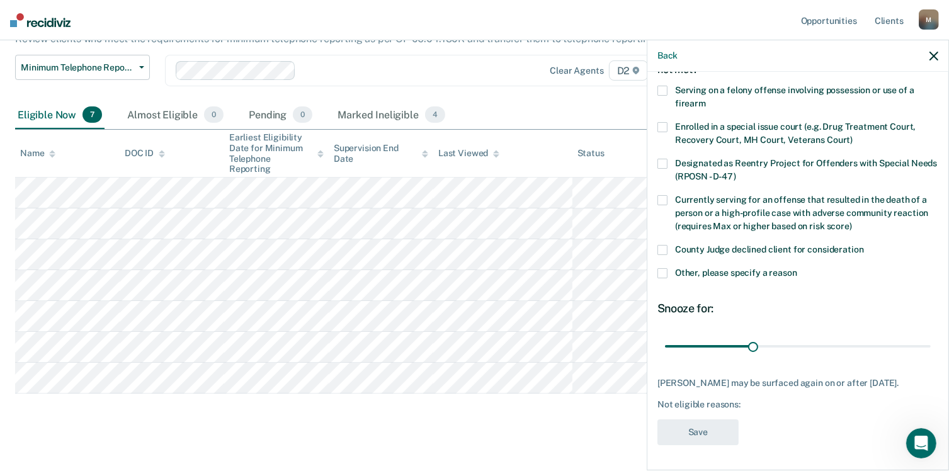
click at [661, 245] on span at bounding box center [663, 250] width 10 height 10
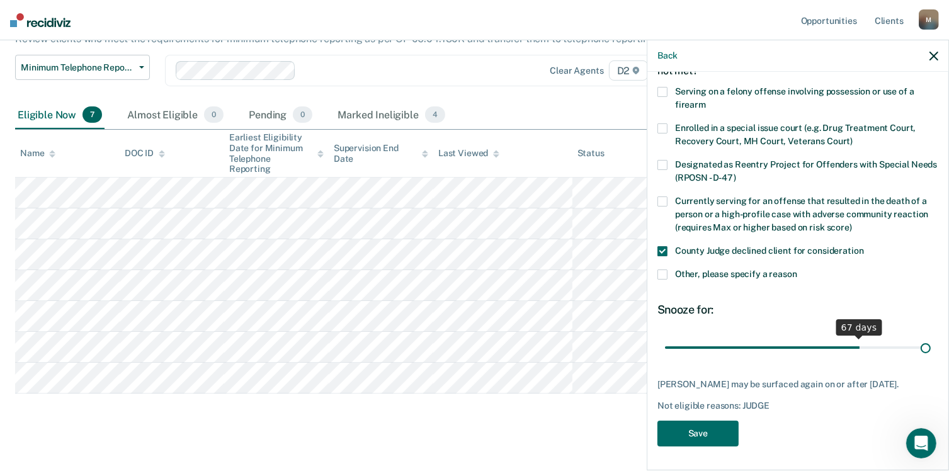
scroll to position [91, 0]
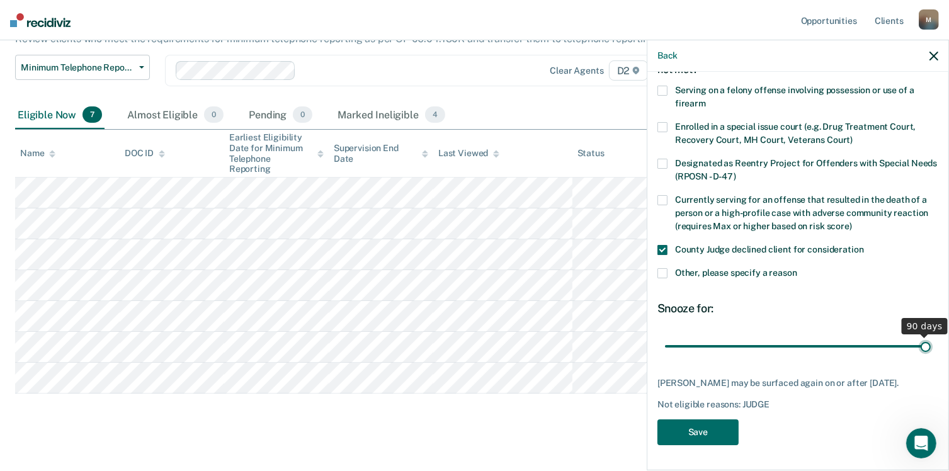
drag, startPoint x: 746, startPoint y: 335, endPoint x: 925, endPoint y: 341, distance: 179.6
type input "90"
click at [925, 341] on input "range" at bounding box center [798, 347] width 266 height 22
drag, startPoint x: 709, startPoint y: 431, endPoint x: 695, endPoint y: 418, distance: 18.3
click at [702, 426] on button "Save" at bounding box center [698, 432] width 81 height 26
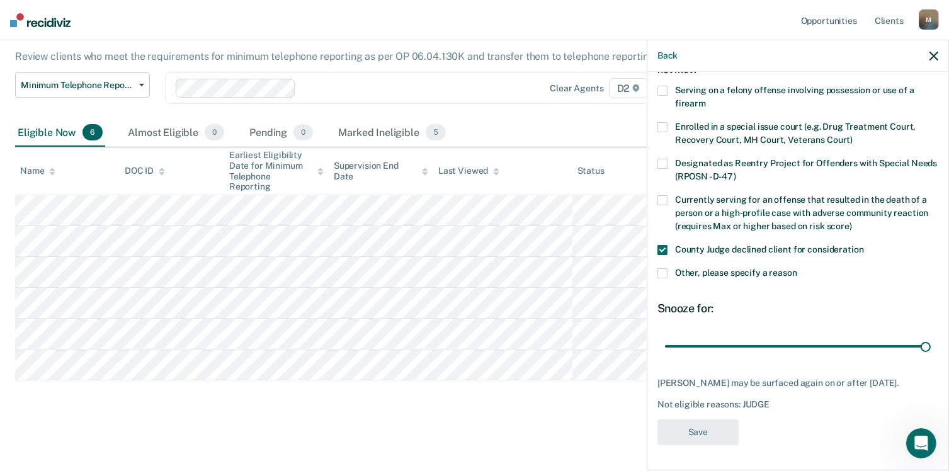
scroll to position [95, 0]
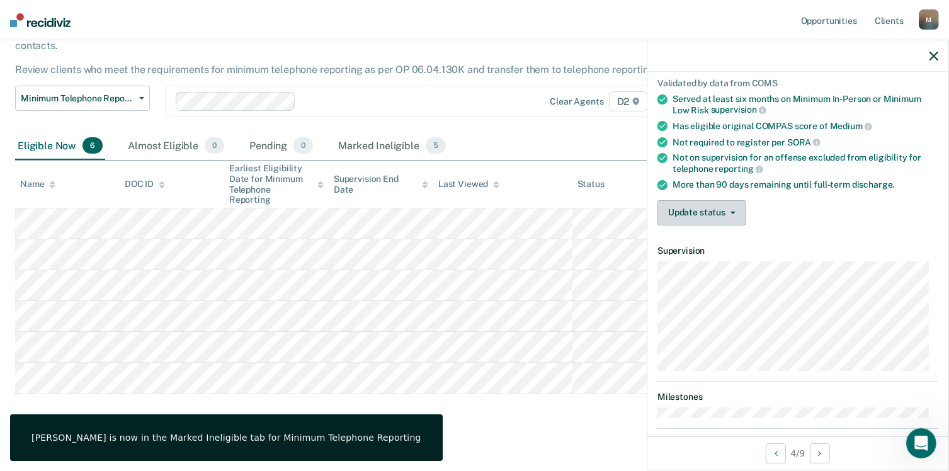
click at [722, 209] on button "Update status" at bounding box center [702, 212] width 89 height 25
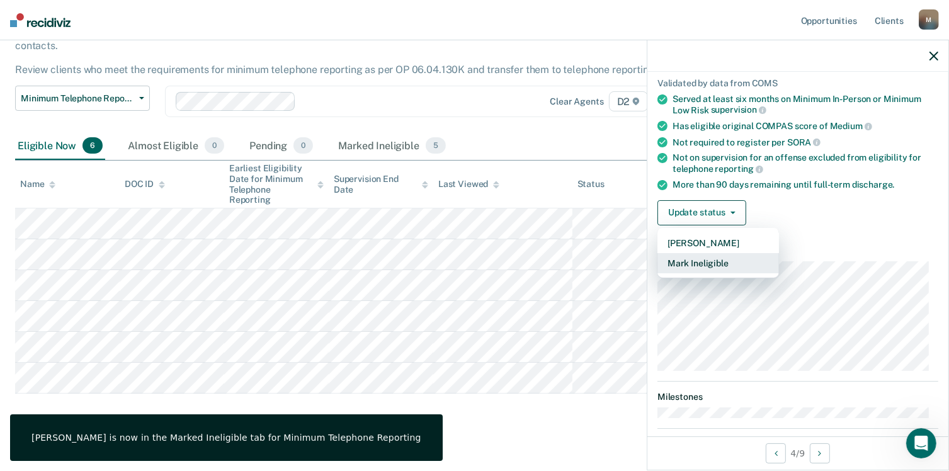
click at [712, 257] on button "Mark Ineligible" at bounding box center [719, 263] width 122 height 20
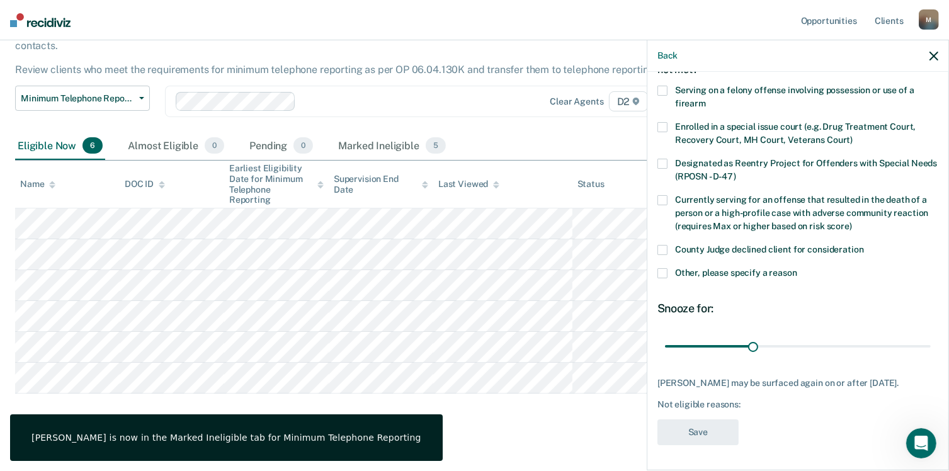
click at [665, 245] on span at bounding box center [663, 250] width 10 height 10
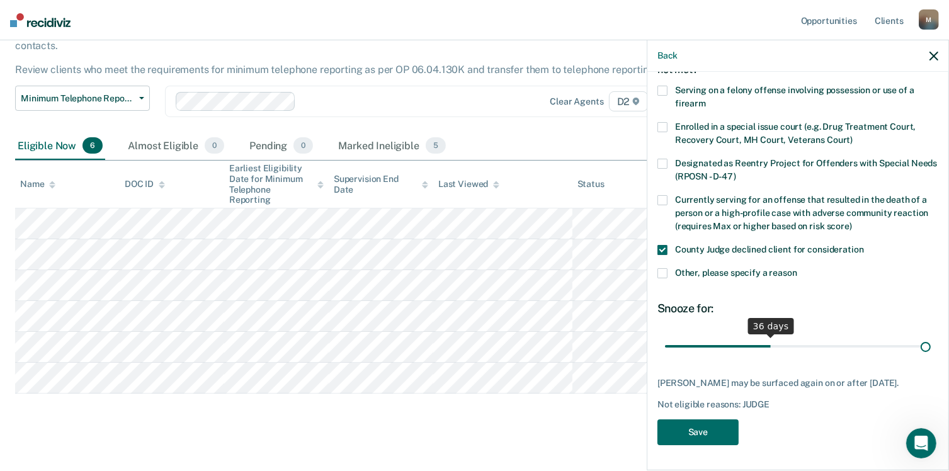
scroll to position [91, 0]
drag, startPoint x: 748, startPoint y: 334, endPoint x: 962, endPoint y: 348, distance: 215.3
type input "90"
click at [931, 348] on input "range" at bounding box center [798, 347] width 266 height 22
click at [697, 434] on button "Save" at bounding box center [698, 432] width 81 height 26
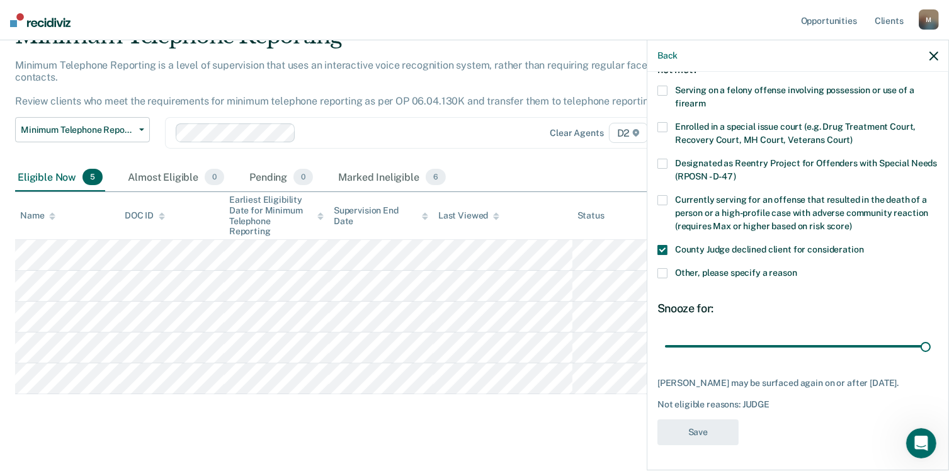
scroll to position [81, 0]
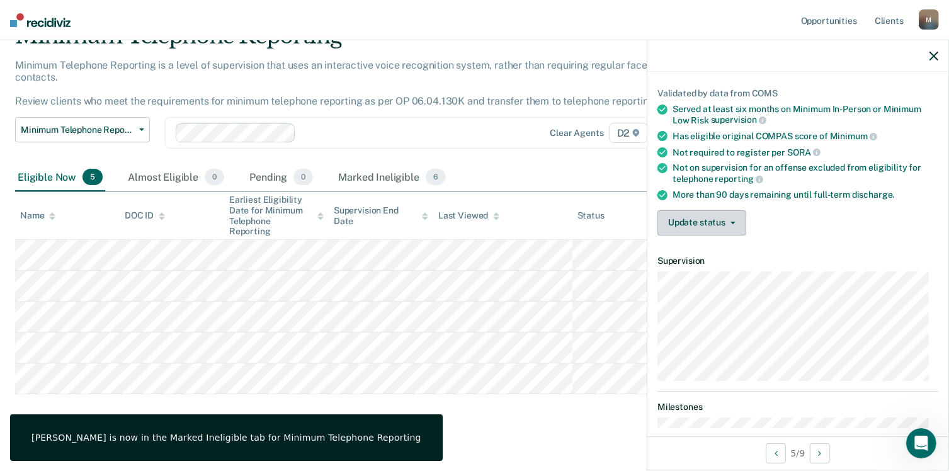
click at [704, 224] on button "Update status" at bounding box center [702, 222] width 89 height 25
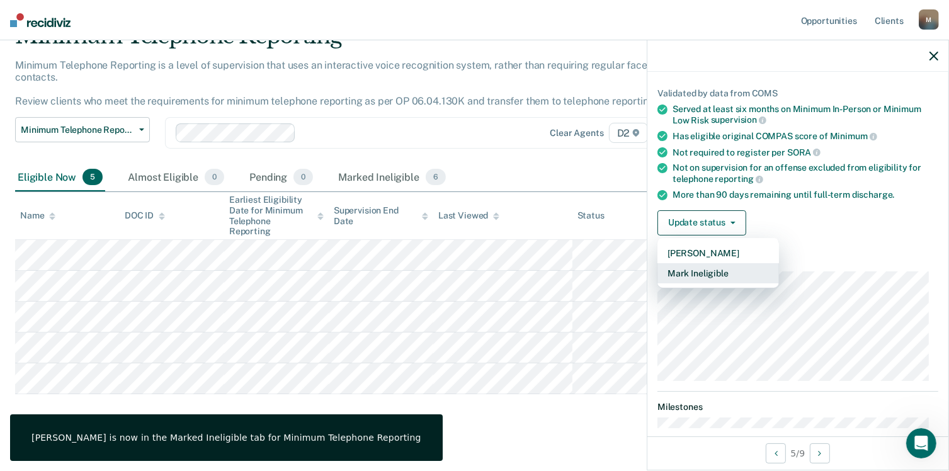
click at [716, 279] on button "Mark Ineligible" at bounding box center [719, 273] width 122 height 20
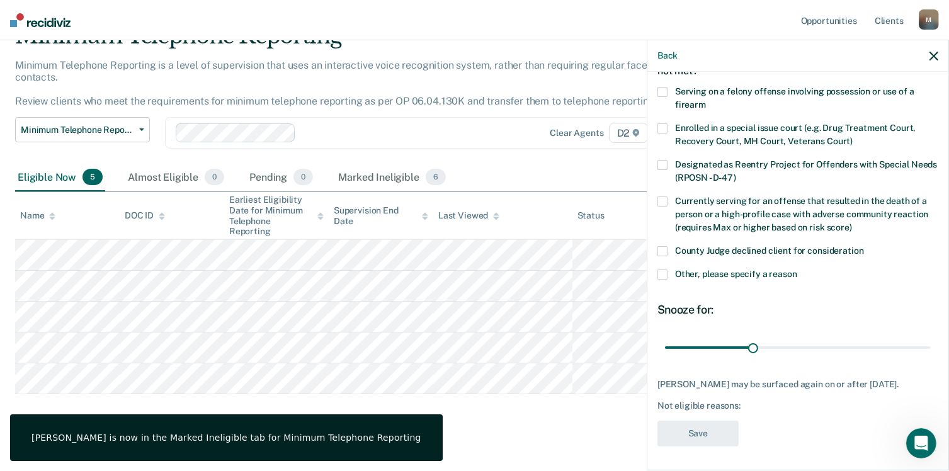
click at [668, 250] on label "County Judge declined client for consideration" at bounding box center [798, 252] width 281 height 13
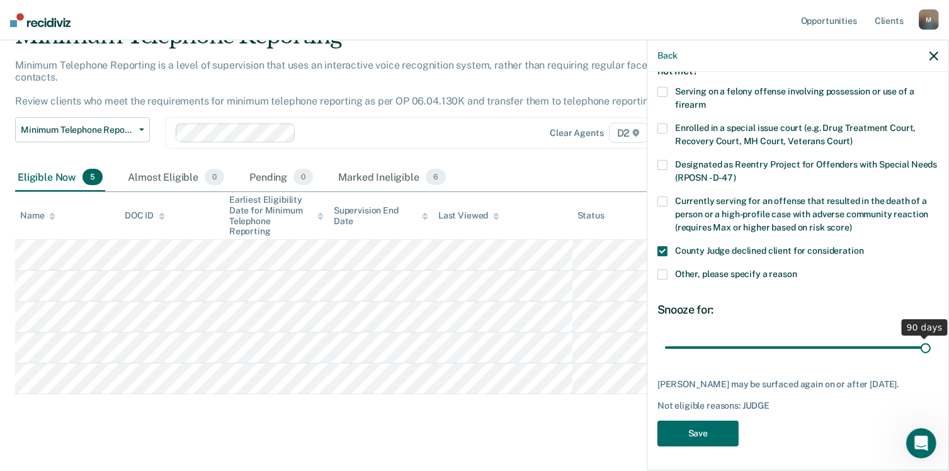
drag, startPoint x: 749, startPoint y: 346, endPoint x: 940, endPoint y: 362, distance: 191.5
type input "90"
click at [931, 359] on input "range" at bounding box center [798, 348] width 266 height 22
click at [717, 436] on button "Save" at bounding box center [698, 434] width 81 height 26
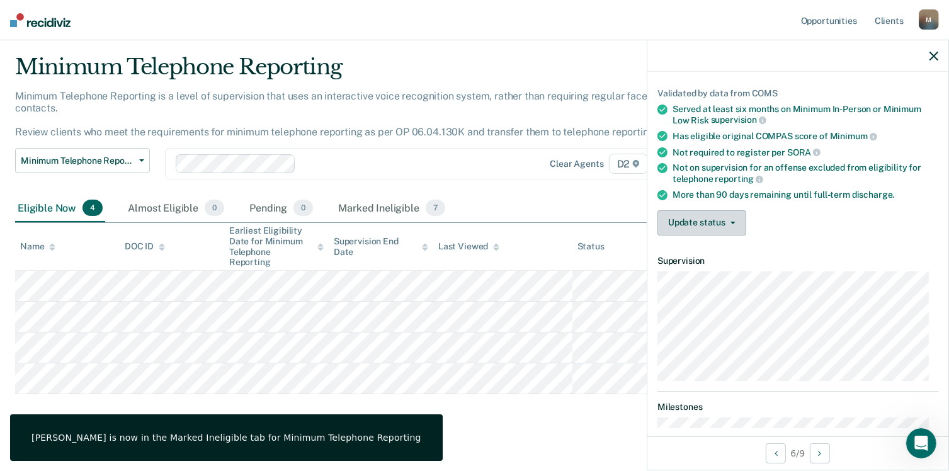
click at [712, 213] on button "Update status" at bounding box center [702, 222] width 89 height 25
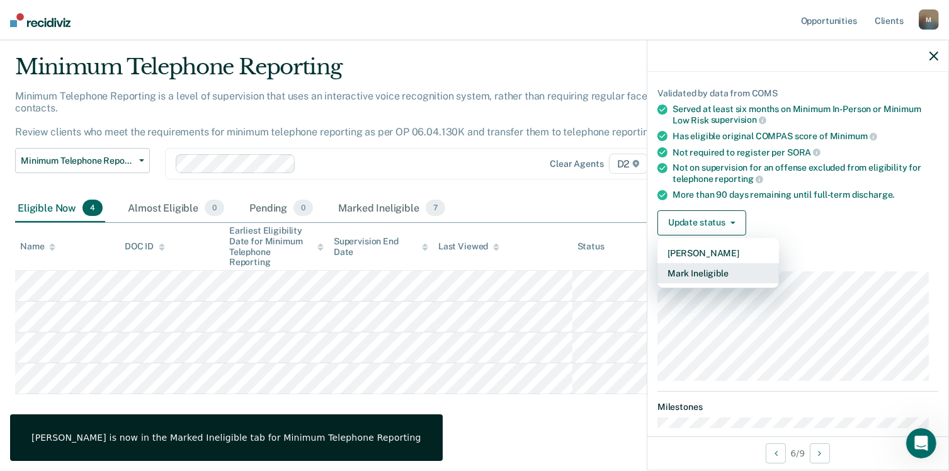
click at [714, 272] on button "Mark Ineligible" at bounding box center [719, 273] width 122 height 20
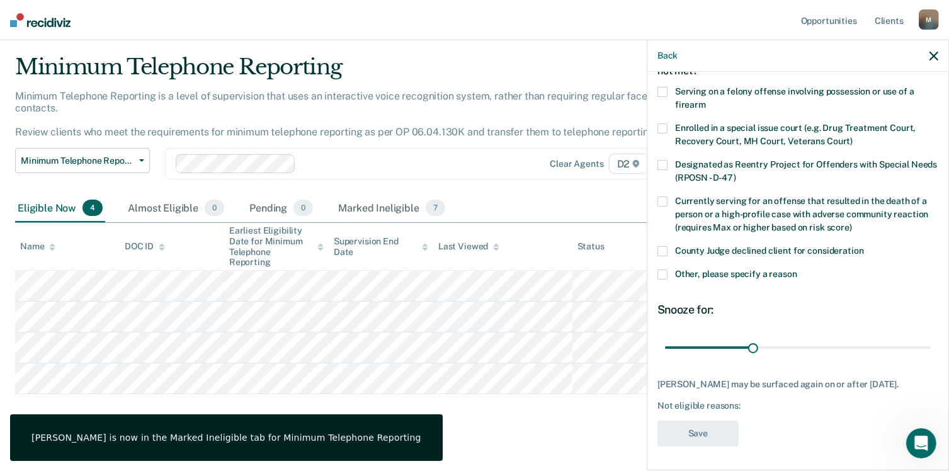
click at [663, 249] on span at bounding box center [663, 251] width 10 height 10
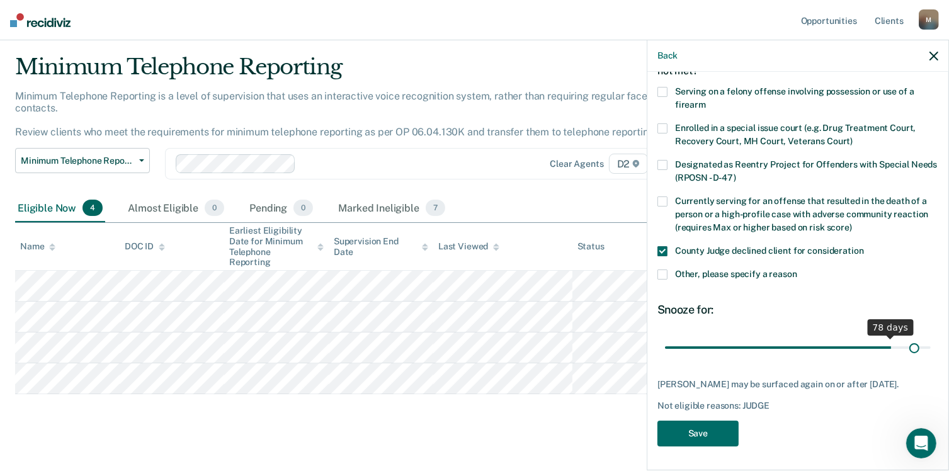
drag, startPoint x: 745, startPoint y: 347, endPoint x: 905, endPoint y: 359, distance: 159.8
type input "86"
click at [905, 359] on input "range" at bounding box center [798, 348] width 266 height 22
click at [699, 442] on button "Save" at bounding box center [698, 434] width 81 height 26
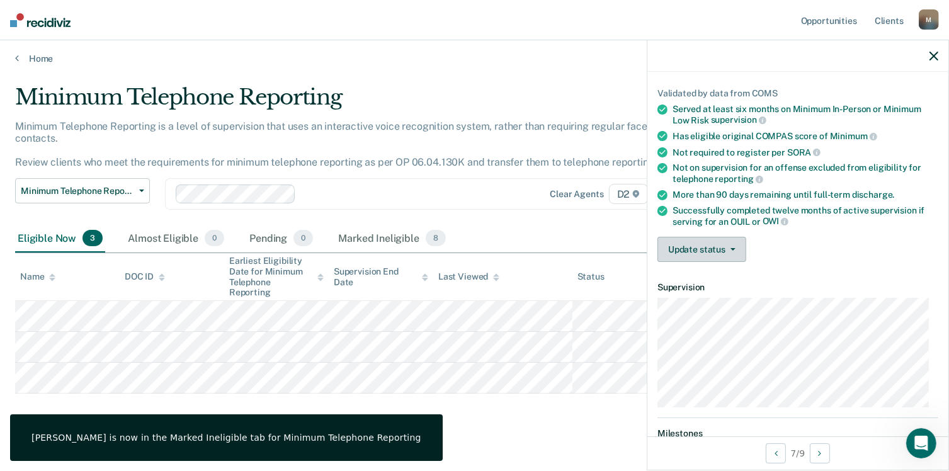
click at [735, 239] on button "Update status" at bounding box center [702, 249] width 89 height 25
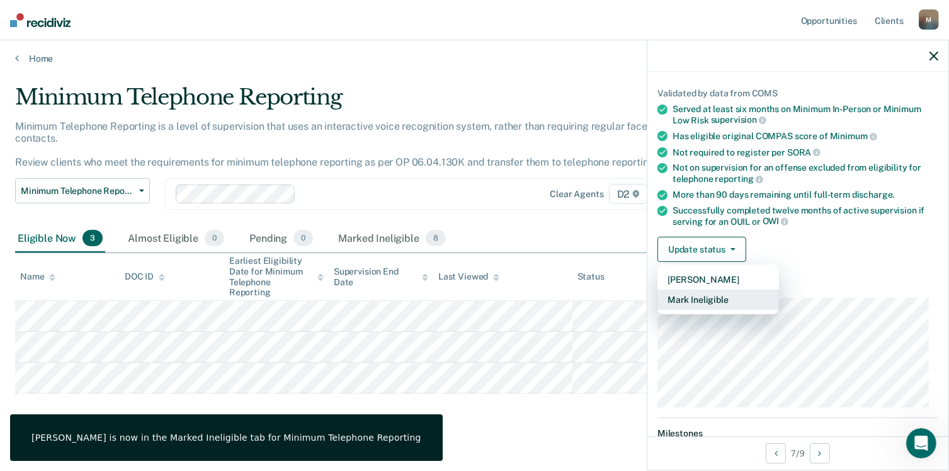
click at [719, 297] on button "Mark Ineligible" at bounding box center [719, 300] width 122 height 20
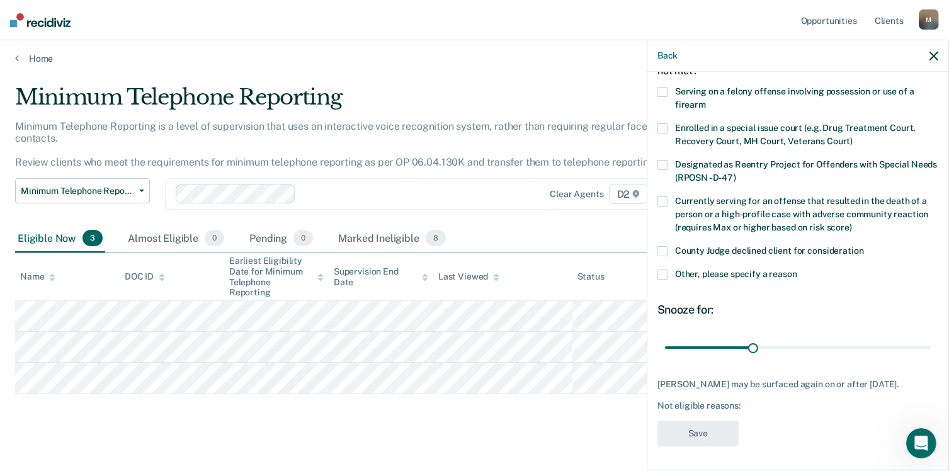
click at [658, 248] on span at bounding box center [663, 251] width 10 height 10
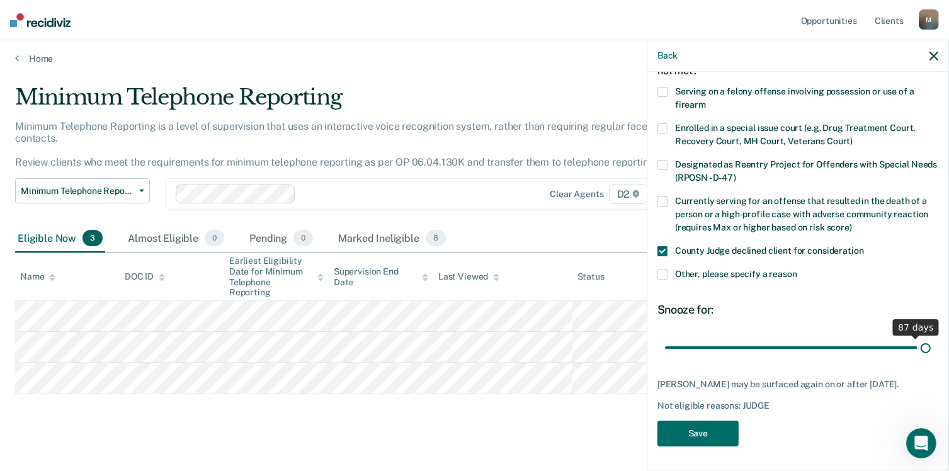
drag, startPoint x: 750, startPoint y: 345, endPoint x: 920, endPoint y: 357, distance: 170.5
type input "90"
click at [920, 357] on input "range" at bounding box center [798, 348] width 266 height 22
click at [711, 440] on button "Save" at bounding box center [698, 434] width 81 height 26
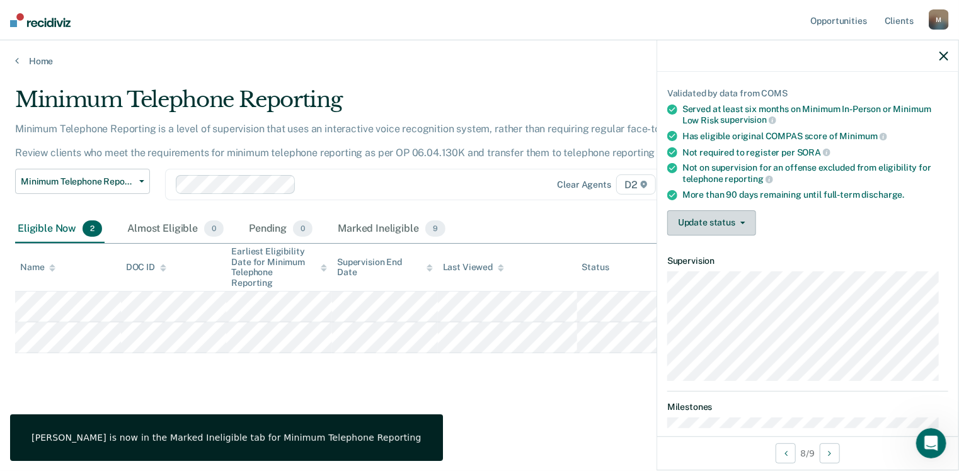
click at [712, 211] on button "Update status" at bounding box center [711, 222] width 89 height 25
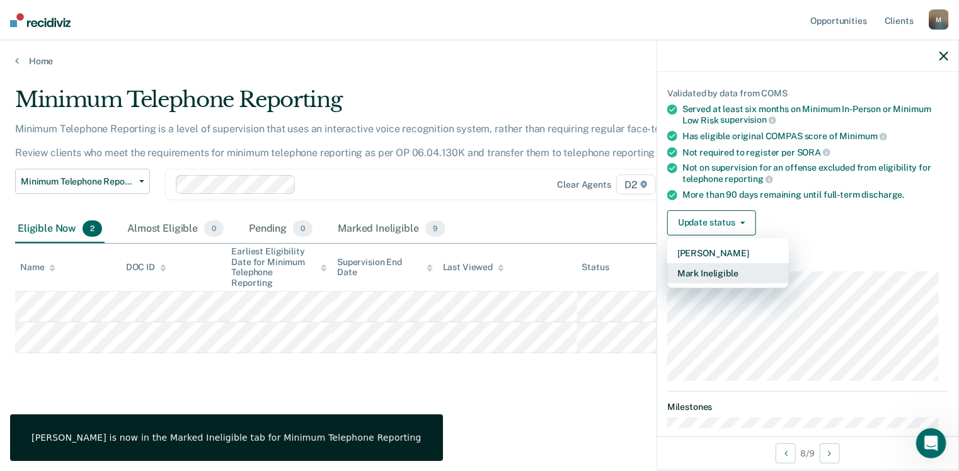
click at [722, 264] on button "Mark Ineligible" at bounding box center [728, 273] width 122 height 20
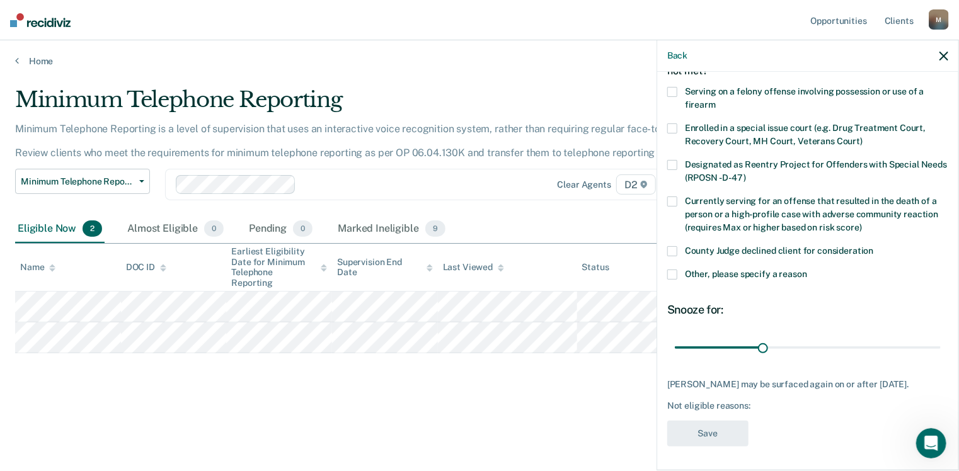
click at [675, 249] on span at bounding box center [672, 251] width 10 height 10
drag, startPoint x: 760, startPoint y: 348, endPoint x: 944, endPoint y: 365, distance: 184.0
type input "90"
click at [940, 359] on input "range" at bounding box center [808, 348] width 266 height 22
click at [722, 444] on button "Save" at bounding box center [707, 434] width 81 height 26
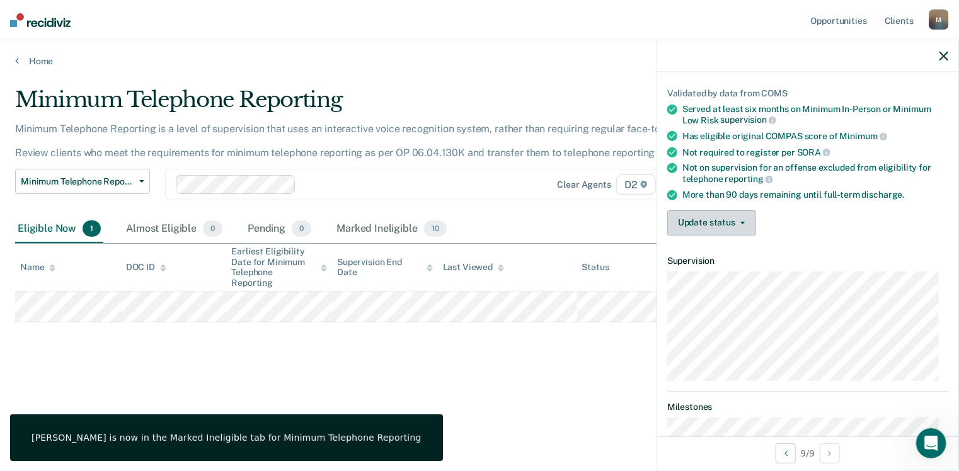
click at [713, 214] on button "Update status" at bounding box center [711, 222] width 89 height 25
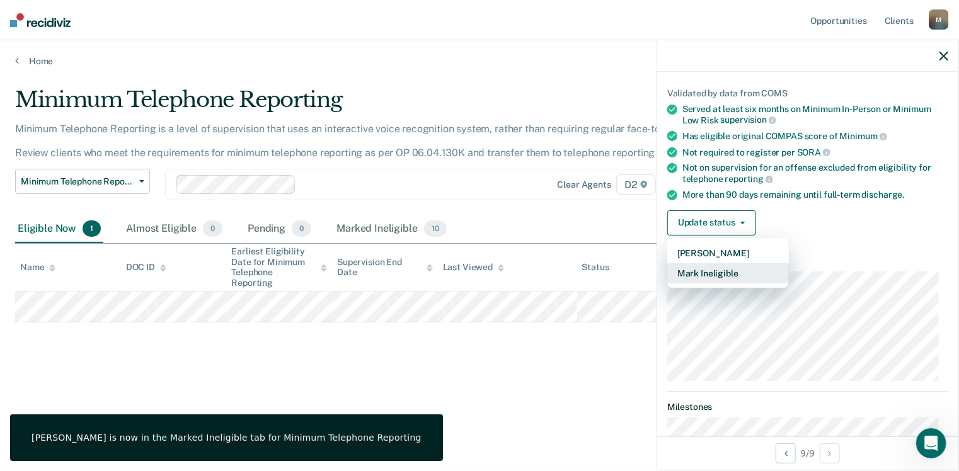
click at [735, 266] on button "Mark Ineligible" at bounding box center [728, 273] width 122 height 20
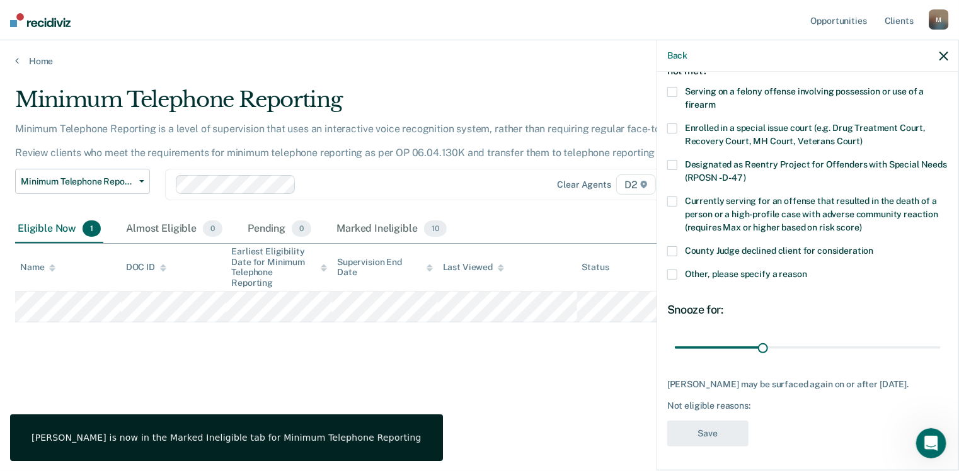
drag, startPoint x: 673, startPoint y: 250, endPoint x: 705, endPoint y: 280, distance: 44.6
click at [673, 250] on span at bounding box center [672, 251] width 10 height 10
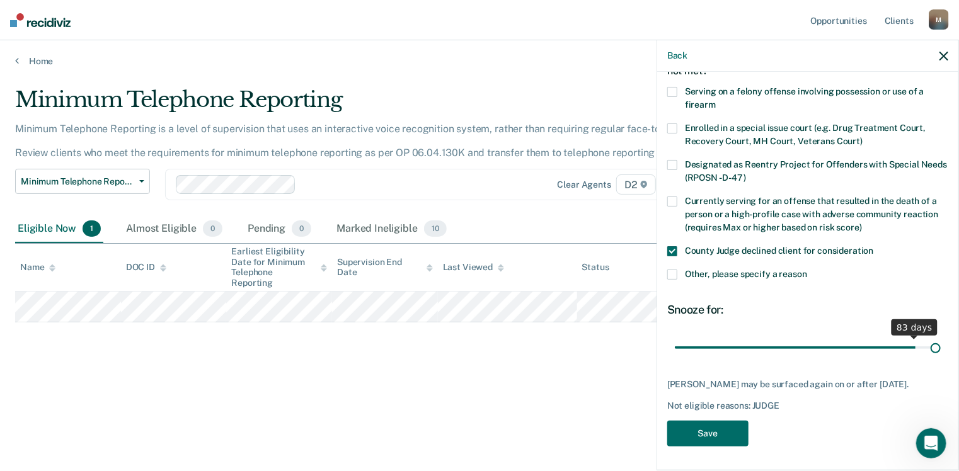
drag, startPoint x: 758, startPoint y: 343, endPoint x: 948, endPoint y: 350, distance: 189.7
type input "90"
click at [940, 350] on input "range" at bounding box center [808, 348] width 266 height 22
click at [717, 444] on button "Save" at bounding box center [707, 434] width 81 height 26
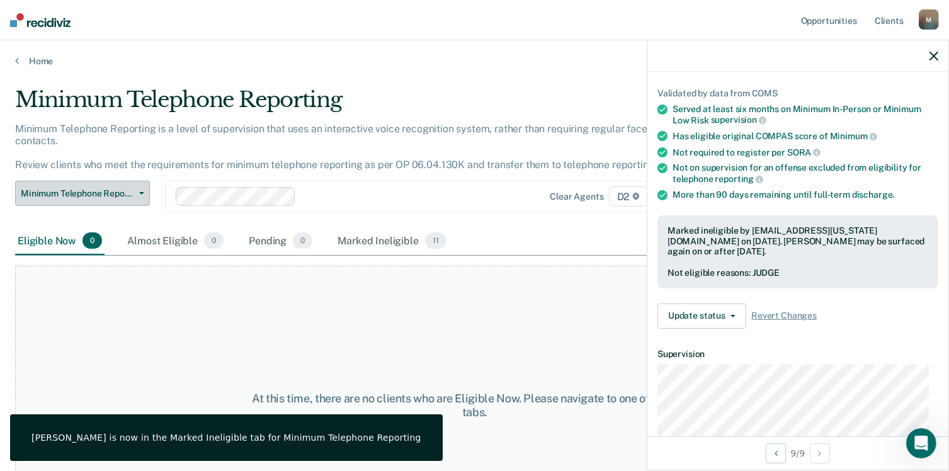
click at [135, 185] on button "Minimum Telephone Reporting" at bounding box center [82, 193] width 135 height 25
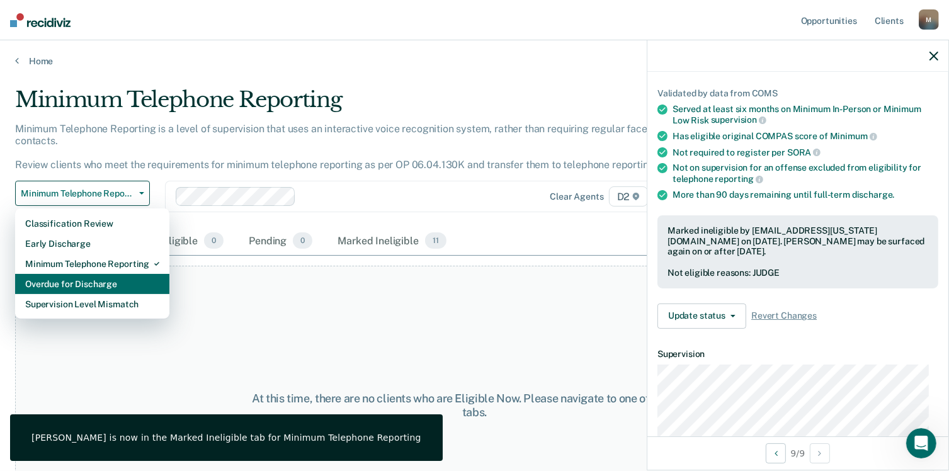
click at [126, 274] on div "Overdue for Discharge" at bounding box center [92, 284] width 134 height 20
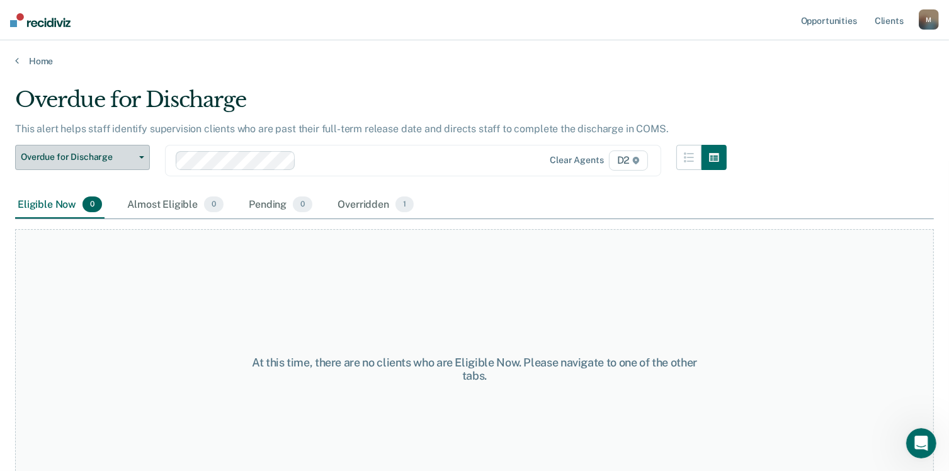
click at [129, 154] on span "Overdue for Discharge" at bounding box center [77, 157] width 113 height 11
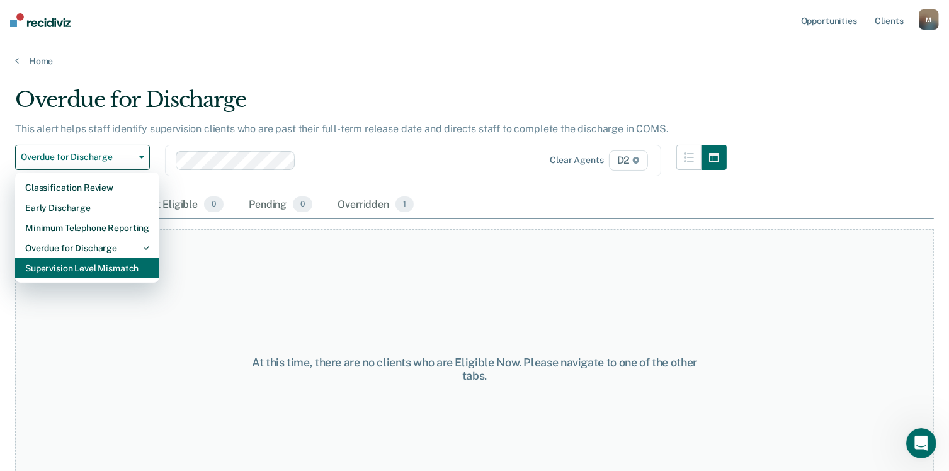
click at [130, 268] on div "Supervision Level Mismatch" at bounding box center [87, 268] width 124 height 20
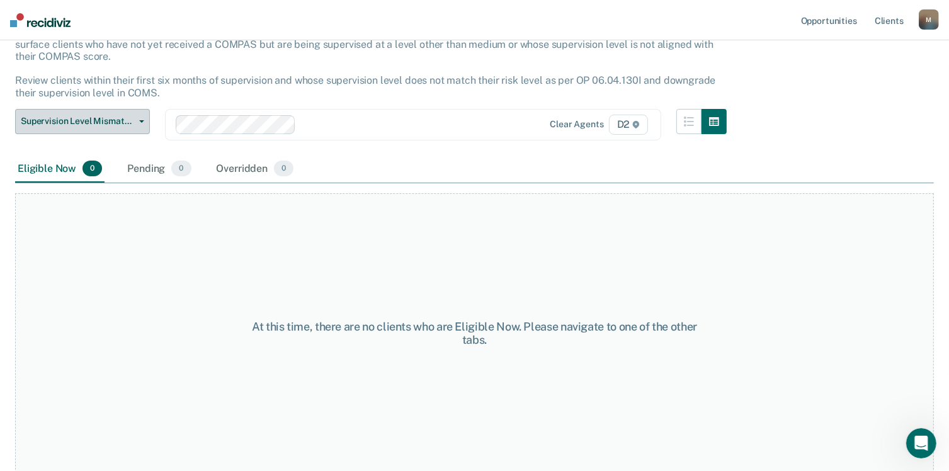
scroll to position [97, 0]
